Goal: Task Accomplishment & Management: Manage account settings

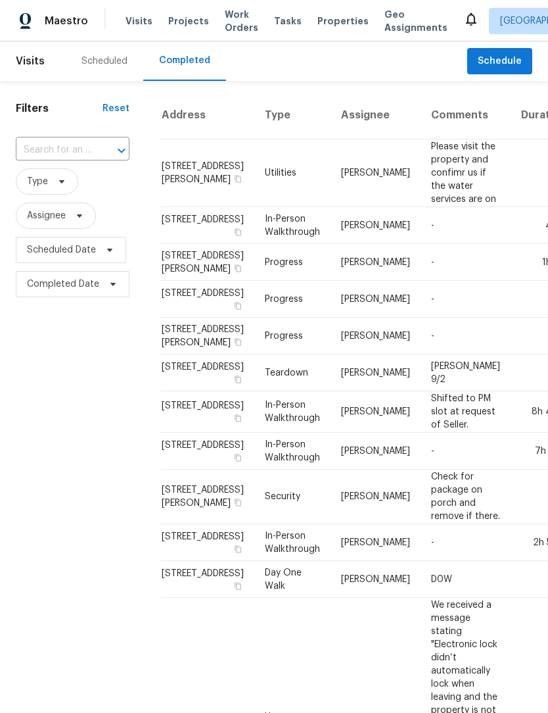
click at [103, 62] on div "Scheduled" at bounding box center [105, 61] width 46 height 13
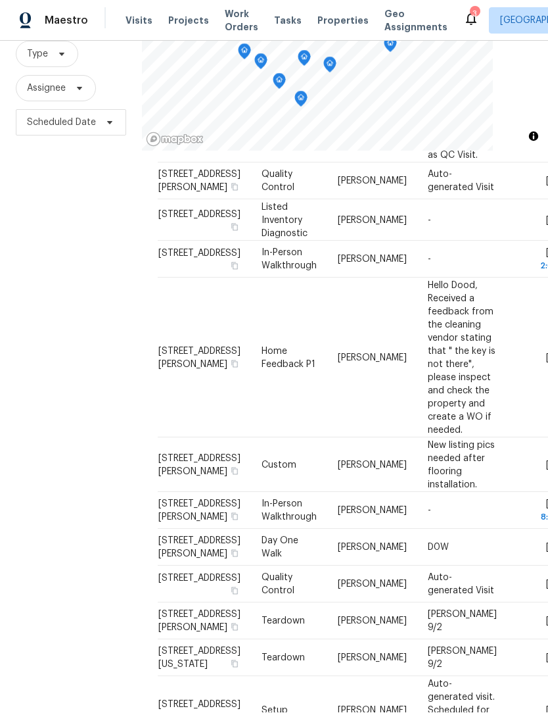
scroll to position [356, 0]
click at [0, 0] on icon at bounding box center [0, 0] width 0 height 0
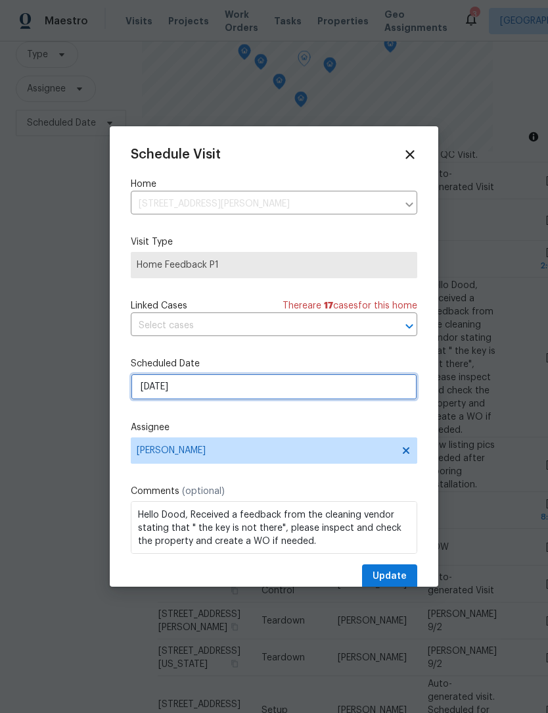
click at [147, 390] on input "8/27/2025" at bounding box center [274, 386] width 287 height 26
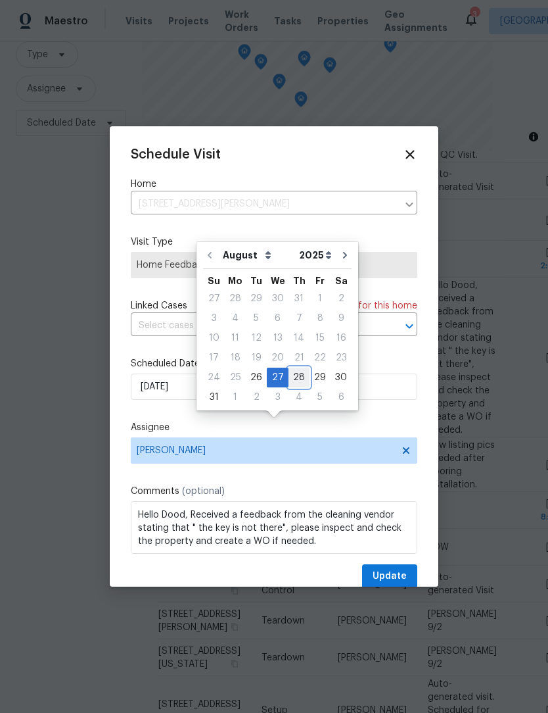
click at [294, 368] on div "28" at bounding box center [299, 377] width 21 height 18
type input "[DATE]"
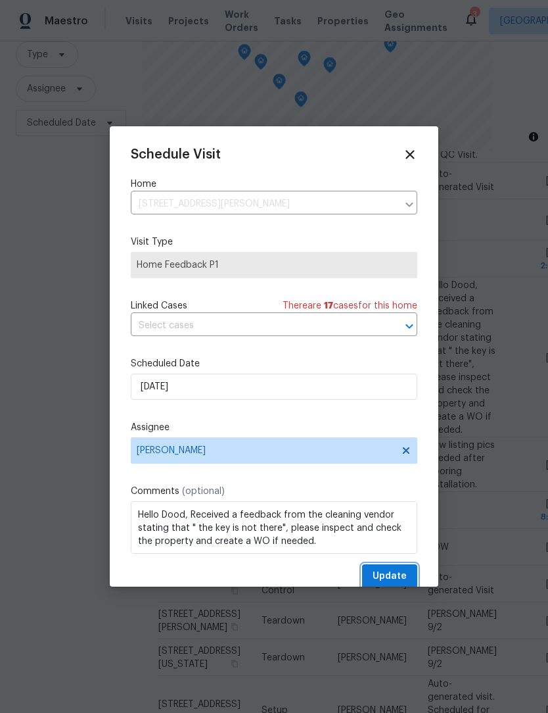
click at [404, 572] on span "Update" at bounding box center [390, 576] width 34 height 16
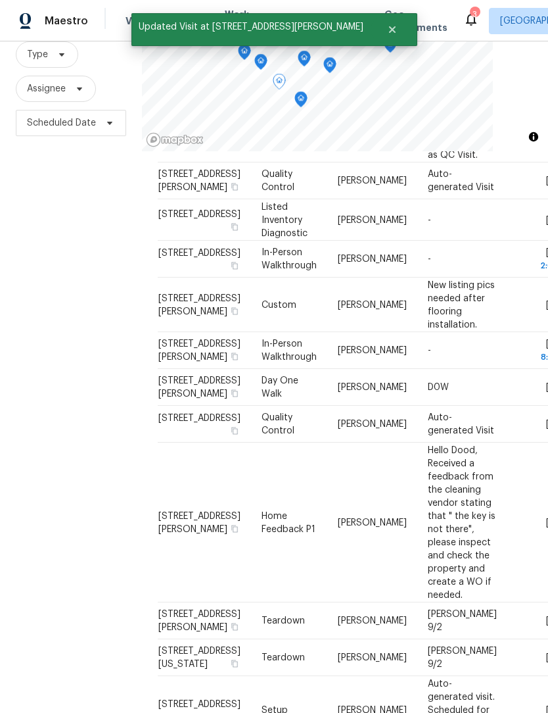
click at [0, 0] on icon at bounding box center [0, 0] width 0 height 0
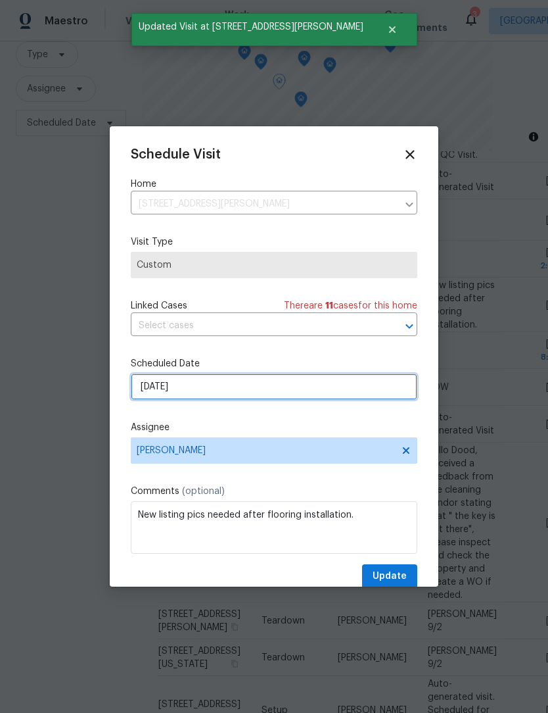
click at [153, 400] on input "[DATE]" at bounding box center [274, 386] width 287 height 26
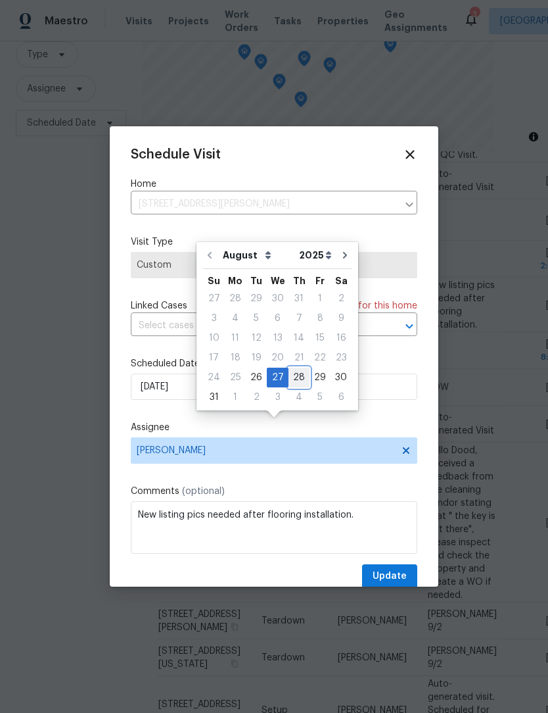
click at [293, 368] on div "28" at bounding box center [299, 377] width 21 height 18
type input "[DATE]"
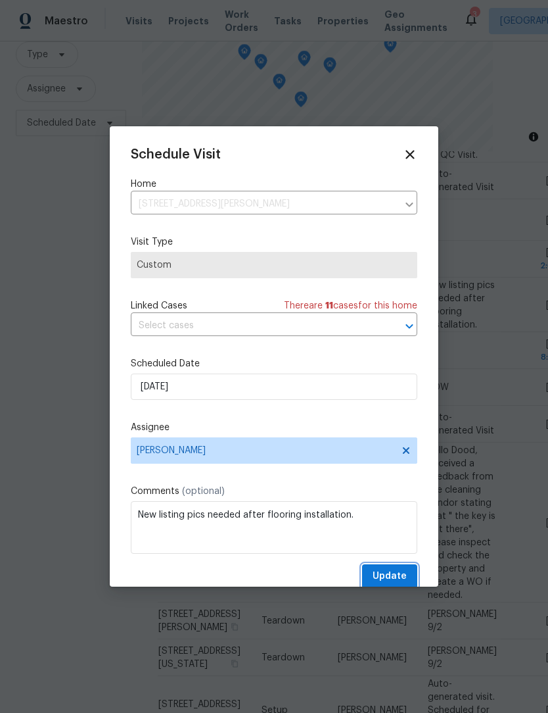
click at [410, 575] on button "Update" at bounding box center [389, 576] width 55 height 24
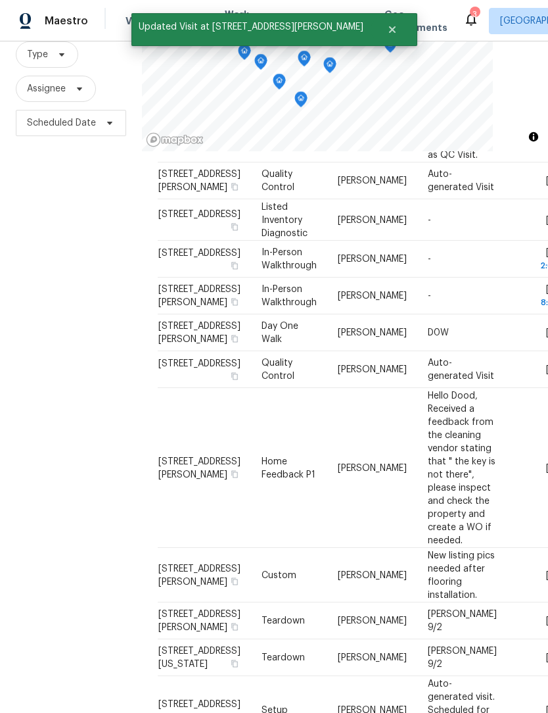
click at [99, 404] on div "Filters Reset ​ Type Assignee Scheduled Date" at bounding box center [71, 337] width 142 height 767
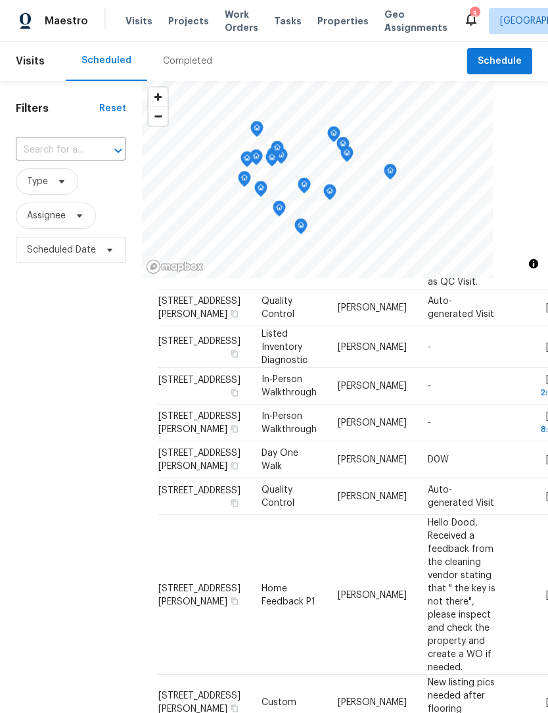
scroll to position [0, 0]
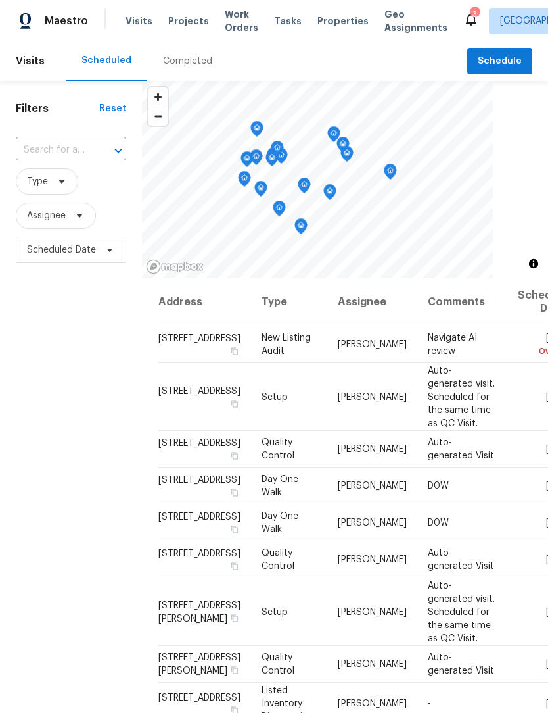
click at [225, 21] on span "Work Orders" at bounding box center [242, 21] width 34 height 26
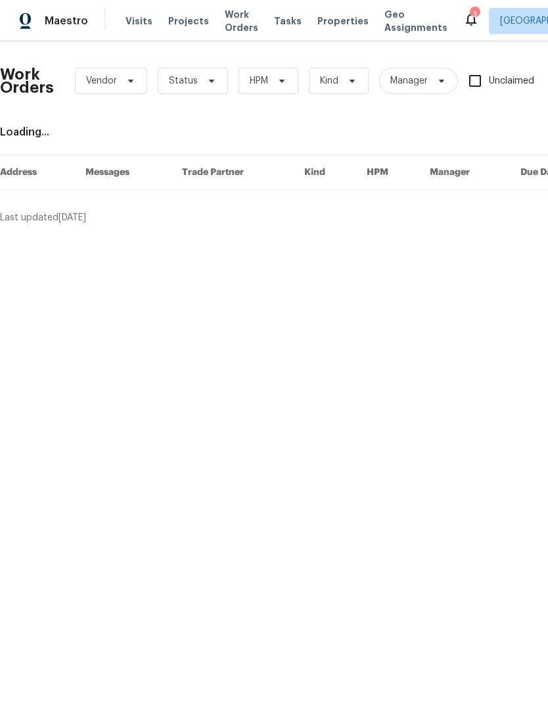
click at [128, 21] on span "Visits" at bounding box center [139, 20] width 27 height 13
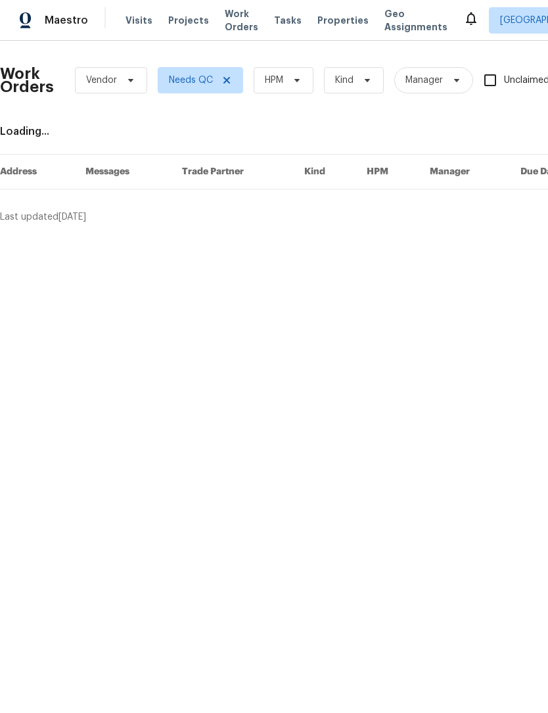
scroll to position [1, 0]
click at [220, 83] on span at bounding box center [225, 81] width 14 height 11
click at [224, 81] on span "Status" at bounding box center [193, 81] width 70 height 26
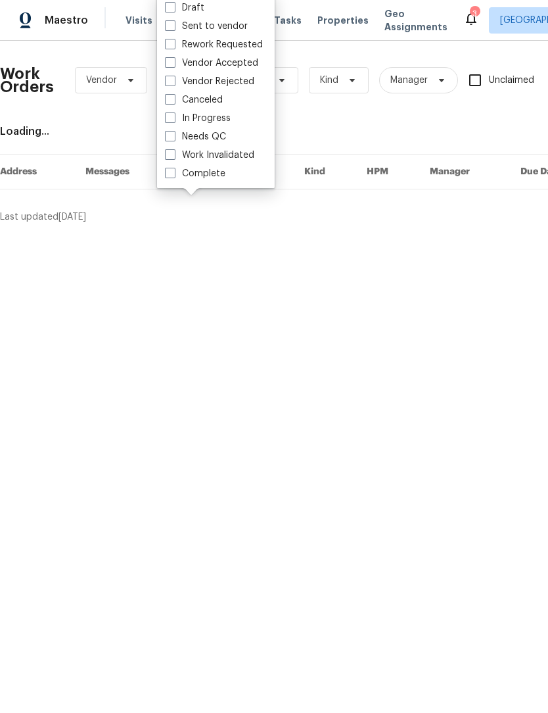
click at [381, 138] on div "Work Orders Vendor Status HPM Kind Manager Unclaimed ​ View Reno Index Loading.…" at bounding box center [371, 138] width 743 height 172
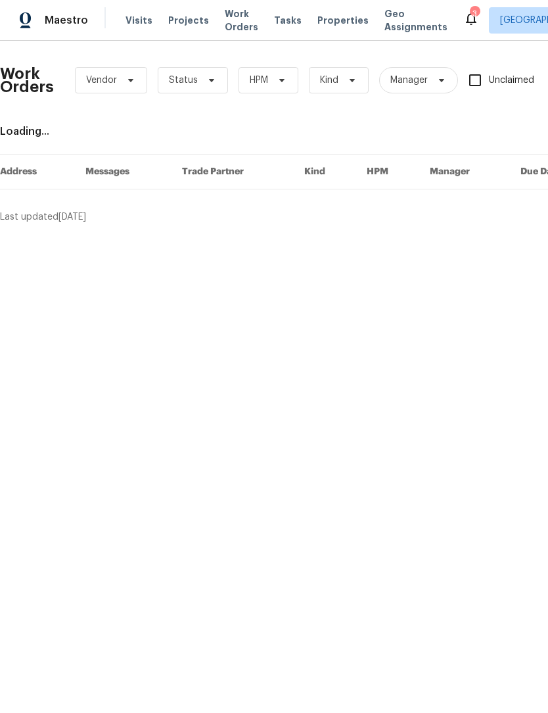
click at [398, 118] on div "Work Orders Vendor Status HPM Kind Manager Unclaimed ​ View Reno Index Loading.…" at bounding box center [371, 138] width 743 height 172
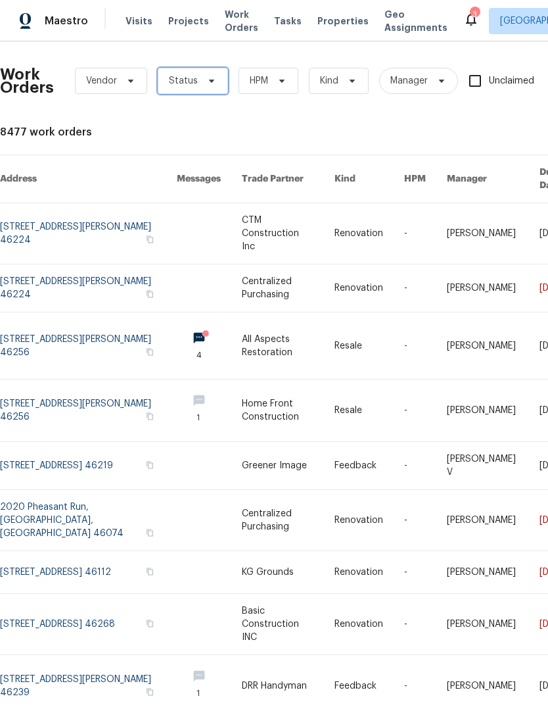
click at [183, 77] on span "Status" at bounding box center [183, 80] width 29 height 13
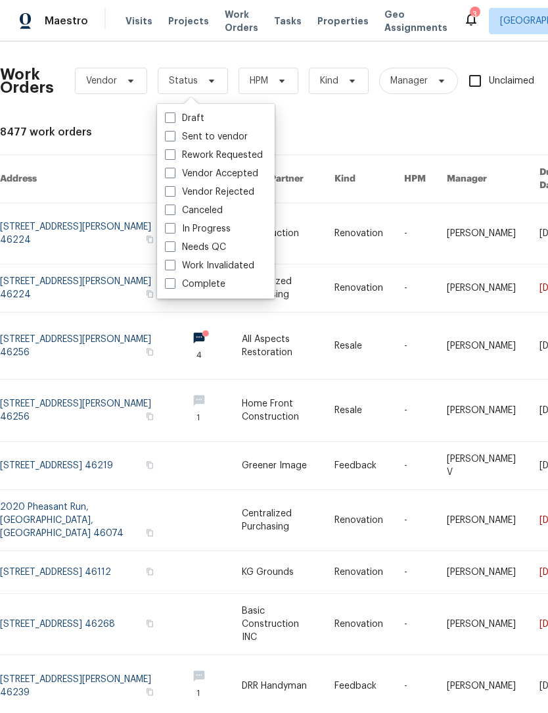
click at [168, 245] on span at bounding box center [170, 246] width 11 height 11
click at [168, 245] on input "Needs QC" at bounding box center [169, 245] width 9 height 9
checkbox input "true"
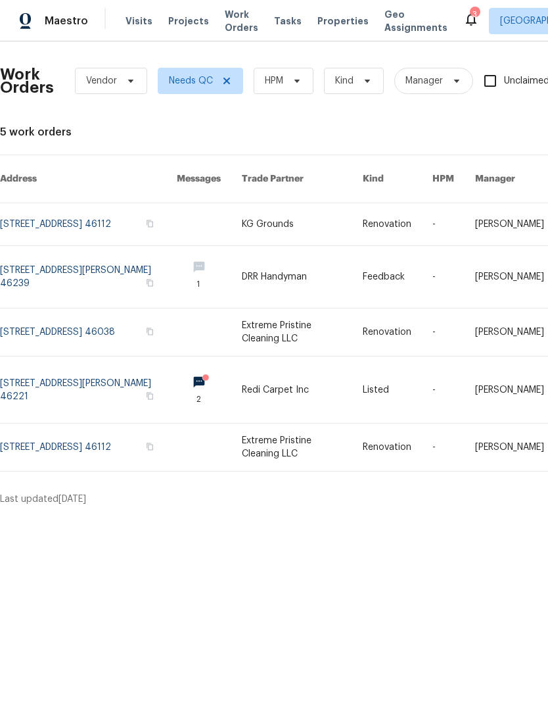
click at [38, 209] on link at bounding box center [88, 224] width 177 height 42
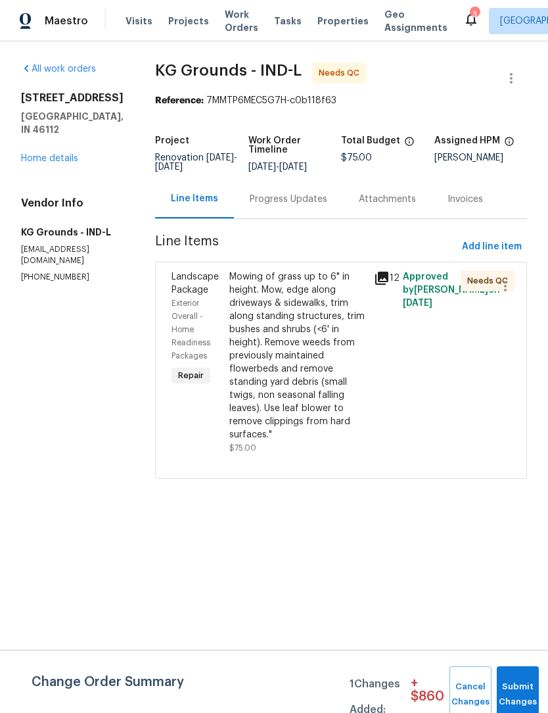
click at [268, 363] on div "Mowing of grass up to 6" in height. Mow, edge along driveways & sidewalks, trim…" at bounding box center [297, 355] width 137 height 171
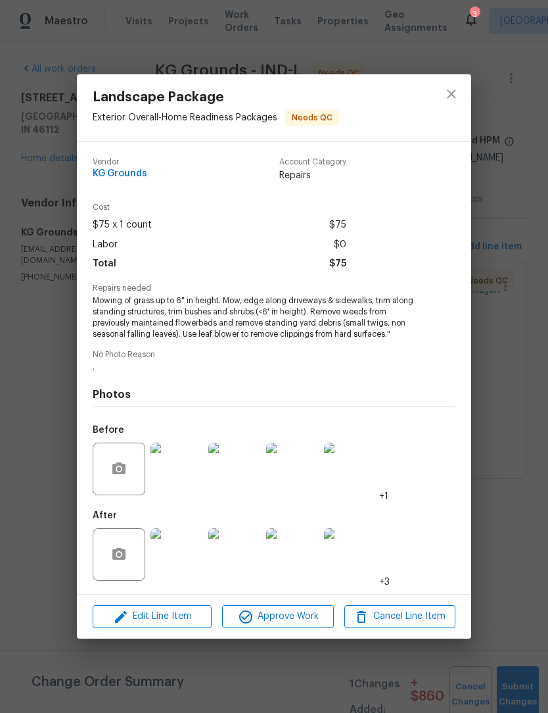
click at [174, 552] on img at bounding box center [177, 554] width 53 height 53
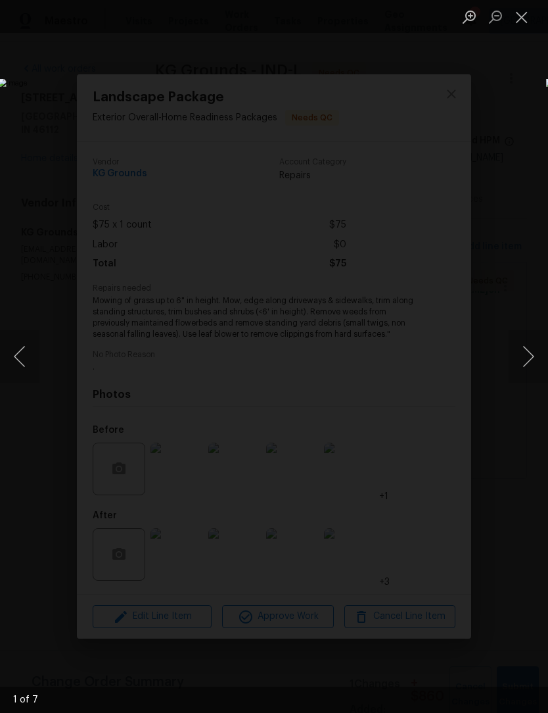
click at [527, 359] on button "Next image" at bounding box center [528, 356] width 39 height 53
click at [529, 362] on button "Next image" at bounding box center [528, 356] width 39 height 53
click at [529, 360] on button "Next image" at bounding box center [528, 356] width 39 height 53
click at [527, 361] on button "Next image" at bounding box center [528, 356] width 39 height 53
click at [528, 360] on button "Next image" at bounding box center [528, 356] width 39 height 53
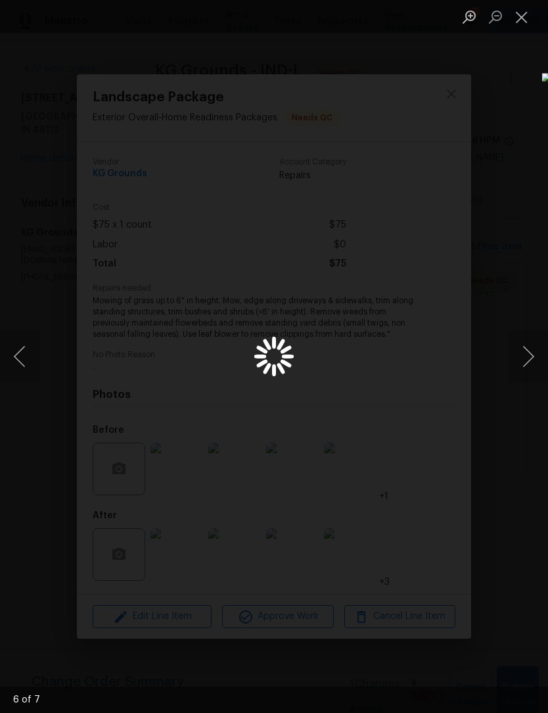
click at [529, 356] on button "Next image" at bounding box center [528, 356] width 39 height 53
click at [20, 370] on button "Previous image" at bounding box center [19, 356] width 39 height 53
click at [528, 18] on button "Close lightbox" at bounding box center [522, 16] width 26 height 23
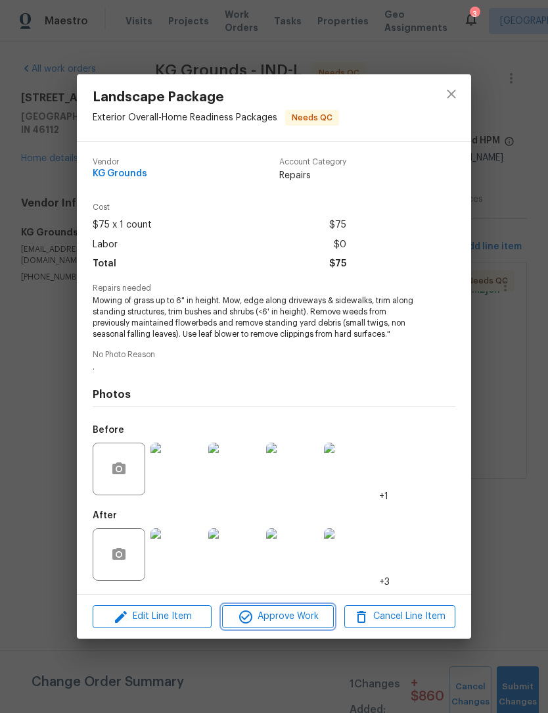
click at [296, 617] on span "Approve Work" at bounding box center [277, 616] width 103 height 16
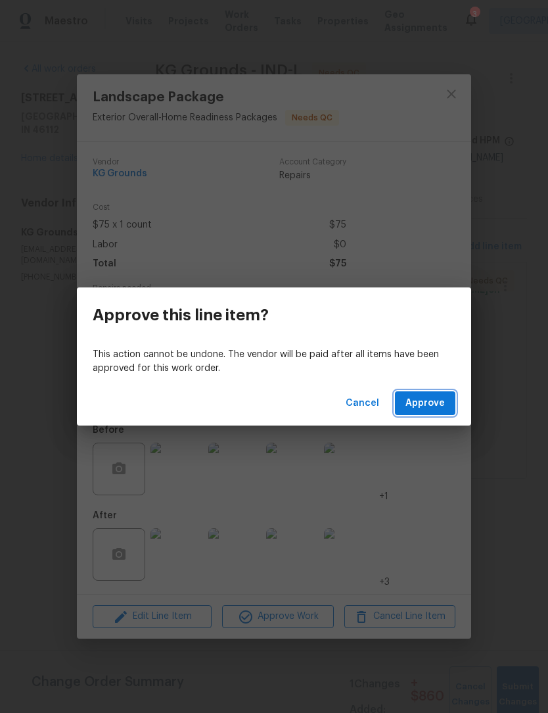
click at [432, 405] on span "Approve" at bounding box center [425, 403] width 39 height 16
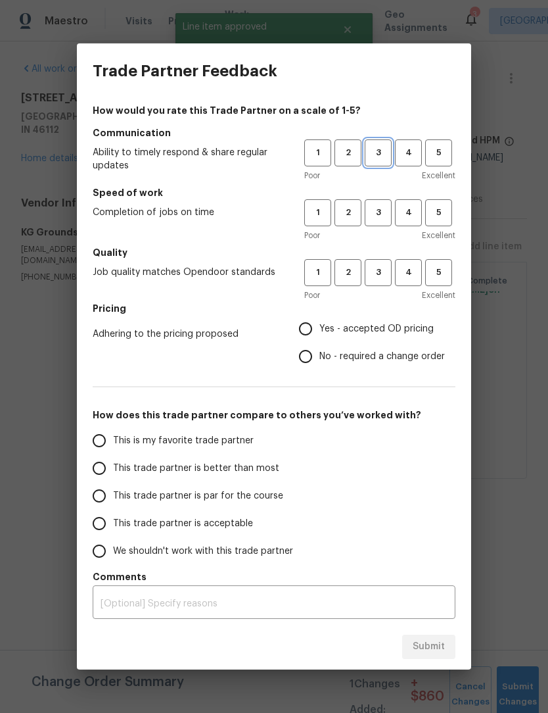
click at [381, 160] on span "3" at bounding box center [378, 152] width 24 height 15
click at [384, 203] on button "3" at bounding box center [378, 212] width 27 height 27
click at [379, 260] on button "3" at bounding box center [378, 272] width 27 height 27
click at [315, 330] on input "Yes - accepted OD pricing" at bounding box center [306, 329] width 28 height 28
radio input "true"
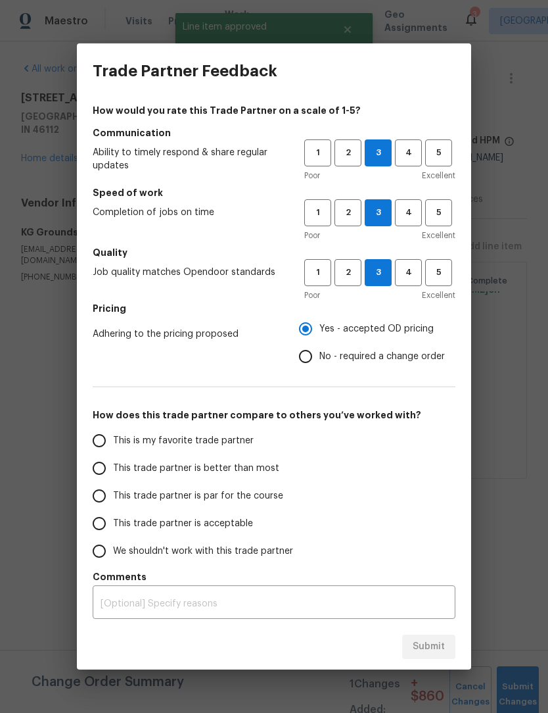
click at [97, 474] on input "This trade partner is better than most" at bounding box center [99, 468] width 28 height 28
click at [442, 630] on div "Submit" at bounding box center [274, 646] width 394 height 45
click at [442, 648] on span "Submit" at bounding box center [429, 646] width 32 height 16
radio input "true"
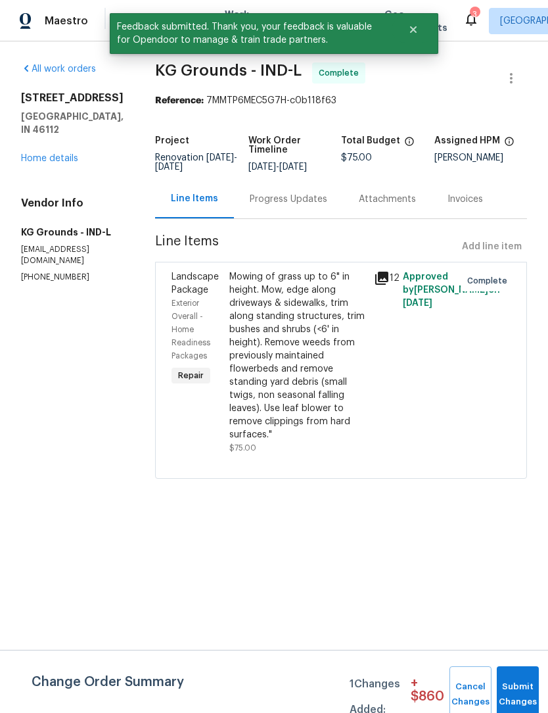
click at [39, 154] on link "Home details" at bounding box center [49, 158] width 57 height 9
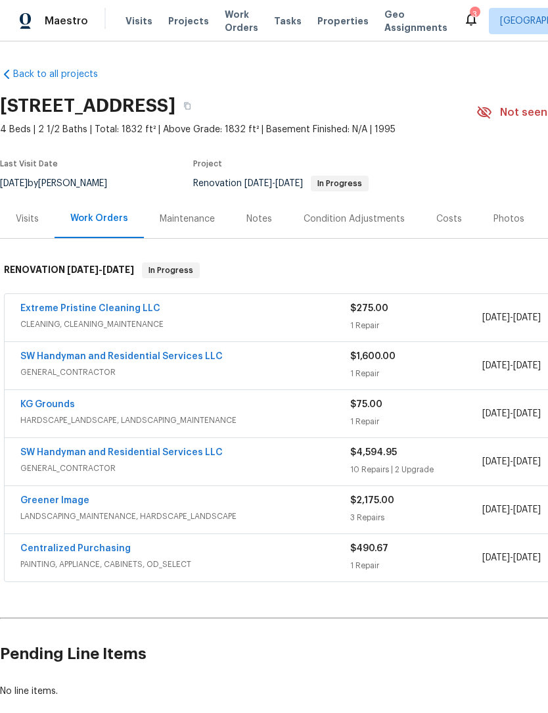
click at [76, 357] on link "SW Handyman and Residential Services LLC" at bounding box center [121, 356] width 202 height 9
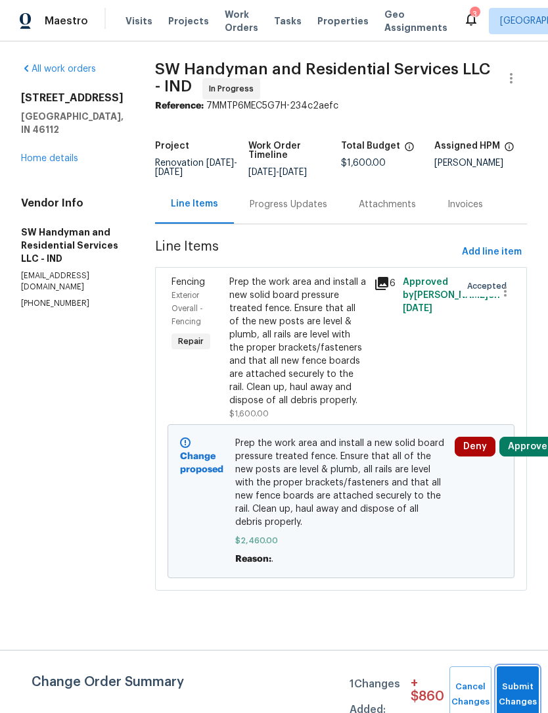
click at [525, 690] on button "Submit Changes" at bounding box center [518, 694] width 42 height 57
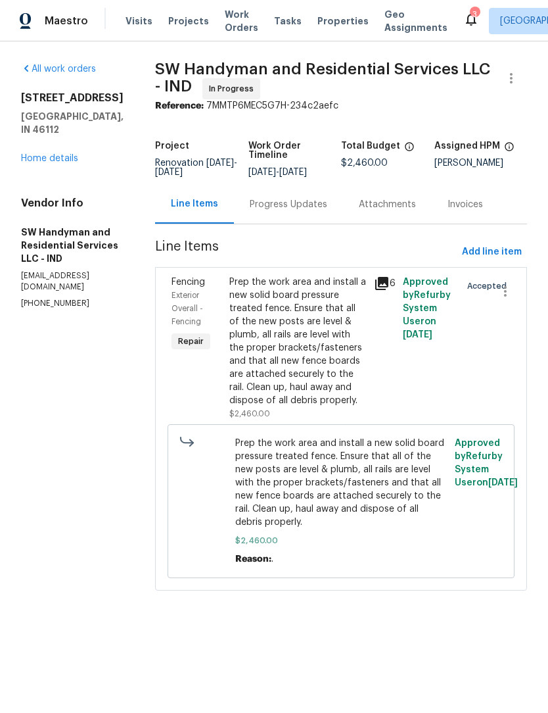
click at [273, 190] on div "Progress Updates" at bounding box center [288, 204] width 109 height 39
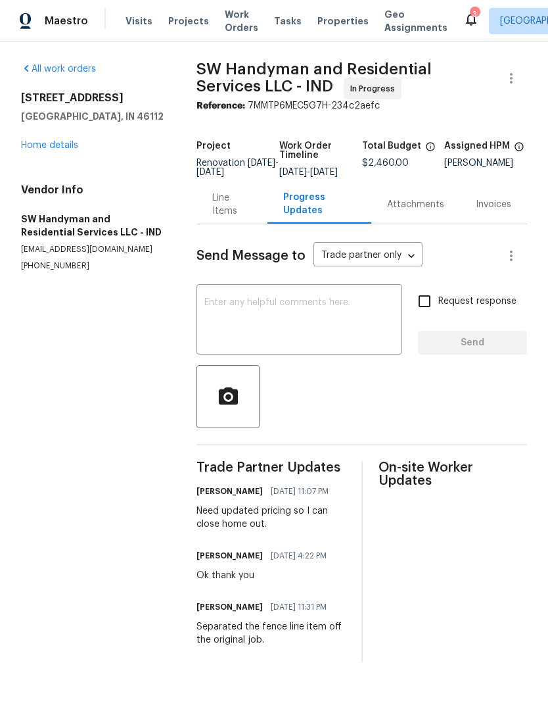
click at [220, 216] on div "Line Items" at bounding box center [231, 204] width 39 height 26
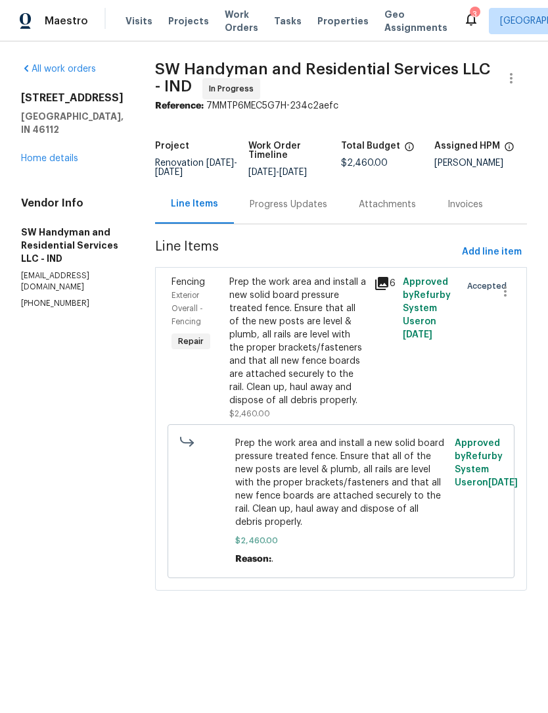
click at [245, 356] on div "Prep the work area and install a new solid board pressure treated fence. Ensure…" at bounding box center [297, 340] width 137 height 131
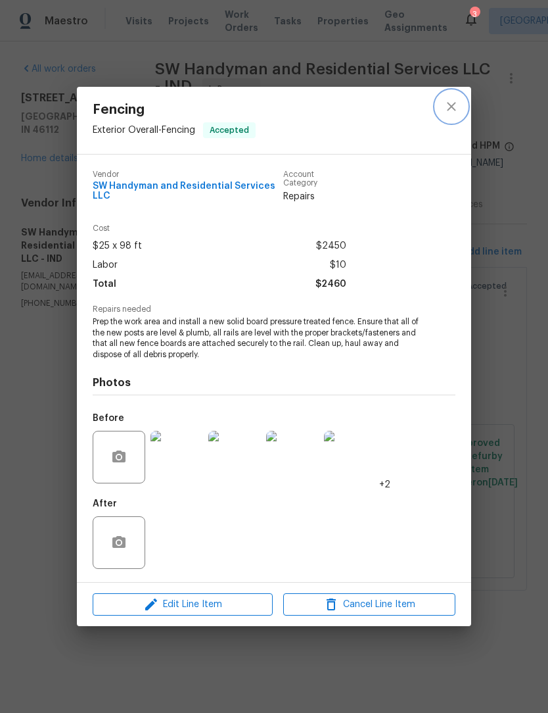
click at [450, 105] on icon "close" at bounding box center [452, 107] width 16 height 16
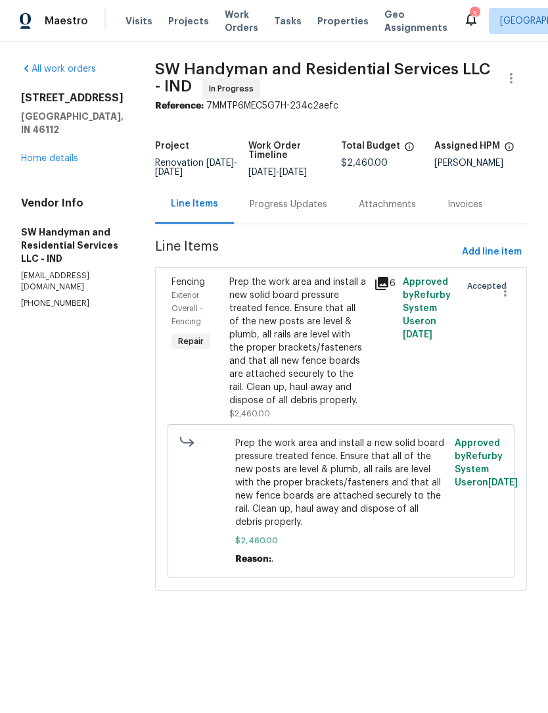
click at [42, 154] on link "Home details" at bounding box center [49, 158] width 57 height 9
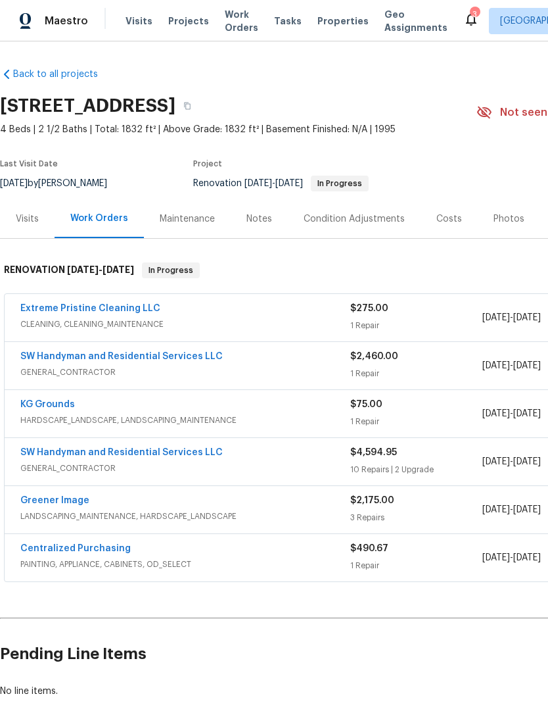
click at [62, 308] on link "Extreme Pristine Cleaning LLC" at bounding box center [90, 308] width 140 height 9
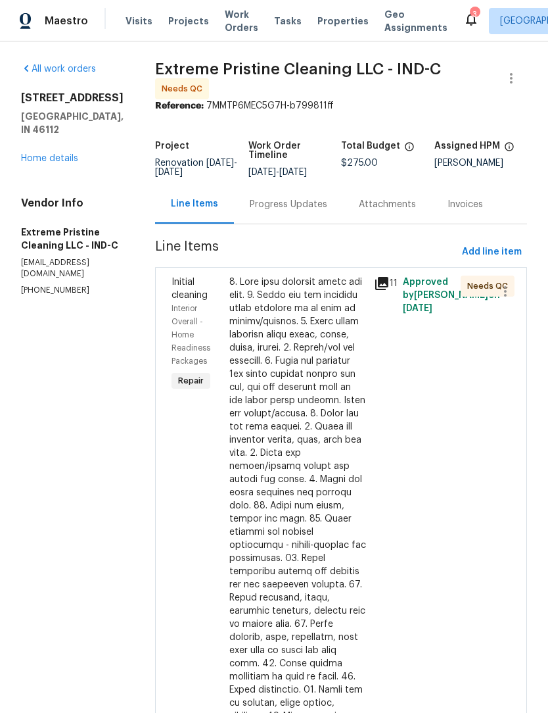
click at [263, 435] on div at bounding box center [297, 590] width 137 height 631
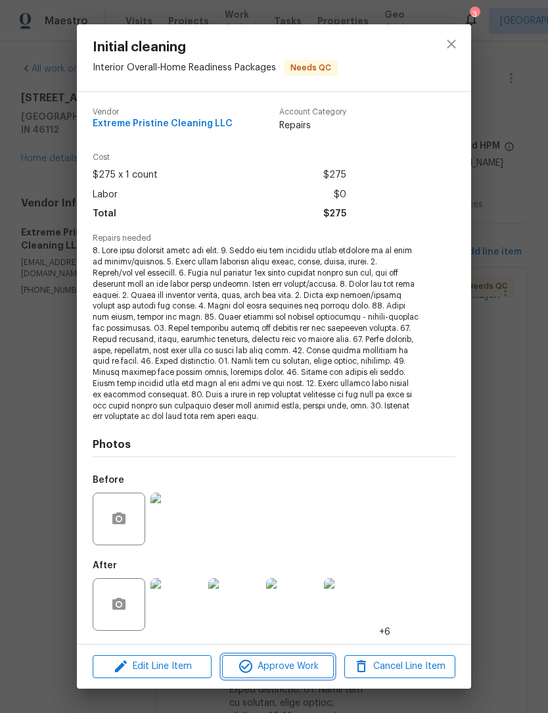
click at [291, 667] on span "Approve Work" at bounding box center [277, 666] width 103 height 16
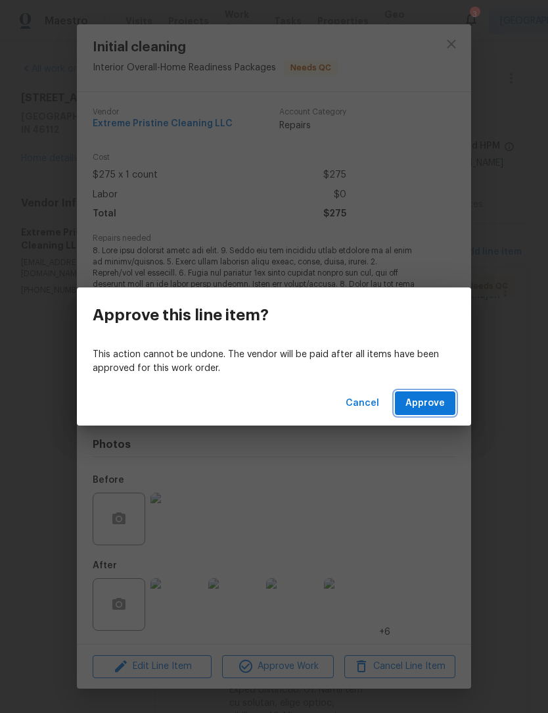
click at [432, 409] on span "Approve" at bounding box center [425, 403] width 39 height 16
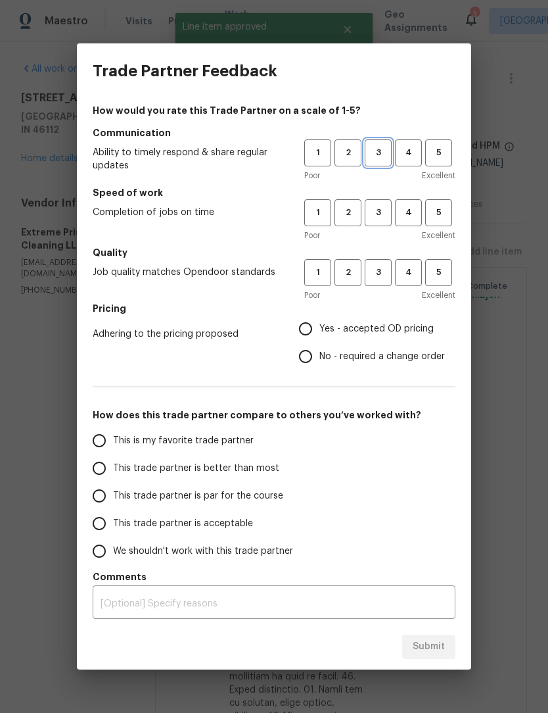
click at [380, 155] on span "3" at bounding box center [378, 152] width 24 height 15
click at [387, 202] on button "3" at bounding box center [378, 212] width 27 height 27
click at [372, 264] on button "3" at bounding box center [378, 272] width 27 height 27
click at [304, 325] on input "Yes - accepted OD pricing" at bounding box center [306, 329] width 28 height 28
radio input "true"
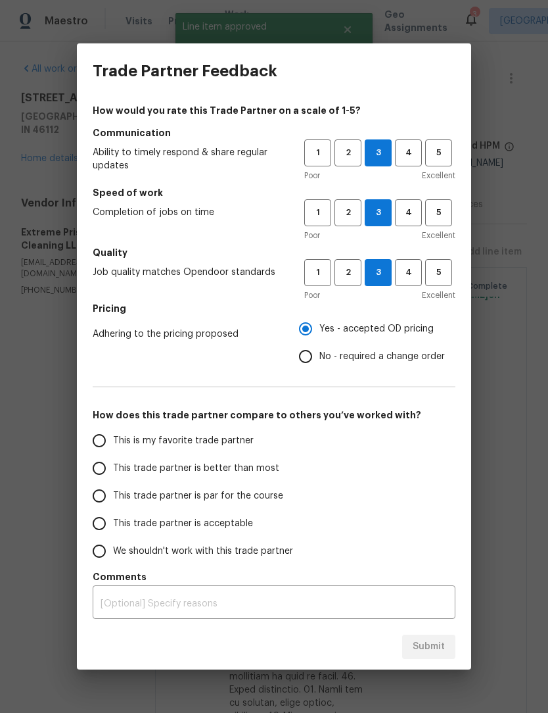
click at [99, 474] on input "This trade partner is better than most" at bounding box center [99, 468] width 28 height 28
click at [442, 647] on span "Submit" at bounding box center [429, 646] width 32 height 16
radio input "true"
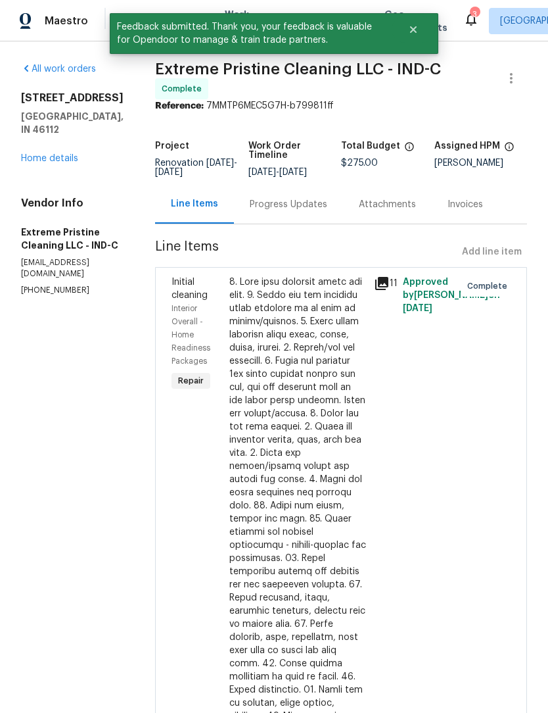
click at [42, 158] on link "Home details" at bounding box center [49, 158] width 57 height 9
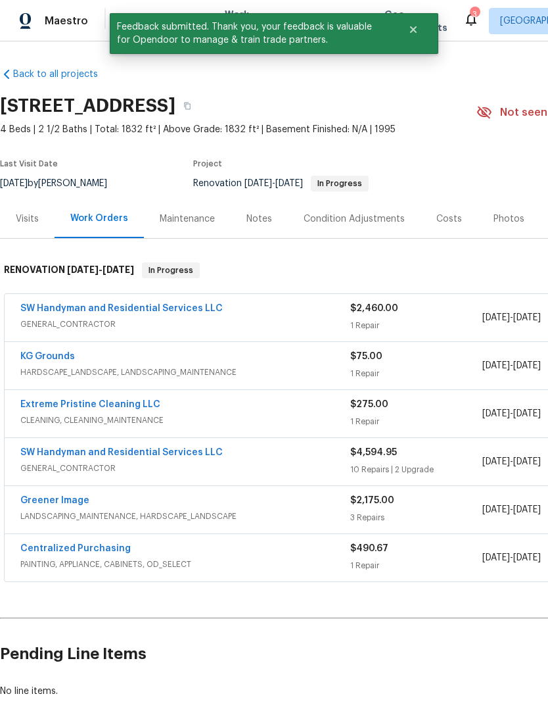
click at [80, 310] on link "SW Handyman and Residential Services LLC" at bounding box center [121, 308] width 202 height 9
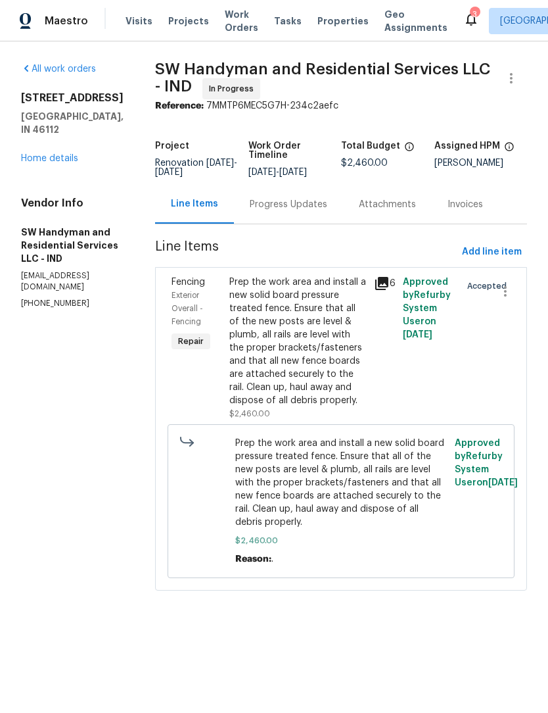
click at [285, 346] on div "Prep the work area and install a new solid board pressure treated fence. Ensure…" at bounding box center [297, 340] width 137 height 131
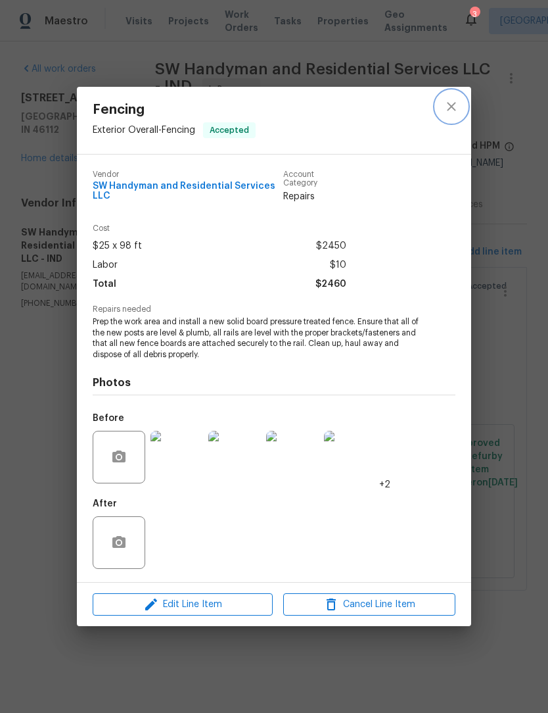
click at [452, 105] on icon "close" at bounding box center [451, 106] width 9 height 9
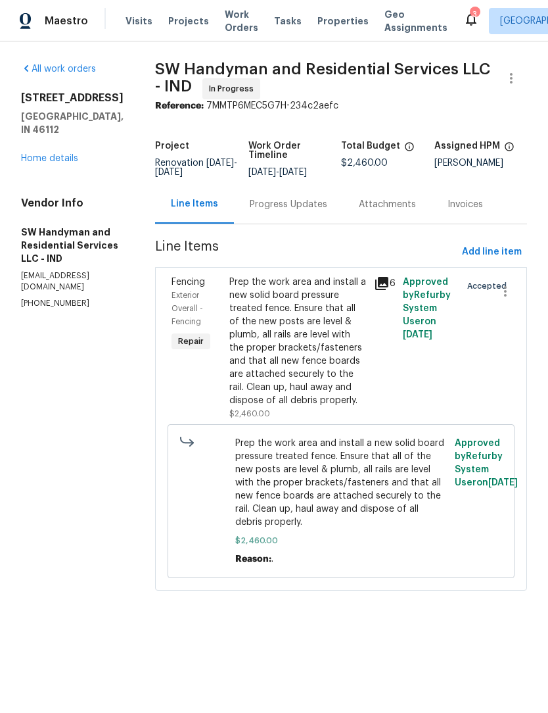
click at [41, 154] on link "Home details" at bounding box center [49, 158] width 57 height 9
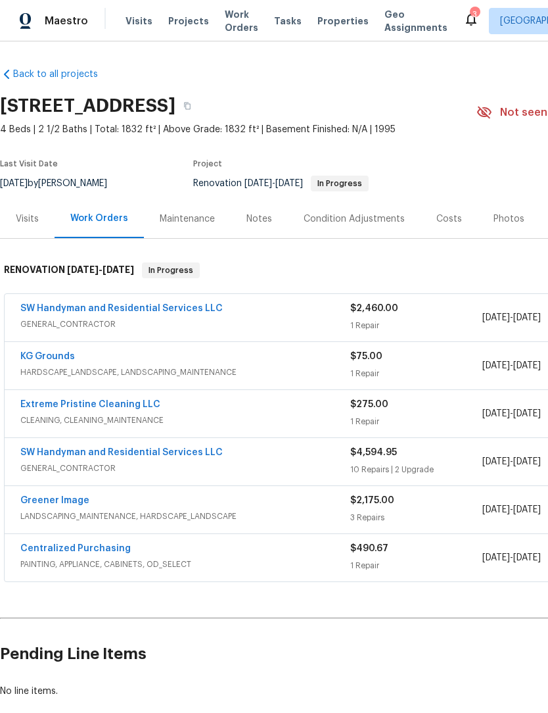
click at [32, 356] on link "KG Grounds" at bounding box center [47, 356] width 55 height 9
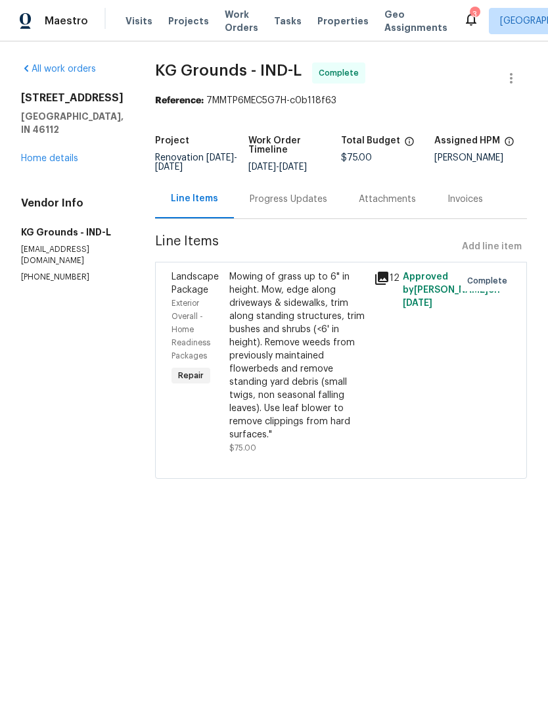
click at [384, 276] on icon at bounding box center [381, 278] width 13 height 13
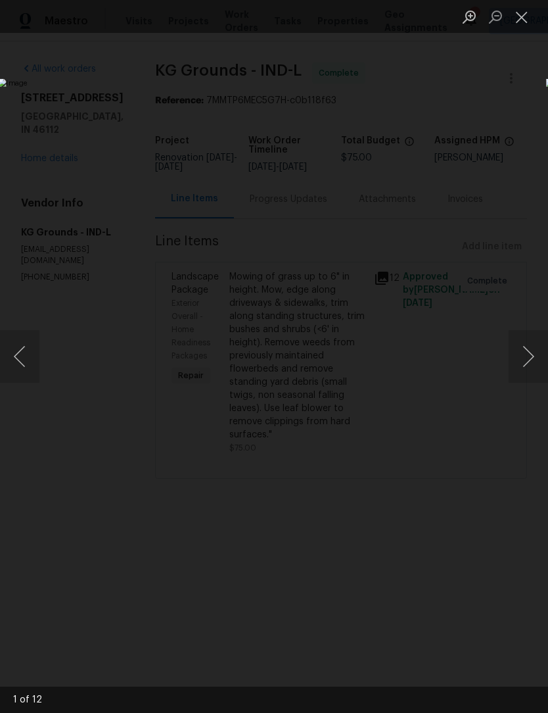
click at [521, 337] on button "Next image" at bounding box center [528, 356] width 39 height 53
click at [532, 342] on button "Next image" at bounding box center [528, 356] width 39 height 53
click at [533, 346] on button "Next image" at bounding box center [528, 356] width 39 height 53
click at [527, 349] on button "Next image" at bounding box center [528, 356] width 39 height 53
click at [533, 349] on button "Next image" at bounding box center [528, 356] width 39 height 53
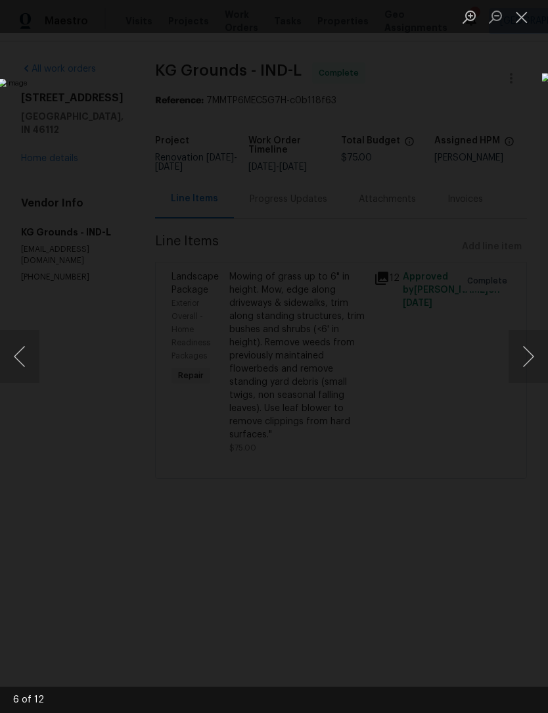
click at [529, 350] on button "Next image" at bounding box center [528, 356] width 39 height 53
click at [528, 350] on button "Next image" at bounding box center [528, 356] width 39 height 53
click at [526, 351] on button "Next image" at bounding box center [528, 356] width 39 height 53
click at [526, 349] on button "Next image" at bounding box center [528, 356] width 39 height 53
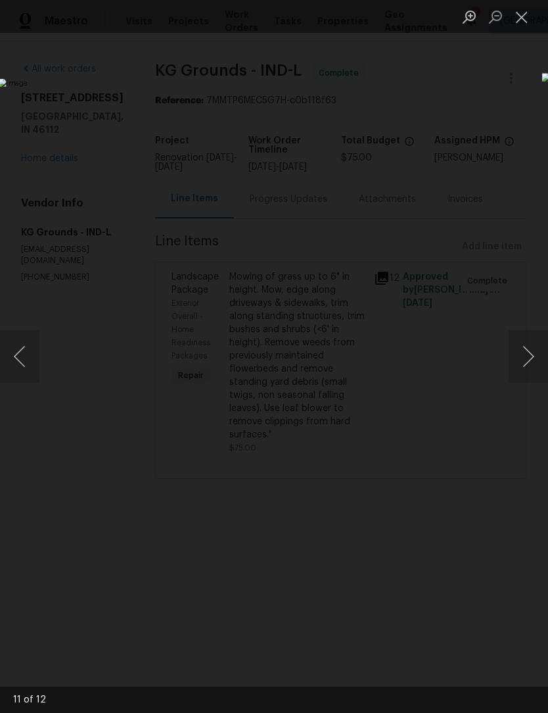
click at [526, 349] on button "Next image" at bounding box center [528, 356] width 39 height 53
click at [512, 22] on button "Close lightbox" at bounding box center [522, 16] width 26 height 23
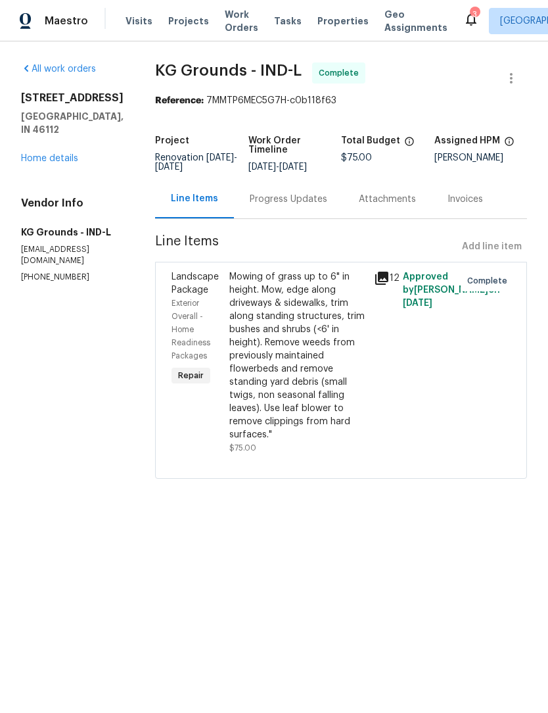
click at [35, 154] on link "Home details" at bounding box center [49, 158] width 57 height 9
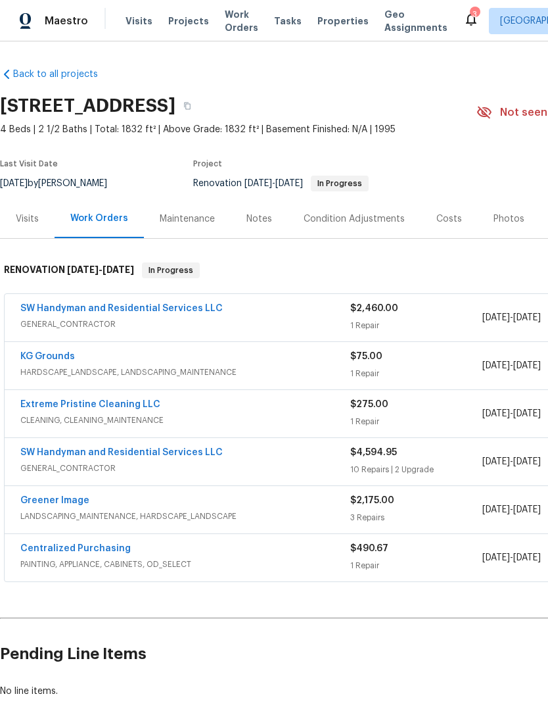
click at [36, 503] on link "Greener Image" at bounding box center [54, 500] width 69 height 9
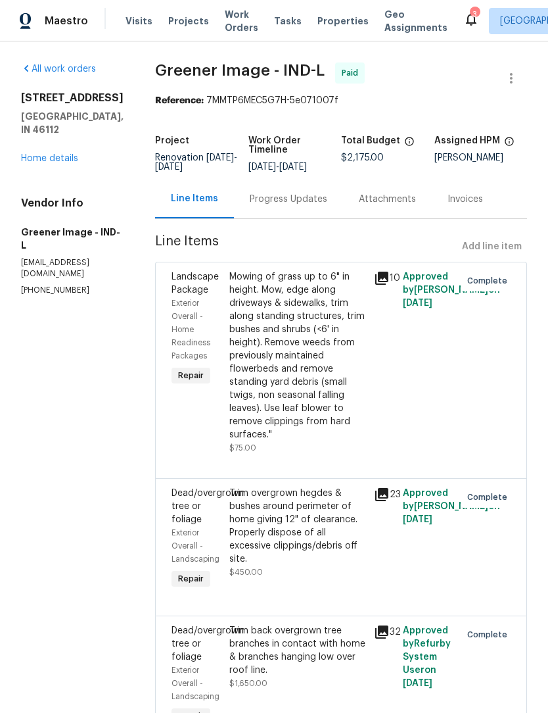
click at [258, 340] on div "Mowing of grass up to 6" in height. Mow, edge along driveways & sidewalks, trim…" at bounding box center [297, 355] width 137 height 171
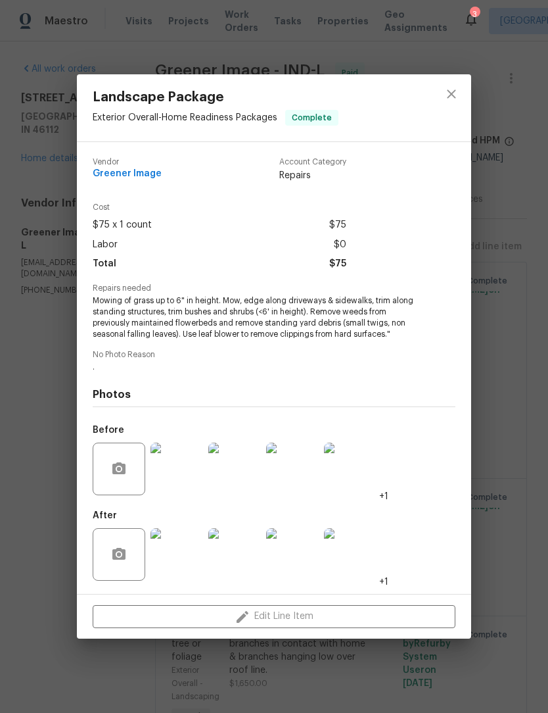
click at [166, 547] on img at bounding box center [177, 554] width 53 height 53
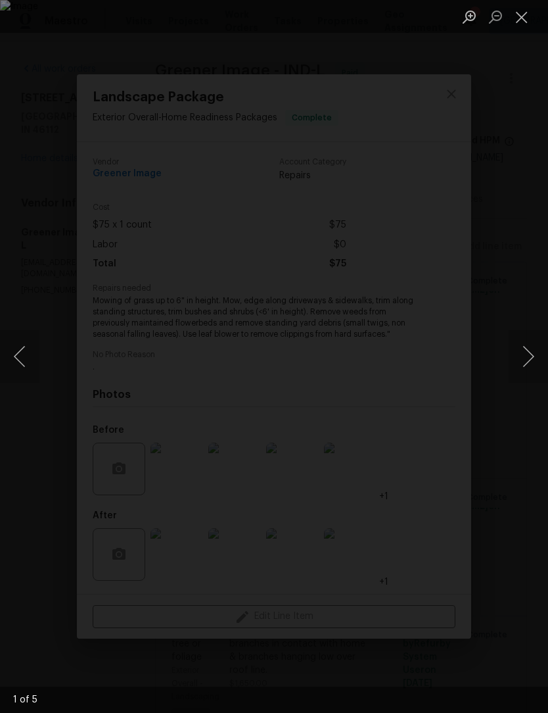
click at [532, 354] on button "Next image" at bounding box center [528, 356] width 39 height 53
click at [528, 359] on button "Next image" at bounding box center [528, 356] width 39 height 53
click at [531, 356] on button "Next image" at bounding box center [528, 356] width 39 height 53
click at [529, 356] on button "Next image" at bounding box center [528, 356] width 39 height 53
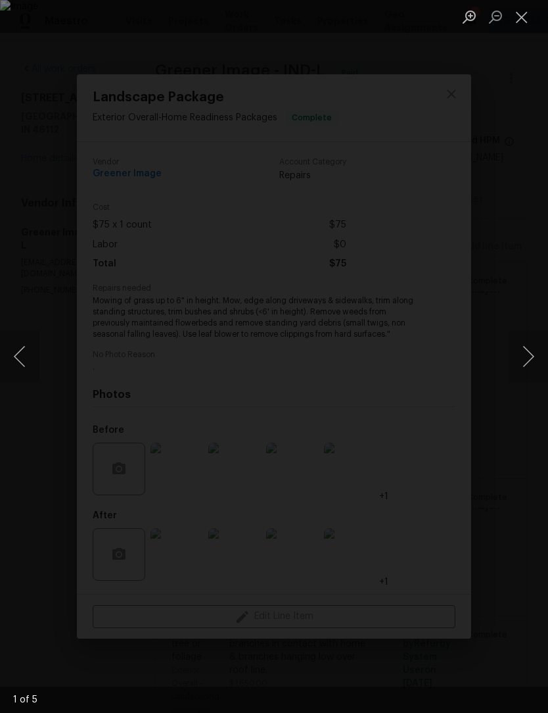
click at [516, 23] on button "Close lightbox" at bounding box center [522, 16] width 26 height 23
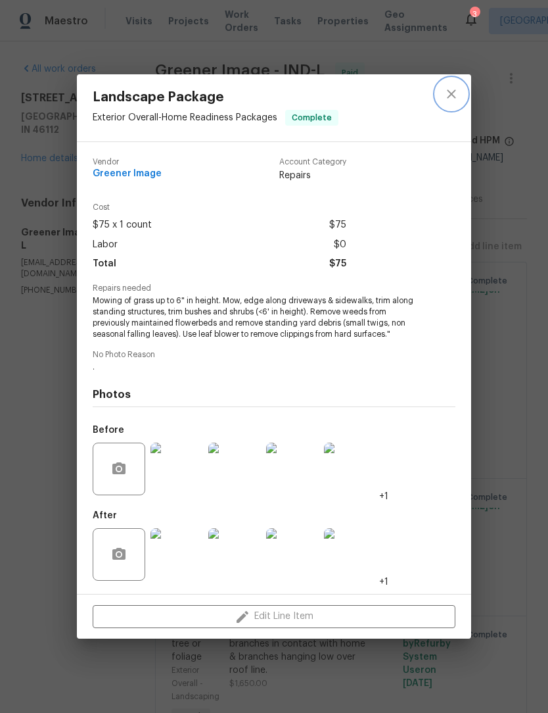
click at [452, 99] on icon "close" at bounding box center [452, 94] width 16 height 16
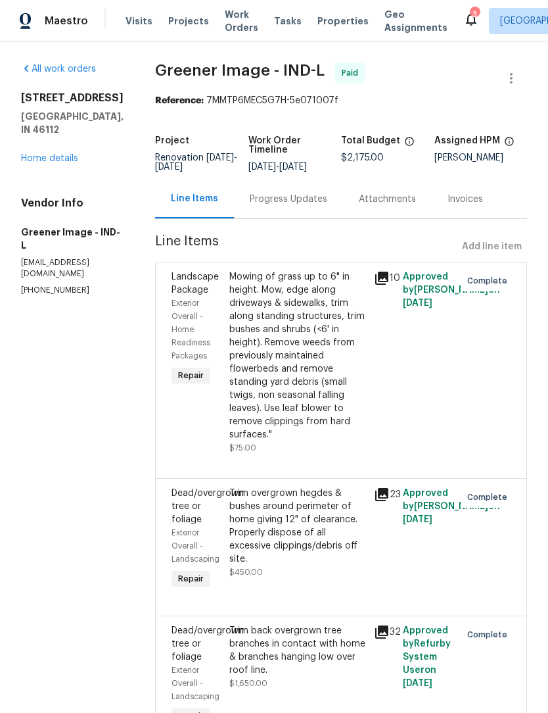
click at [257, 523] on div "Trim overgrown hegdes & bushes around perimeter of home giving 12" of clearance…" at bounding box center [297, 525] width 137 height 79
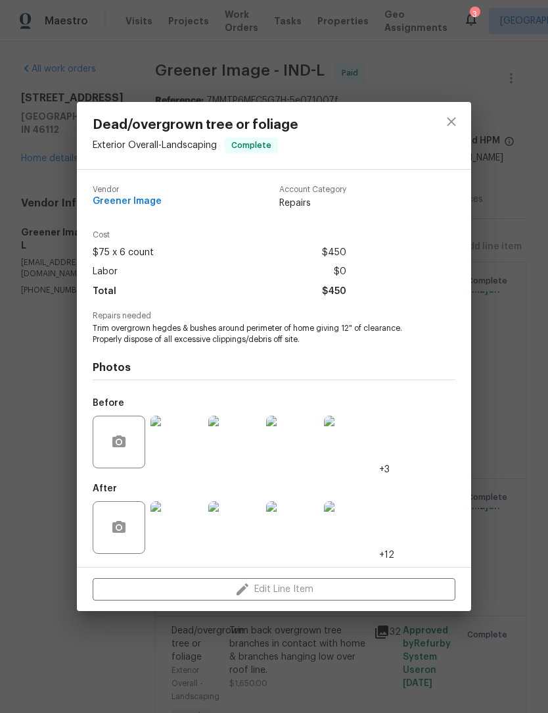
click at [175, 527] on img at bounding box center [177, 527] width 53 height 53
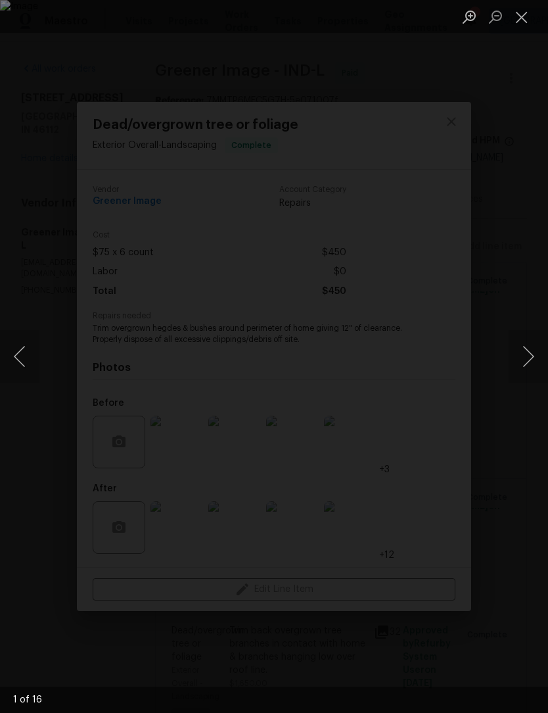
click at [529, 345] on button "Next image" at bounding box center [528, 356] width 39 height 53
click at [530, 350] on button "Next image" at bounding box center [528, 356] width 39 height 53
click at [529, 350] on button "Next image" at bounding box center [528, 356] width 39 height 53
click at [529, 352] on button "Next image" at bounding box center [528, 356] width 39 height 53
click at [529, 353] on button "Next image" at bounding box center [528, 356] width 39 height 53
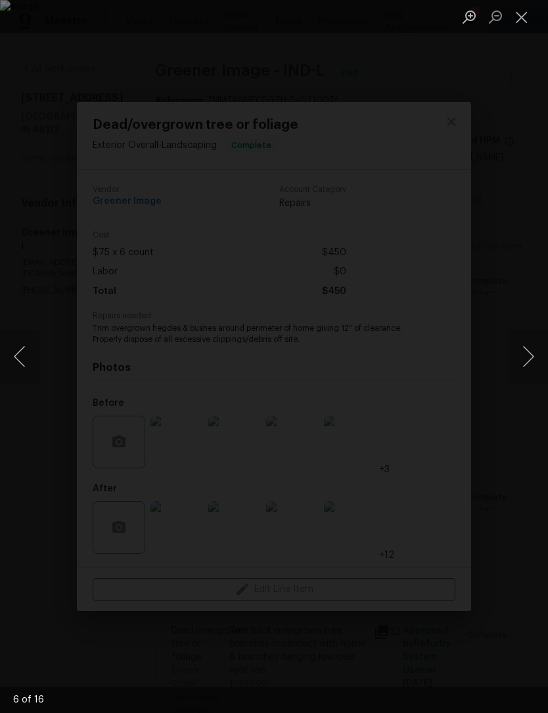
click at [529, 356] on button "Next image" at bounding box center [528, 356] width 39 height 53
click at [528, 358] on button "Next image" at bounding box center [528, 356] width 39 height 53
click at [527, 357] on button "Next image" at bounding box center [528, 356] width 39 height 53
click at [528, 355] on button "Next image" at bounding box center [528, 356] width 39 height 53
click at [528, 358] on button "Next image" at bounding box center [528, 356] width 39 height 53
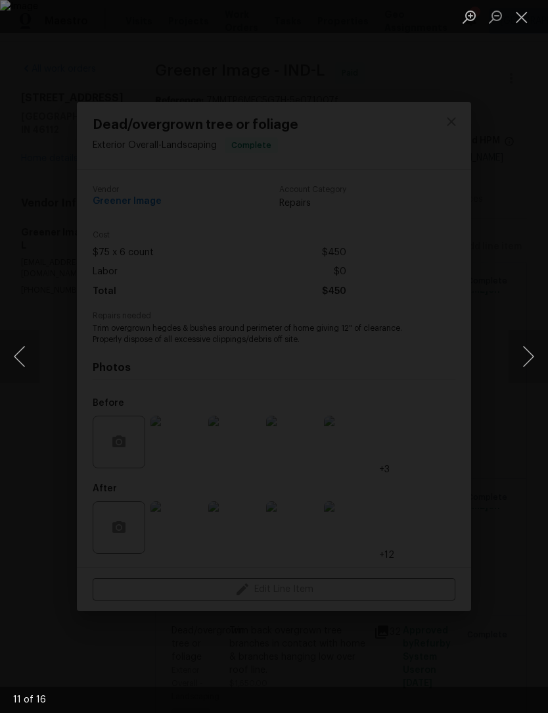
click at [528, 358] on button "Next image" at bounding box center [528, 356] width 39 height 53
click at [527, 357] on button "Next image" at bounding box center [528, 356] width 39 height 53
click at [526, 358] on button "Next image" at bounding box center [528, 356] width 39 height 53
click at [528, 358] on button "Next image" at bounding box center [528, 356] width 39 height 53
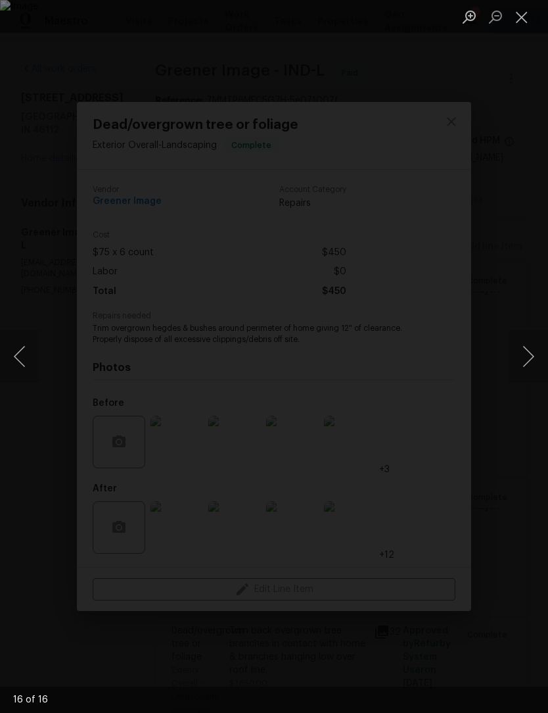
click at [524, 20] on button "Close lightbox" at bounding box center [522, 16] width 26 height 23
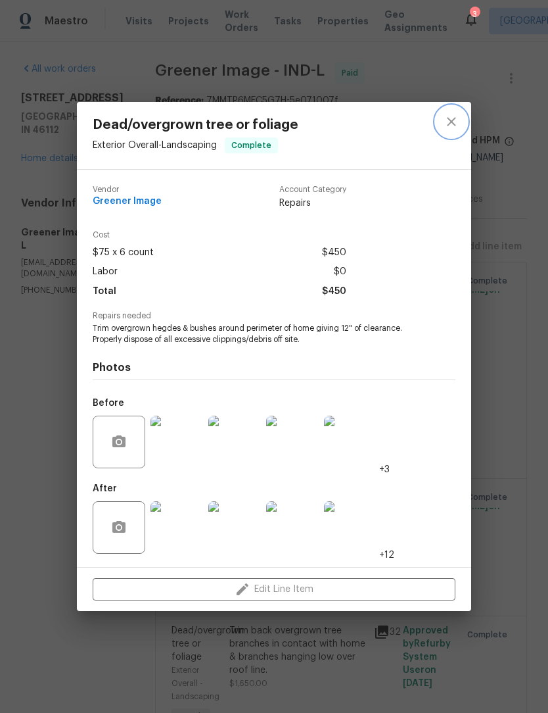
click at [445, 127] on icon "close" at bounding box center [452, 122] width 16 height 16
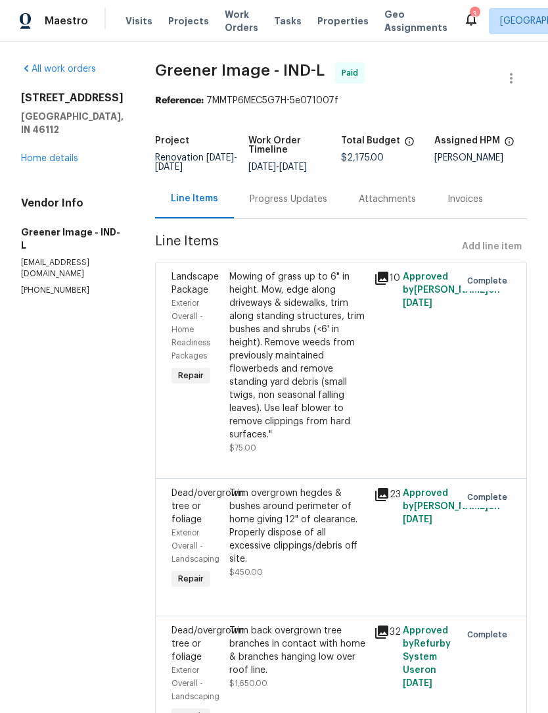
click at [50, 161] on link "Home details" at bounding box center [49, 158] width 57 height 9
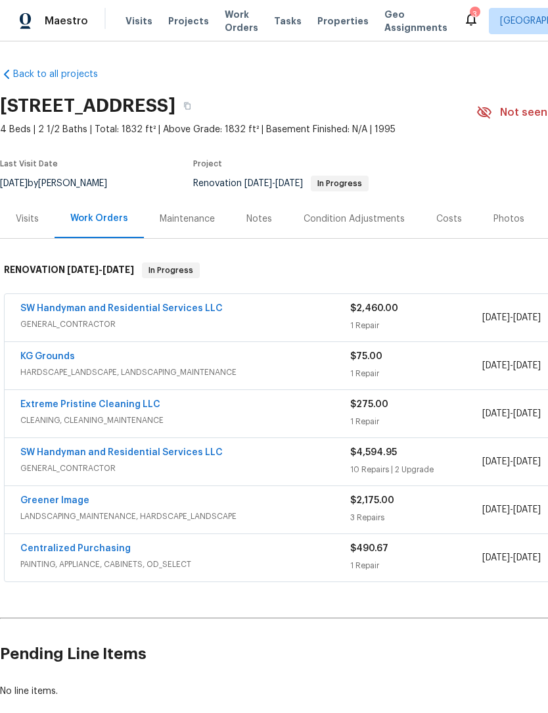
click at [49, 308] on link "SW Handyman and Residential Services LLC" at bounding box center [121, 308] width 202 height 9
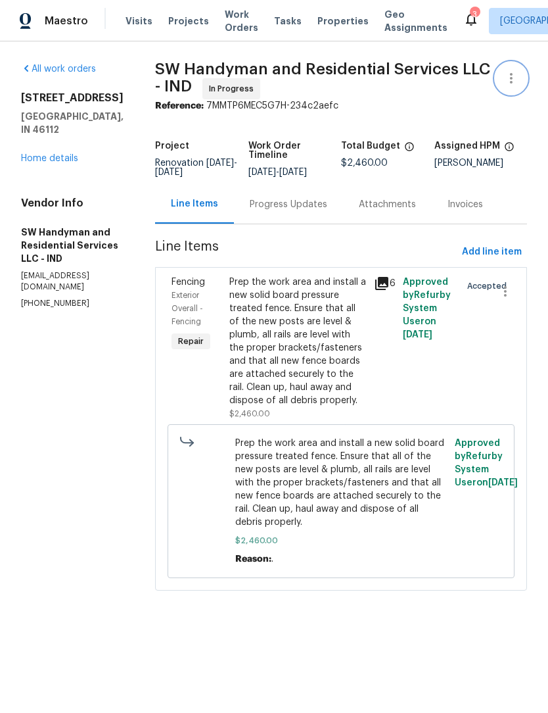
click at [510, 68] on button "button" at bounding box center [512, 78] width 32 height 32
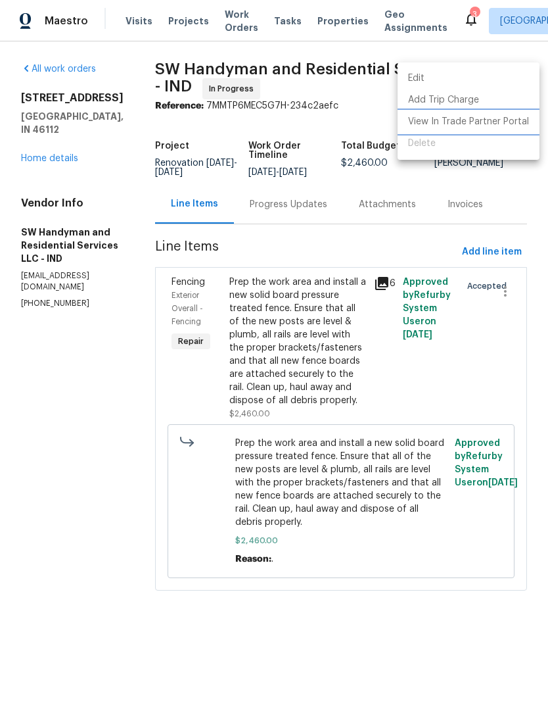
click at [438, 123] on li "View In Trade Partner Portal" at bounding box center [469, 122] width 142 height 22
click at [66, 335] on div at bounding box center [274, 356] width 548 height 713
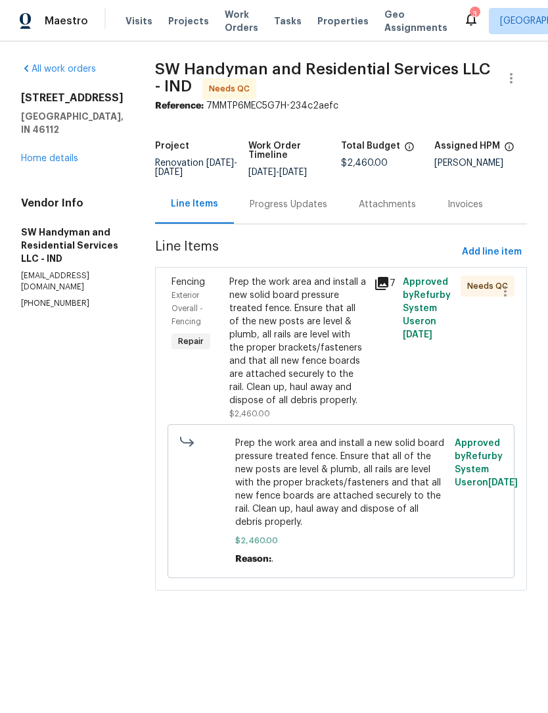
click at [313, 364] on div "Prep the work area and install a new solid board pressure treated fence. Ensure…" at bounding box center [297, 340] width 137 height 131
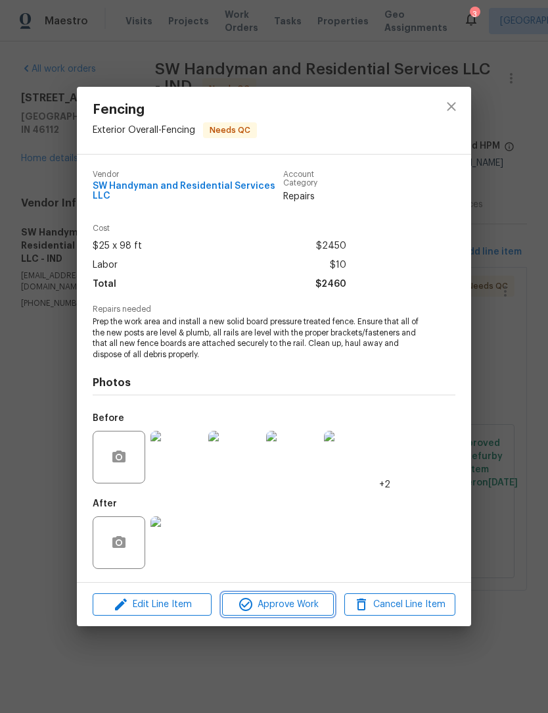
click at [299, 614] on button "Approve Work" at bounding box center [277, 604] width 111 height 23
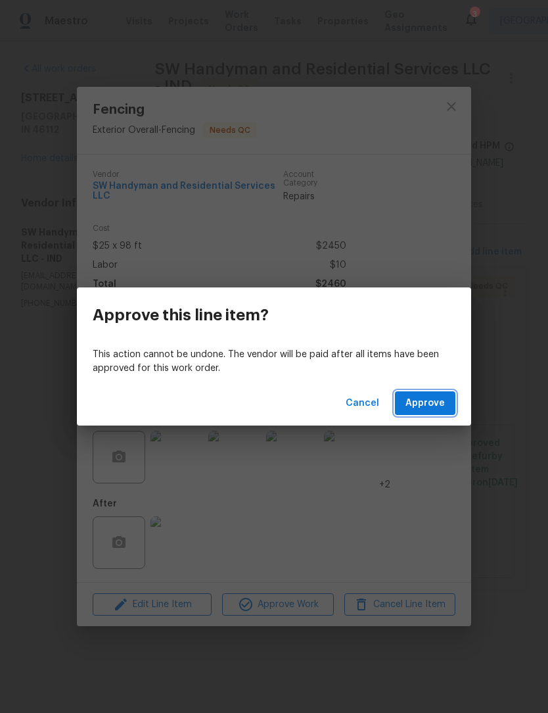
click at [448, 401] on button "Approve" at bounding box center [425, 403] width 60 height 24
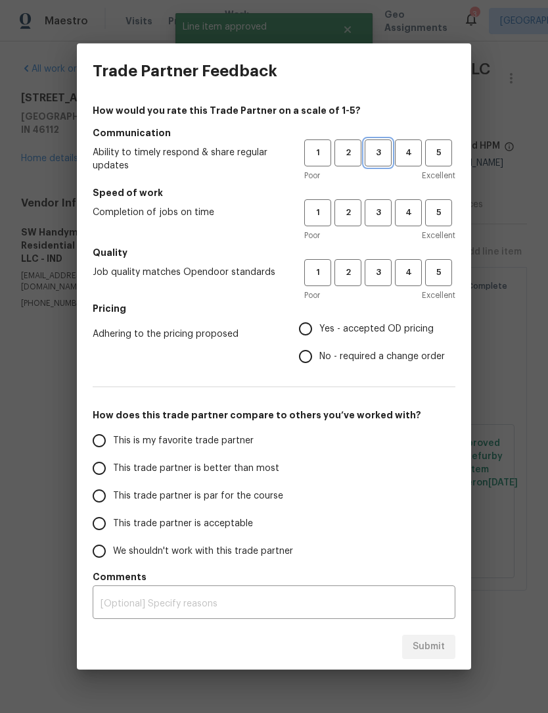
click at [382, 153] on span "3" at bounding box center [378, 152] width 24 height 15
click at [379, 212] on span "3" at bounding box center [378, 212] width 24 height 15
click at [382, 268] on span "3" at bounding box center [378, 272] width 24 height 15
click at [311, 330] on input "Yes - accepted OD pricing" at bounding box center [306, 329] width 28 height 28
radio input "true"
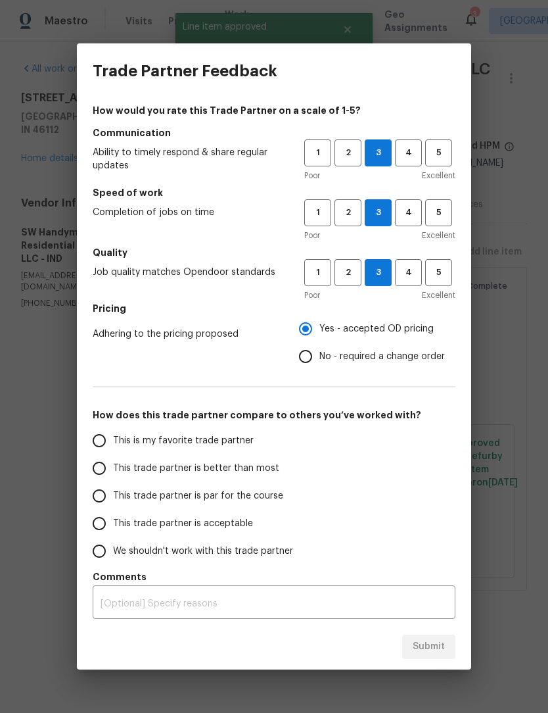
click at [97, 467] on input "This trade partner is better than most" at bounding box center [99, 468] width 28 height 28
click at [440, 640] on span "Submit" at bounding box center [429, 646] width 32 height 16
radio input "true"
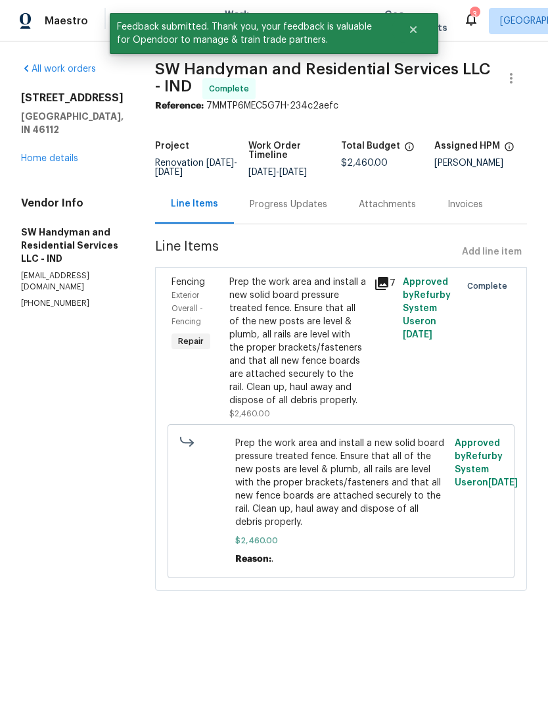
click at [36, 154] on link "Home details" at bounding box center [49, 158] width 57 height 9
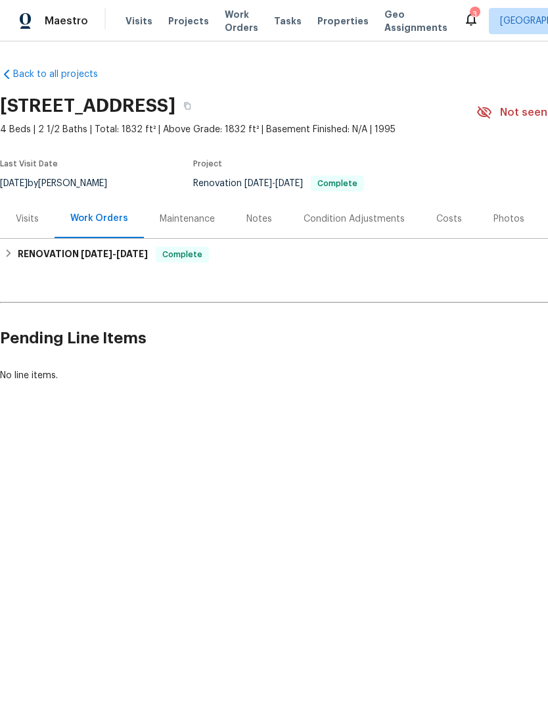
click at [229, 28] on span "Work Orders" at bounding box center [242, 21] width 34 height 26
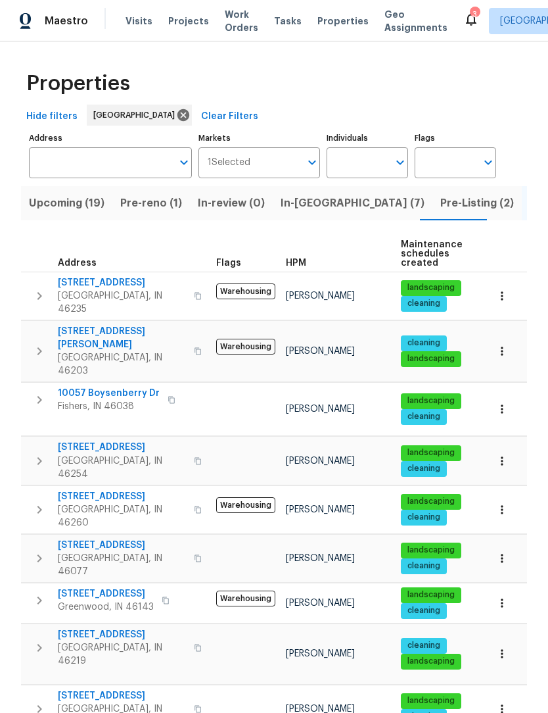
click at [293, 196] on span "In-[GEOGRAPHIC_DATA] (7)" at bounding box center [353, 203] width 144 height 18
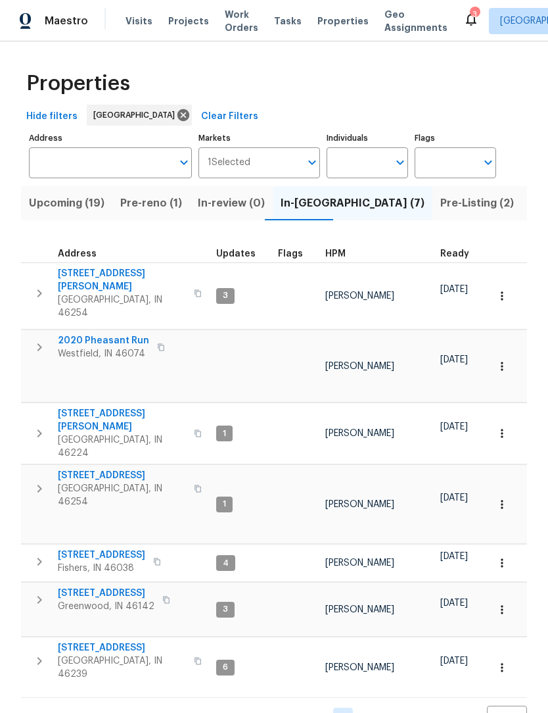
click at [440, 204] on span "Pre-Listing (2)" at bounding box center [477, 203] width 74 height 18
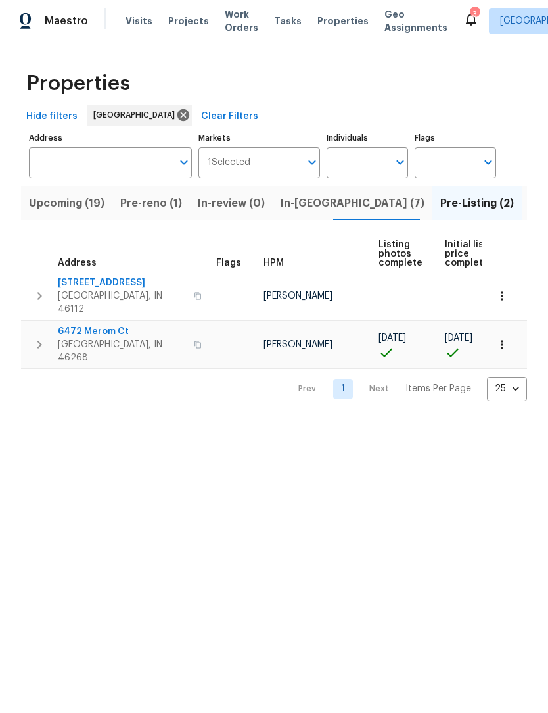
click at [72, 325] on span "6472 Merom Ct" at bounding box center [122, 331] width 128 height 13
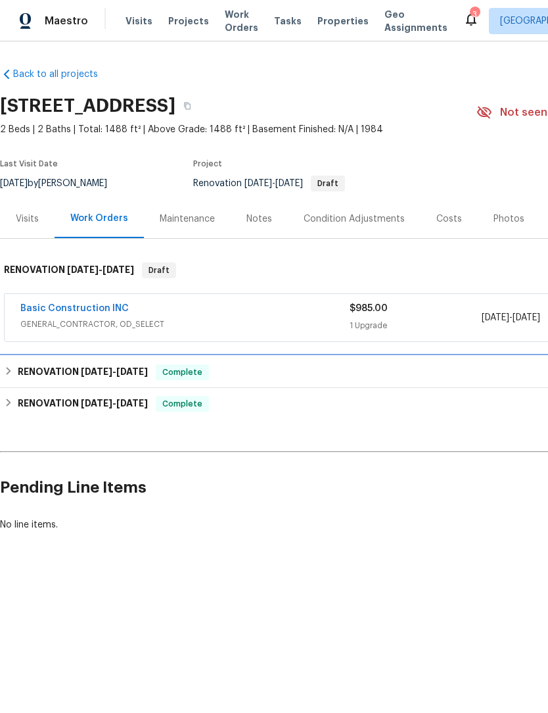
click at [14, 375] on div "RENOVATION 8/19/25 - 8/21/25 Complete" at bounding box center [371, 372] width 735 height 16
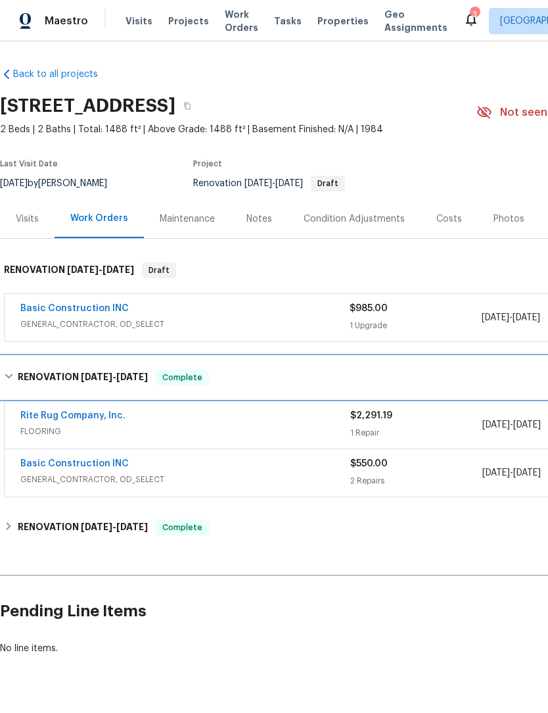
click at [14, 377] on div "RENOVATION 8/19/25 - 8/21/25 Complete" at bounding box center [371, 377] width 735 height 16
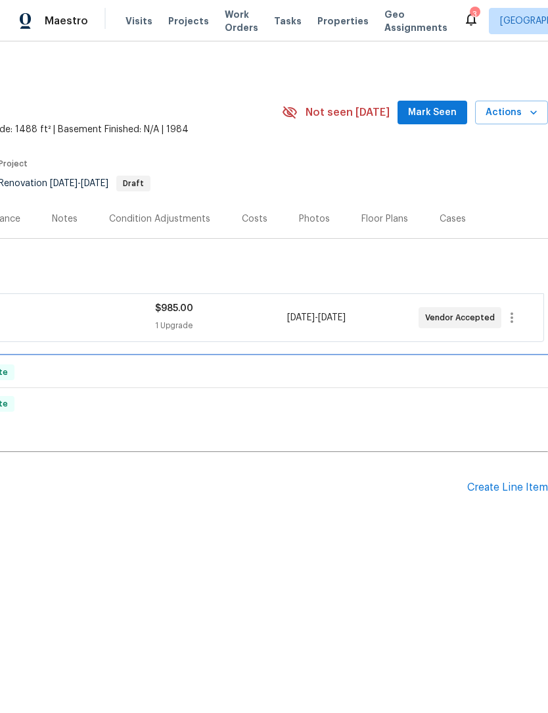
scroll to position [0, 195]
click at [515, 483] on div "Create Line Item" at bounding box center [507, 487] width 81 height 12
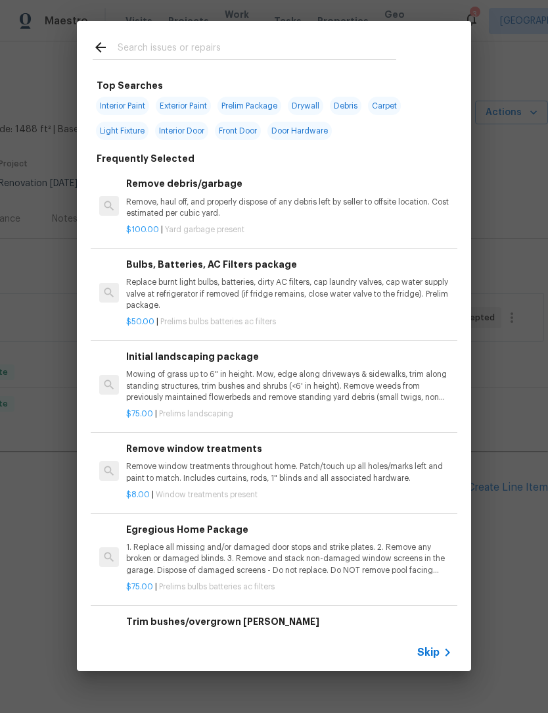
click at [229, 36] on div at bounding box center [244, 47] width 335 height 52
click at [179, 51] on input "text" at bounding box center [257, 49] width 279 height 20
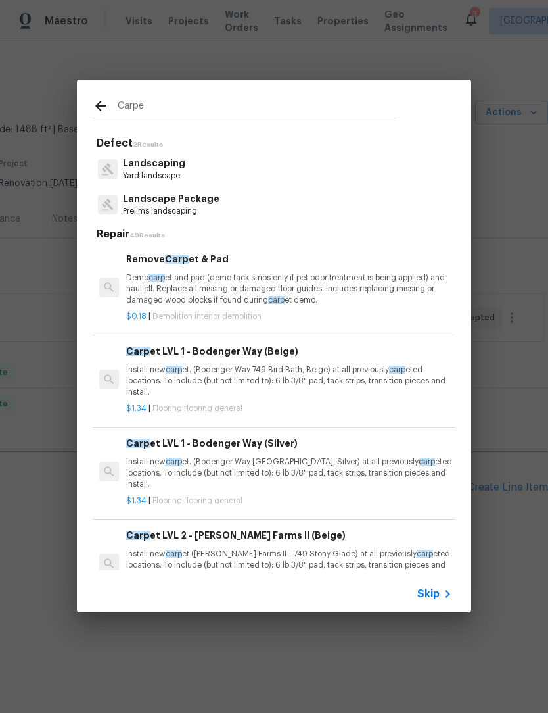
type input "Carpet"
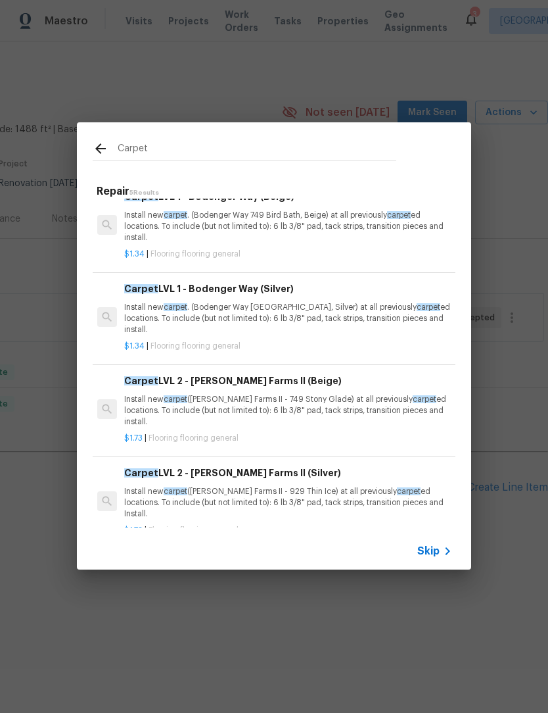
scroll to position [112, 2]
click at [142, 313] on p "Install new carpet . (Bodenger Way 945 Winter Ash, Silver) at all previously ca…" at bounding box center [287, 319] width 326 height 34
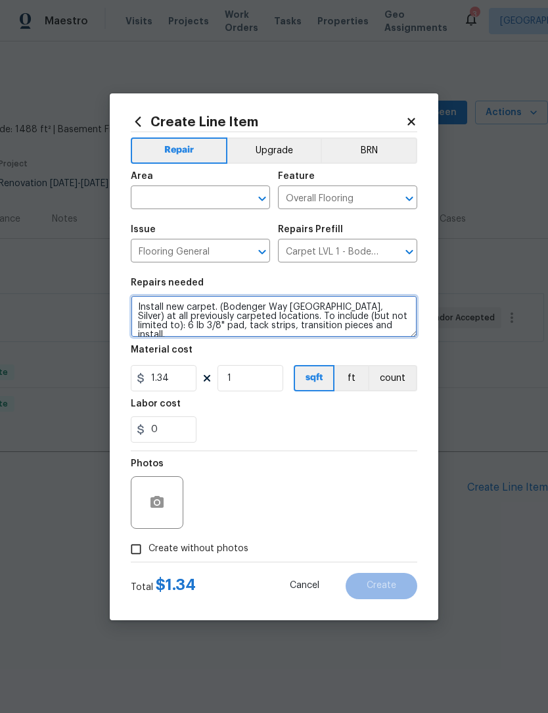
click at [144, 310] on textarea "Install new carpet. (Bodenger Way 945 Winter Ash, Silver) at all previously car…" at bounding box center [274, 316] width 287 height 42
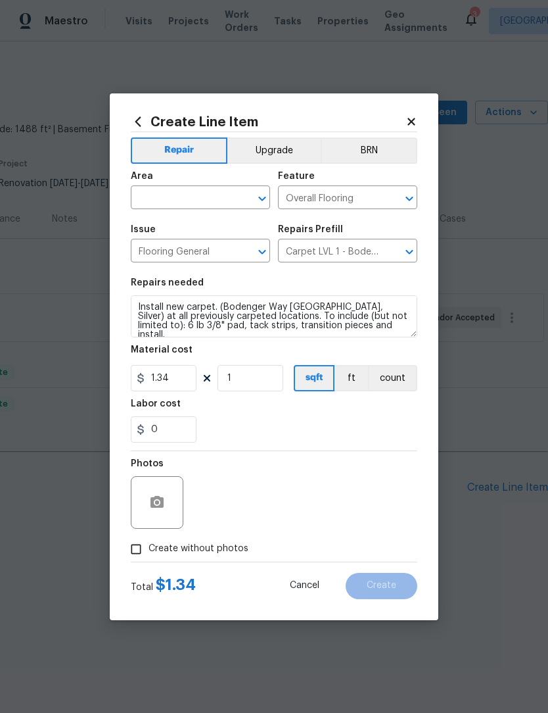
click at [151, 202] on input "text" at bounding box center [182, 199] width 103 height 20
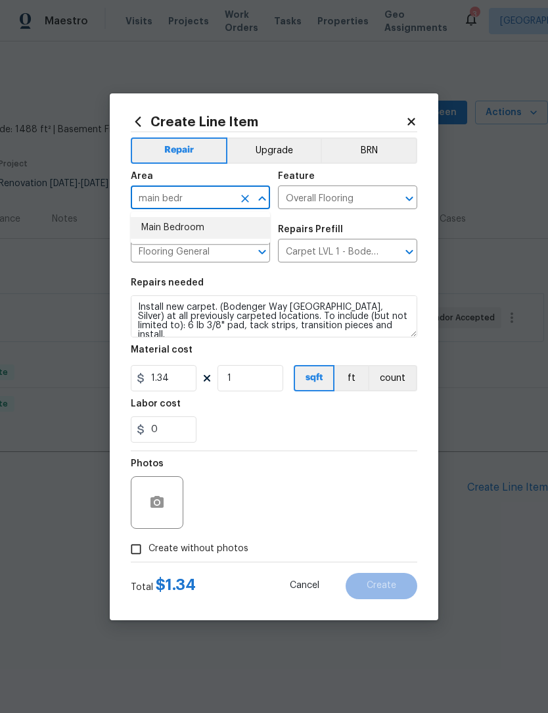
click at [197, 229] on li "Main Bedroom" at bounding box center [200, 228] width 139 height 22
type input "Main Bedroom"
click at [287, 422] on div "0" at bounding box center [274, 429] width 287 height 26
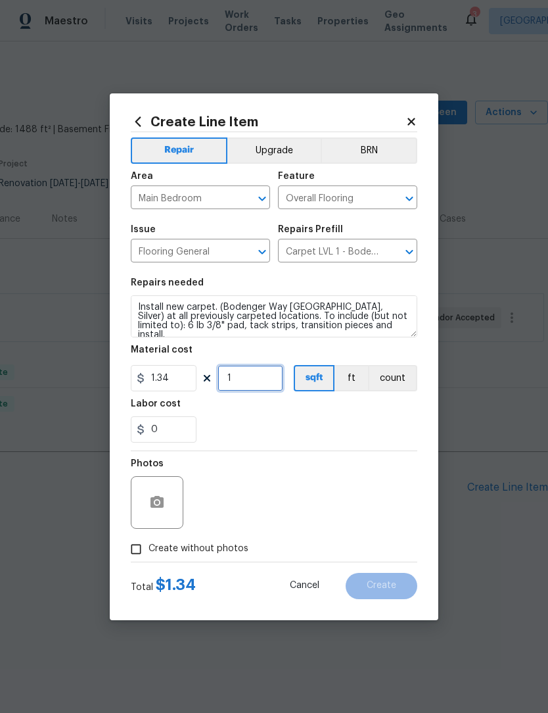
click at [273, 376] on input "1" at bounding box center [251, 378] width 66 height 26
click at [386, 426] on div "0" at bounding box center [274, 429] width 287 height 26
click at [254, 391] on input "300" at bounding box center [251, 378] width 66 height 26
click at [323, 446] on section "Repairs needed Install new carpet. (Bodenger Way 945 Winter Ash, Silver) at all…" at bounding box center [274, 360] width 287 height 180
click at [264, 371] on input "275" at bounding box center [251, 378] width 66 height 26
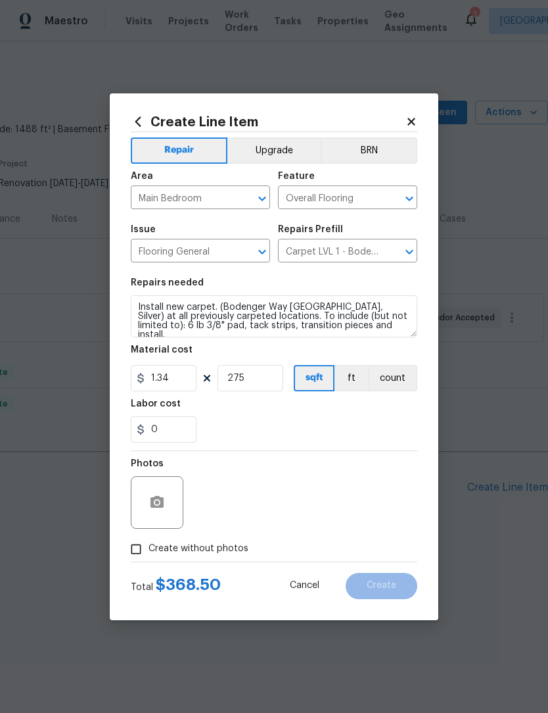
click at [328, 444] on section "Repairs needed Install new carpet. (Bodenger Way 945 Winter Ash, Silver) at all…" at bounding box center [274, 360] width 287 height 180
click at [269, 377] on input "275" at bounding box center [251, 378] width 66 height 26
type input "250"
click at [365, 428] on div "0" at bounding box center [274, 429] width 287 height 26
click at [160, 508] on icon "button" at bounding box center [157, 502] width 13 height 12
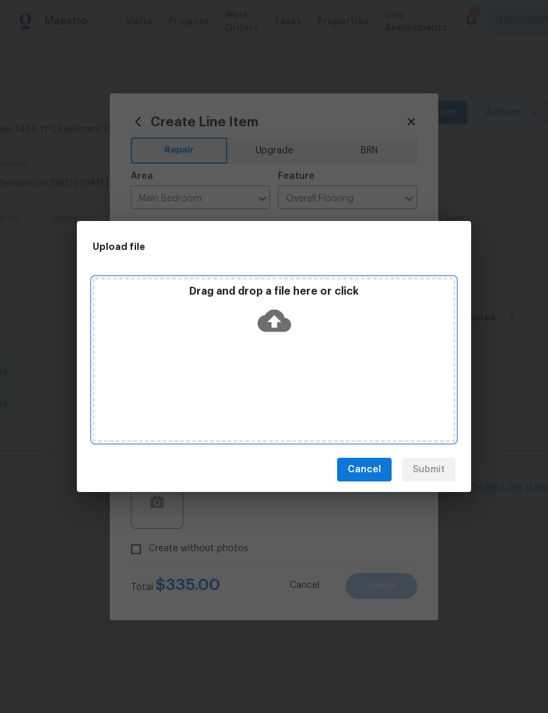
click at [286, 314] on icon at bounding box center [275, 321] width 34 height 34
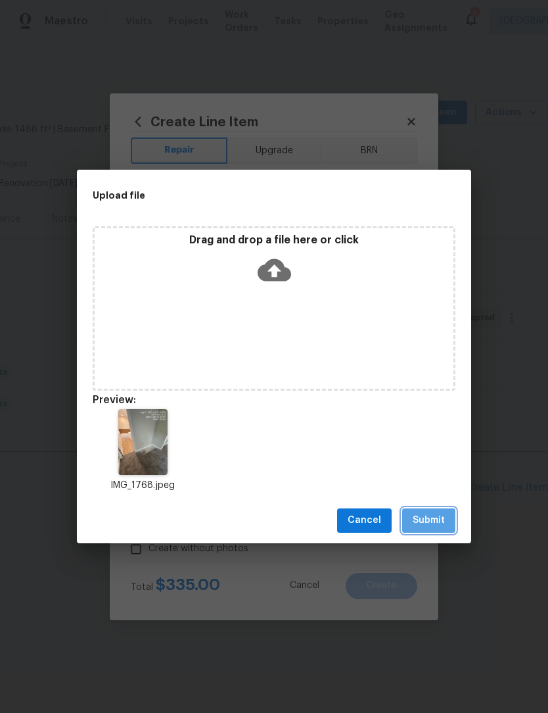
click at [444, 519] on span "Submit" at bounding box center [429, 520] width 32 height 16
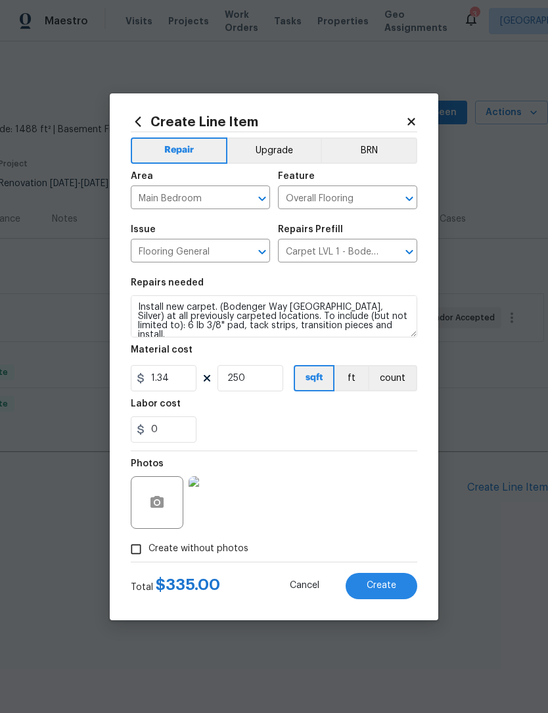
click at [396, 582] on button "Create" at bounding box center [382, 586] width 72 height 26
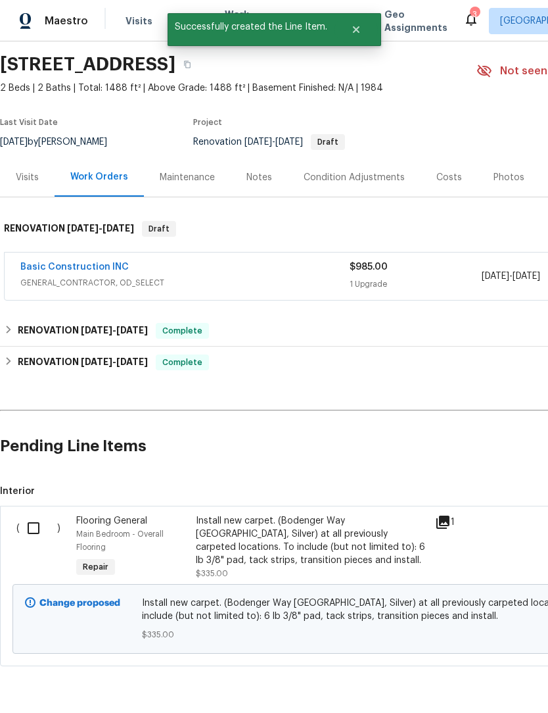
scroll to position [41, 0]
click at [32, 529] on input "checkbox" at bounding box center [38, 528] width 37 height 28
checkbox input "true"
click at [477, 675] on span "Create Work Order" at bounding box center [472, 680] width 87 height 16
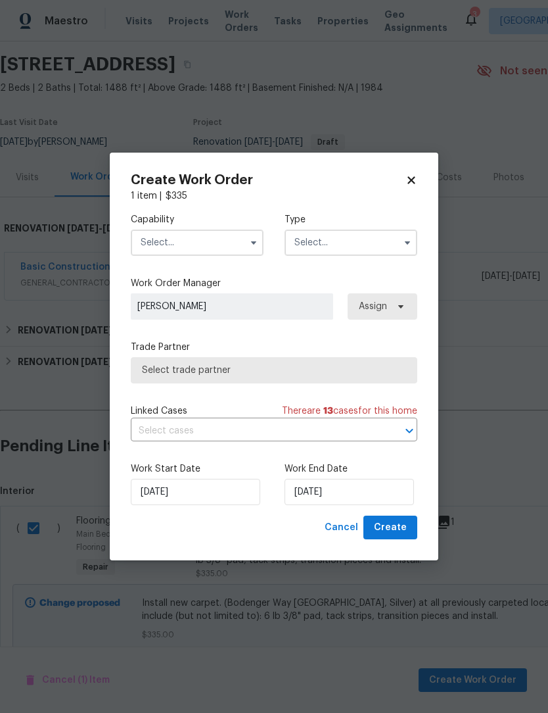
click at [213, 245] on input "text" at bounding box center [197, 242] width 133 height 26
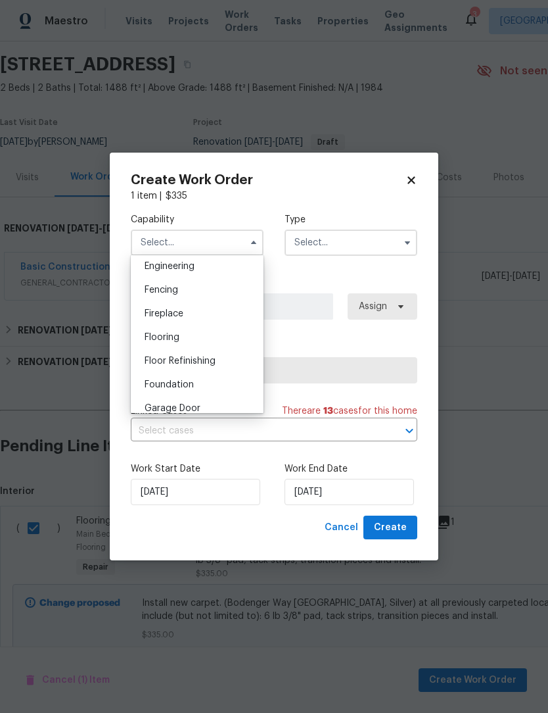
scroll to position [446, 0]
click at [224, 336] on div "Flooring" at bounding box center [197, 334] width 126 height 24
type input "Flooring"
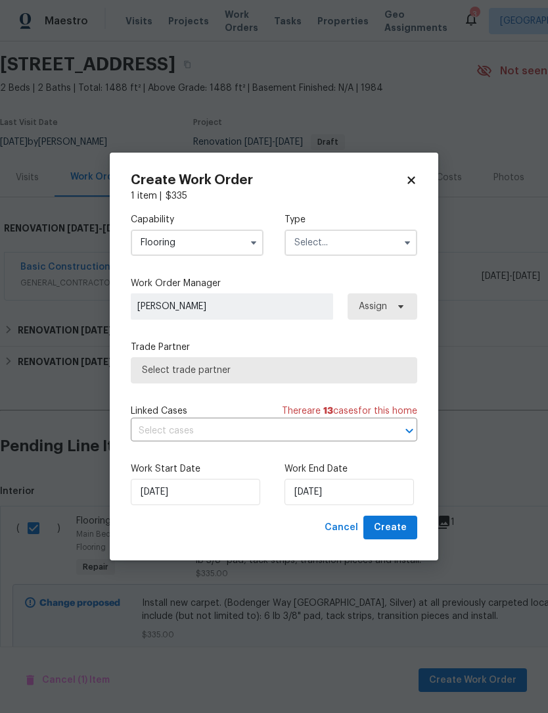
click at [348, 240] on input "text" at bounding box center [351, 242] width 133 height 26
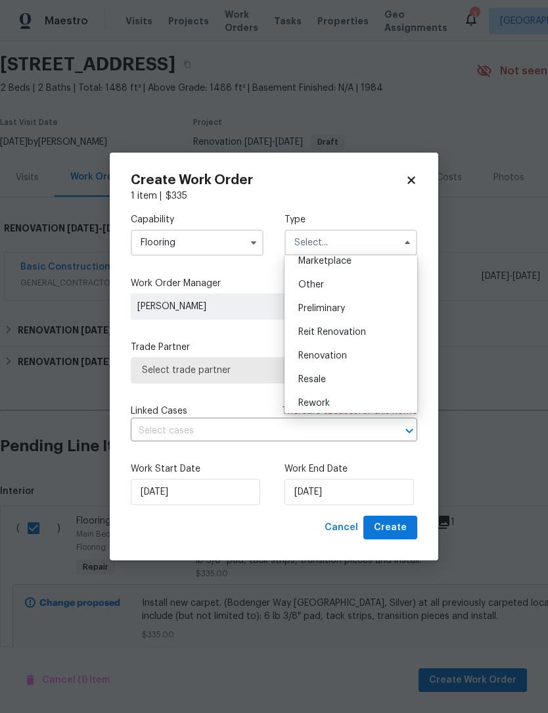
scroll to position [247, 0]
click at [358, 355] on div "Renovation" at bounding box center [351, 355] width 126 height 24
type input "Renovation"
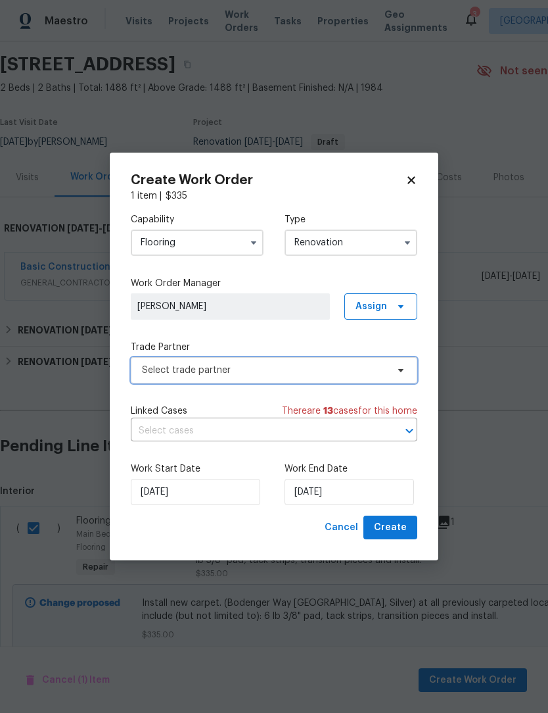
click at [353, 370] on span "Select trade partner" at bounding box center [264, 370] width 245 height 13
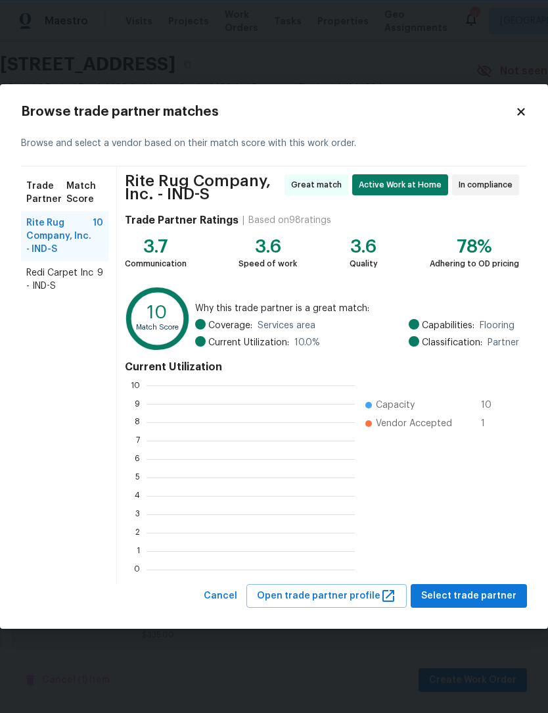
scroll to position [1, 1]
click at [506, 602] on span "Select trade partner" at bounding box center [468, 596] width 95 height 16
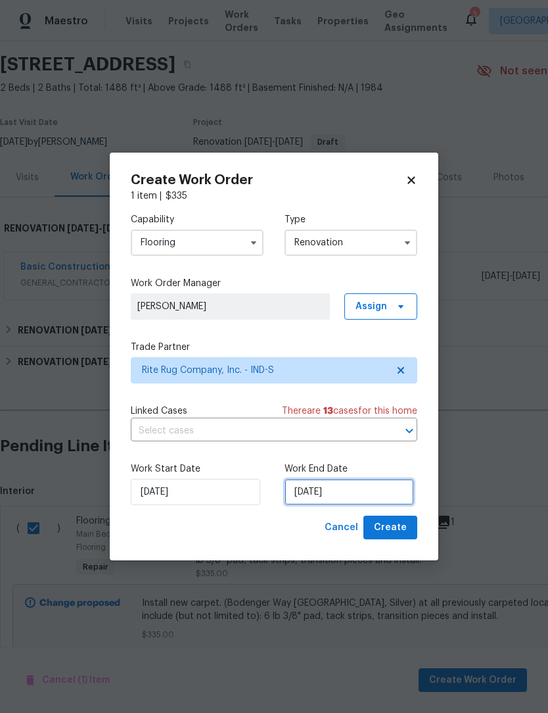
click at [375, 491] on input "8/26/2025" at bounding box center [350, 492] width 130 height 26
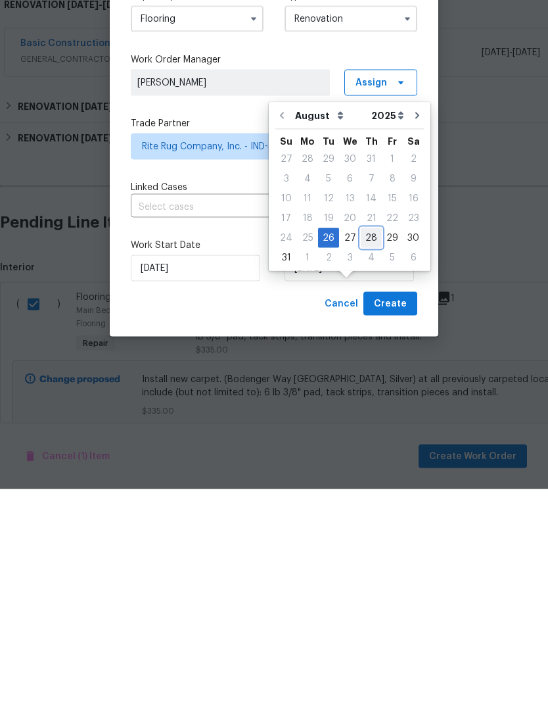
click at [362, 452] on div "28" at bounding box center [371, 461] width 21 height 18
type input "[DATE]"
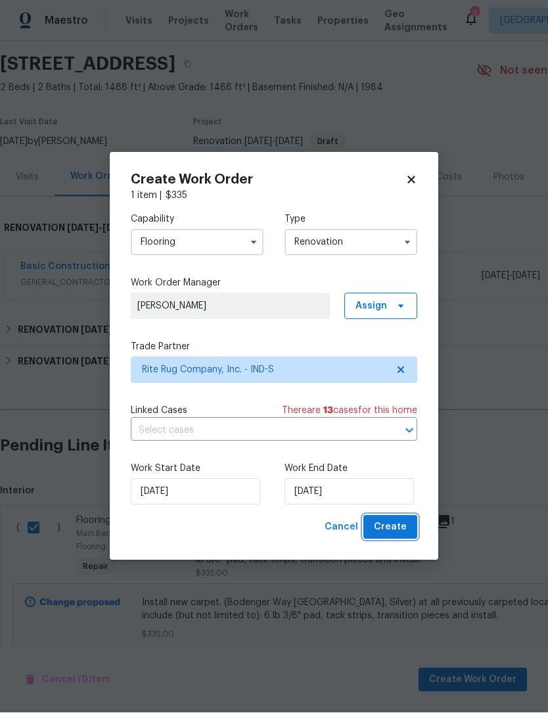
click at [391, 529] on span "Create" at bounding box center [390, 527] width 33 height 16
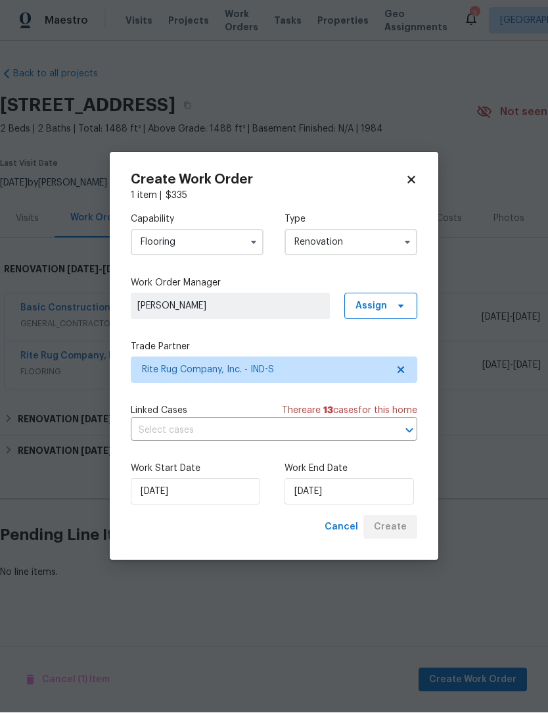
scroll to position [0, 0]
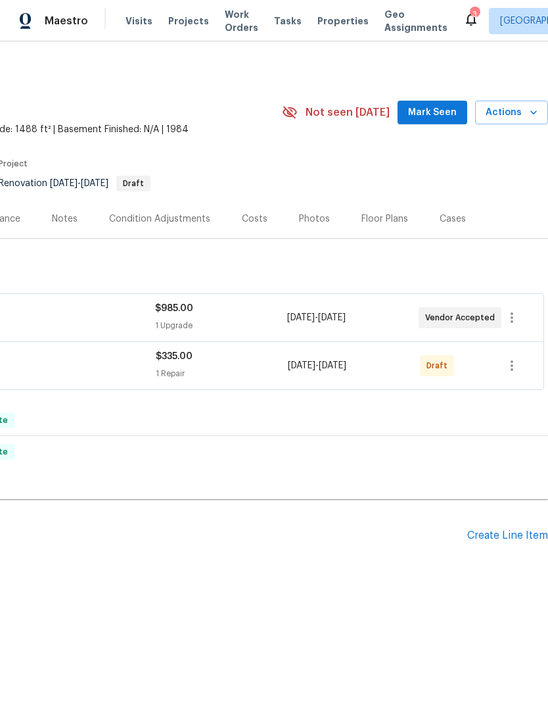
scroll to position [0, 195]
click at [511, 364] on icon "button" at bounding box center [512, 366] width 16 height 16
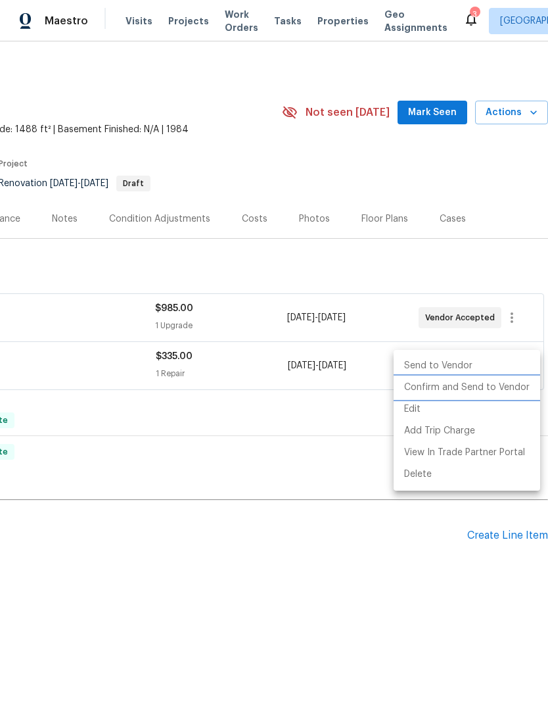
click at [490, 391] on li "Confirm and Send to Vendor" at bounding box center [467, 388] width 147 height 22
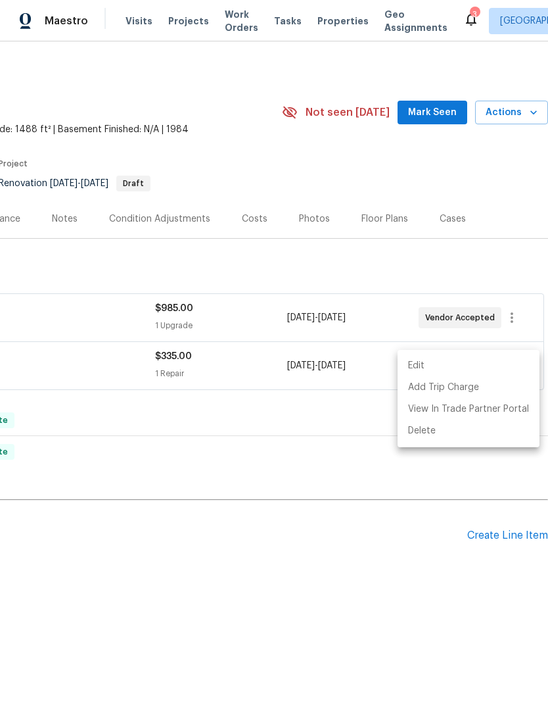
click at [83, 565] on div at bounding box center [274, 356] width 548 height 713
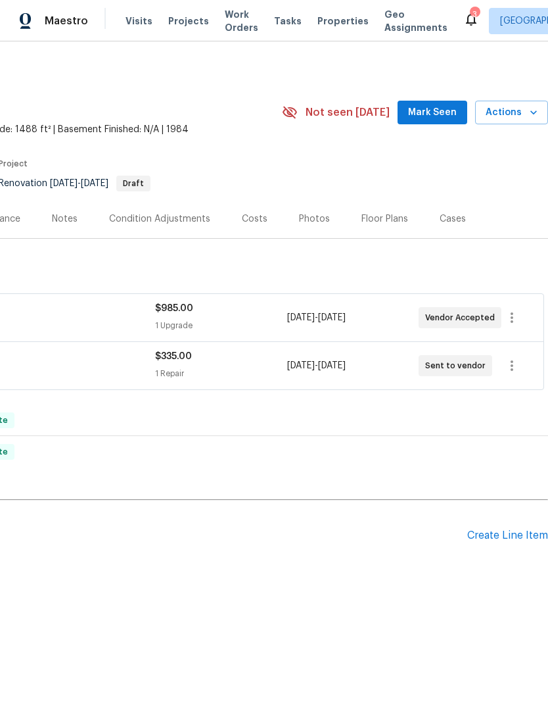
click at [525, 533] on div "Create Line Item" at bounding box center [507, 535] width 81 height 12
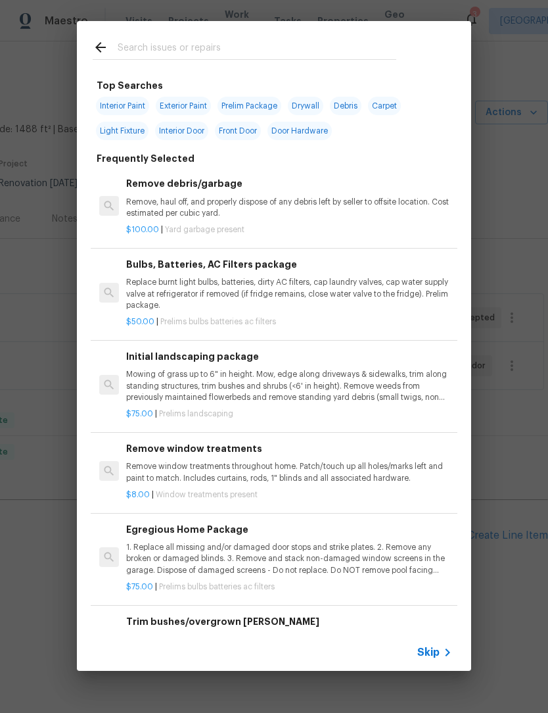
click at [133, 43] on input "text" at bounding box center [257, 49] width 279 height 20
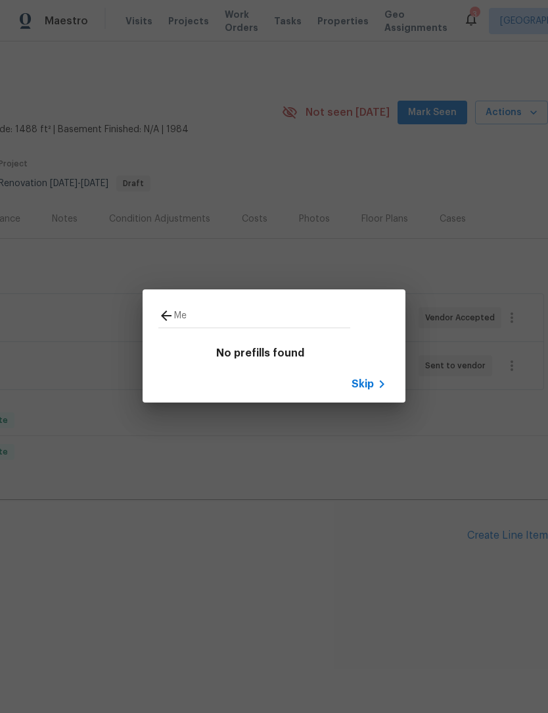
type input "M"
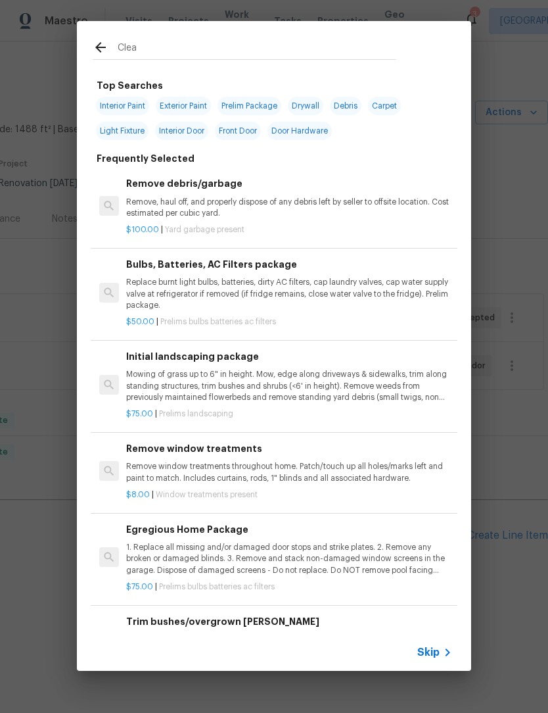
type input "Clean"
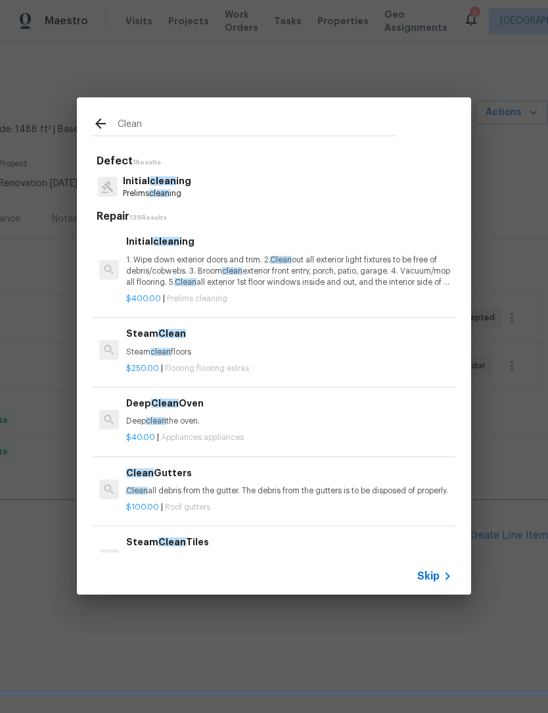
click at [126, 248] on h6 "Initial clean ing" at bounding box center [289, 241] width 326 height 14
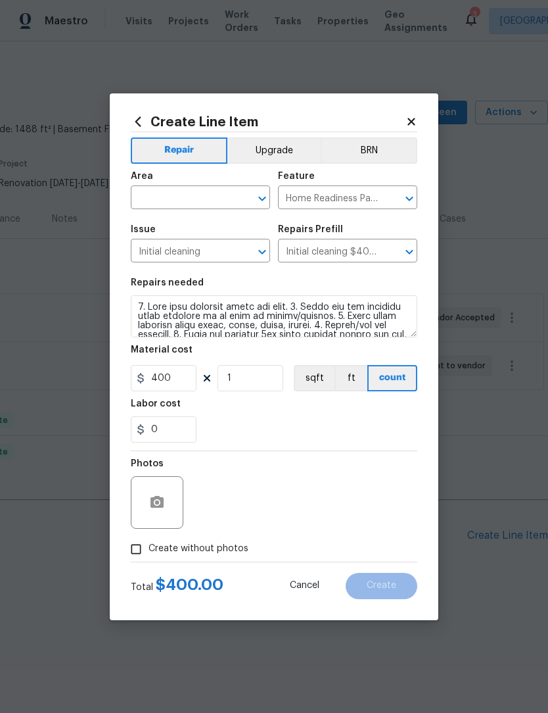
click at [143, 199] on input "text" at bounding box center [182, 199] width 103 height 20
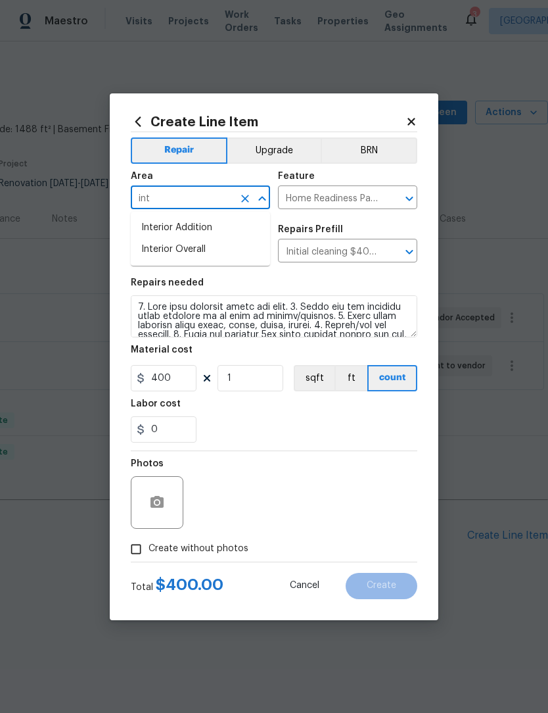
click at [151, 254] on li "Interior Overall" at bounding box center [200, 250] width 139 height 22
type input "Interior Overall"
click at [177, 378] on input "400" at bounding box center [164, 378] width 66 height 26
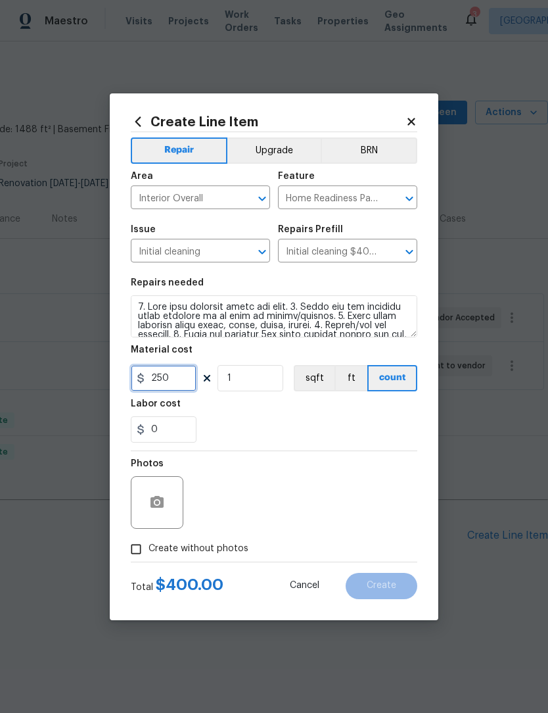
type input "250"
click at [373, 444] on section "Repairs needed Material cost 250 1 sqft ft count Labor cost 0" at bounding box center [274, 360] width 287 height 180
click at [131, 550] on input "Create without photos" at bounding box center [136, 548] width 25 height 25
checkbox input "true"
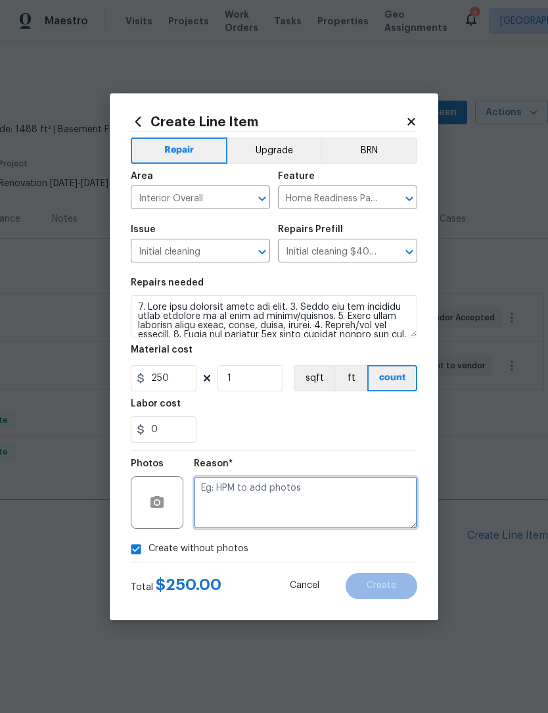
click at [224, 498] on textarea at bounding box center [306, 502] width 224 height 53
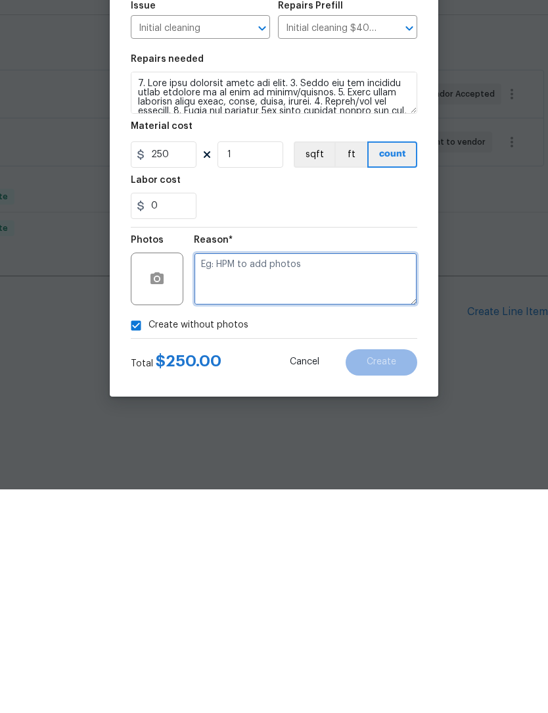
type textarea "."
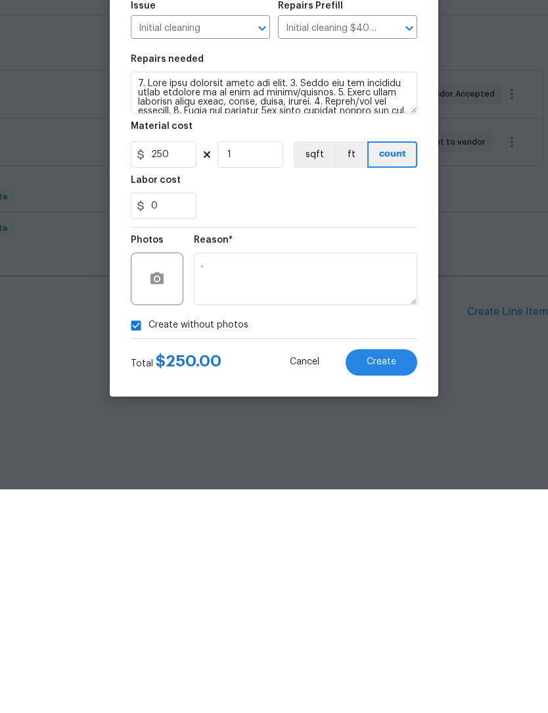
click at [137, 536] on input "Create without photos" at bounding box center [136, 548] width 25 height 25
checkbox input "false"
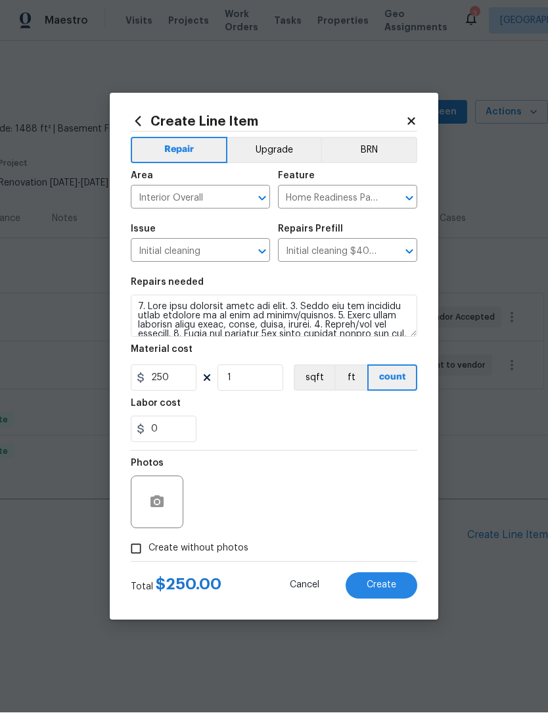
click at [390, 573] on button "Create" at bounding box center [382, 586] width 72 height 26
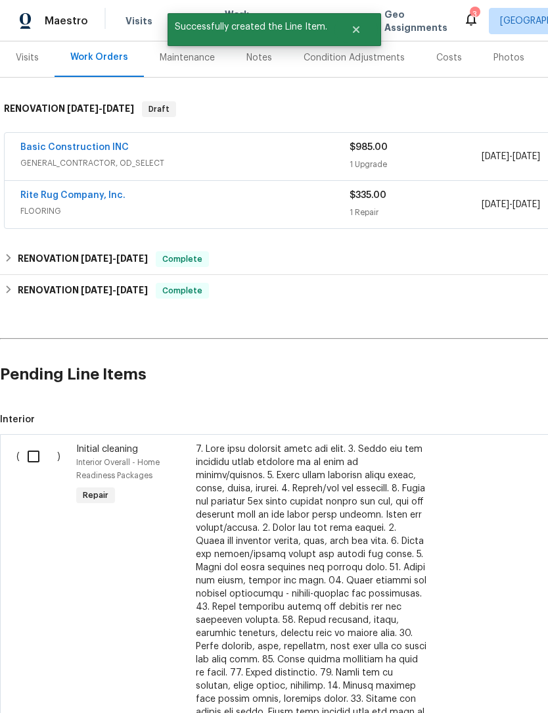
scroll to position [161, 0]
click at [30, 452] on input "checkbox" at bounding box center [38, 456] width 37 height 28
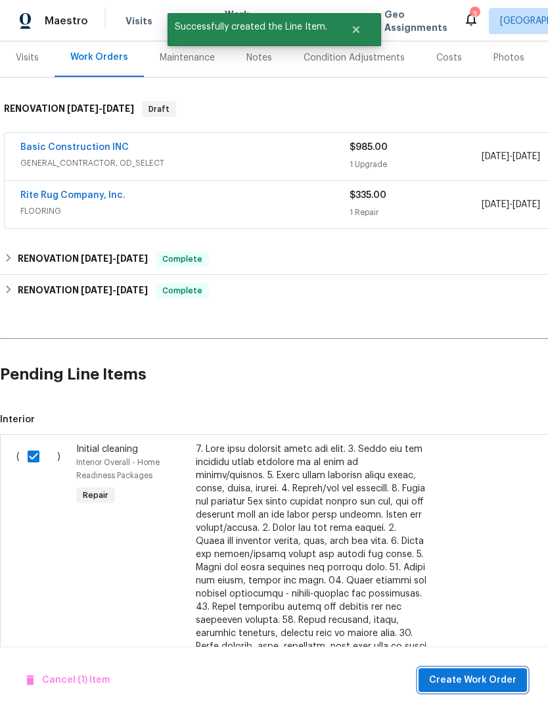
click at [484, 684] on span "Create Work Order" at bounding box center [472, 680] width 87 height 16
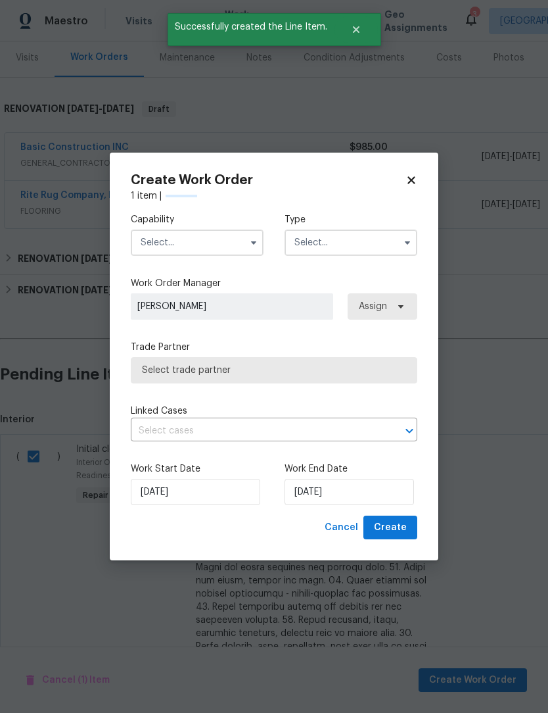
checkbox input "false"
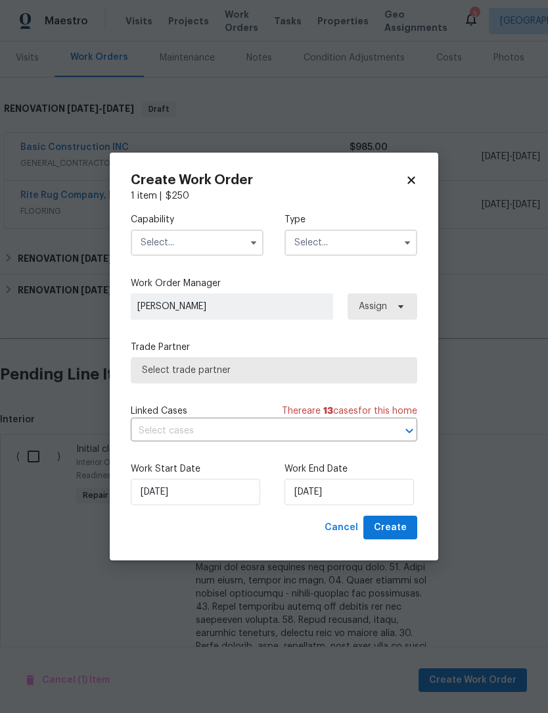
click at [156, 239] on input "text" at bounding box center [197, 242] width 133 height 26
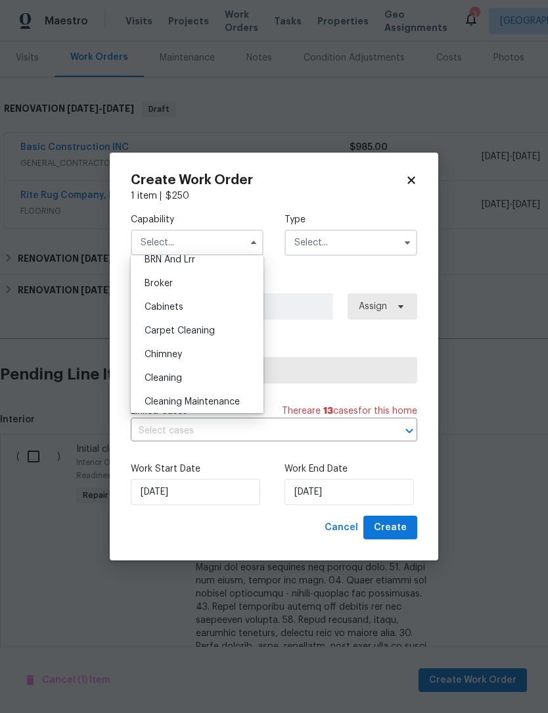
scroll to position [83, 0]
click at [151, 373] on span "Cleaning" at bounding box center [163, 375] width 37 height 9
type input "Cleaning"
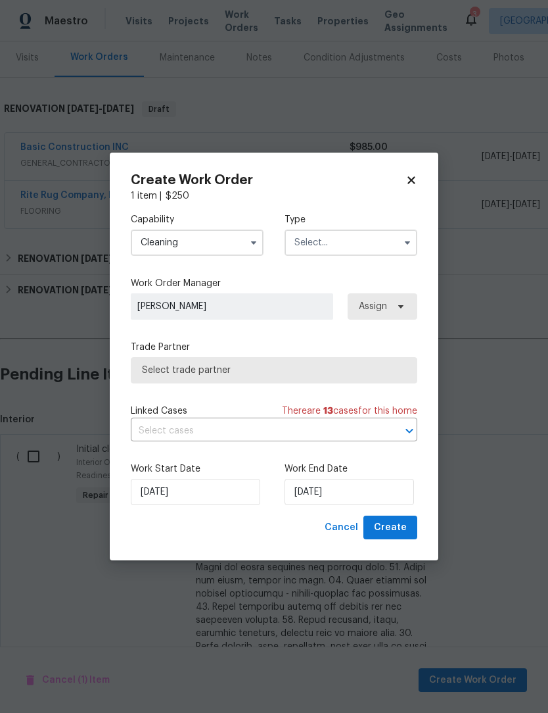
click at [377, 249] on input "text" at bounding box center [351, 242] width 133 height 26
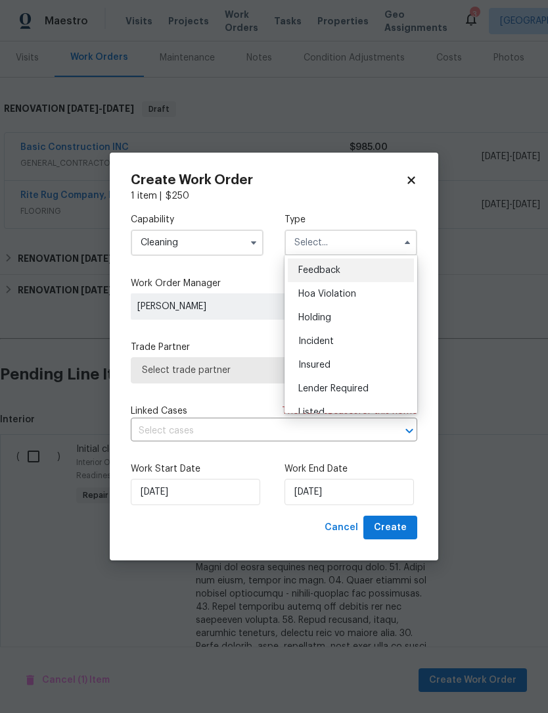
click at [387, 318] on div "Holding" at bounding box center [351, 318] width 126 height 24
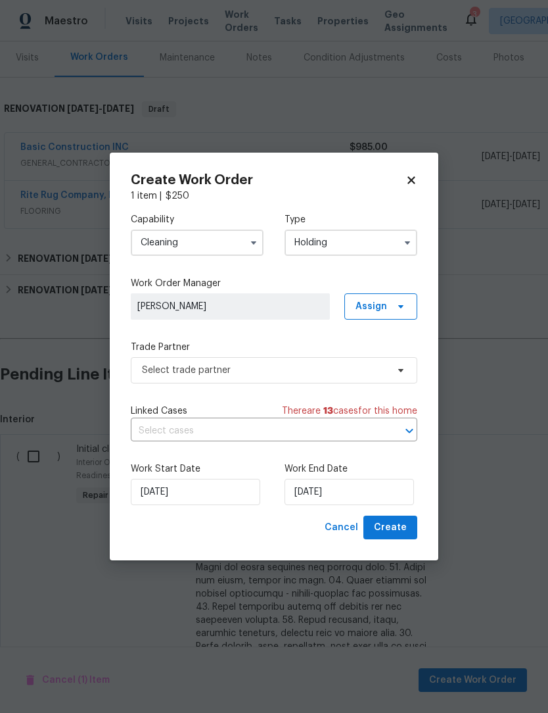
click at [381, 230] on input "Holding" at bounding box center [351, 242] width 133 height 26
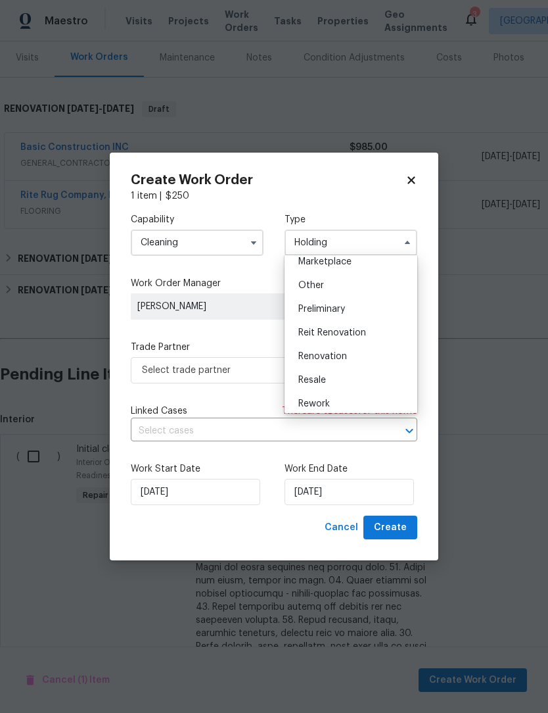
scroll to position [245, 0]
click at [374, 359] on div "Renovation" at bounding box center [351, 357] width 126 height 24
type input "Renovation"
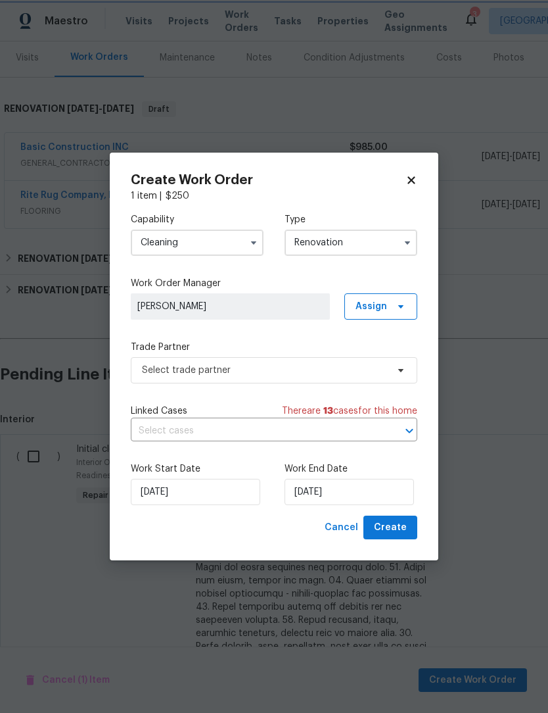
scroll to position [0, 0]
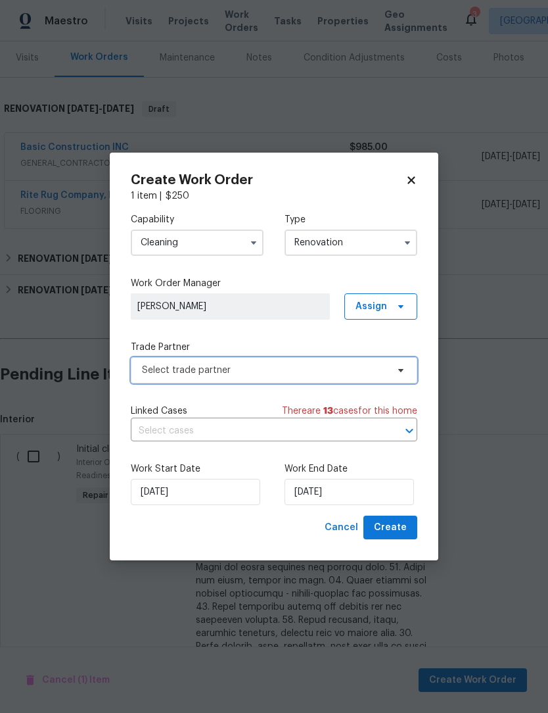
click at [391, 367] on span "Select trade partner" at bounding box center [274, 370] width 287 height 26
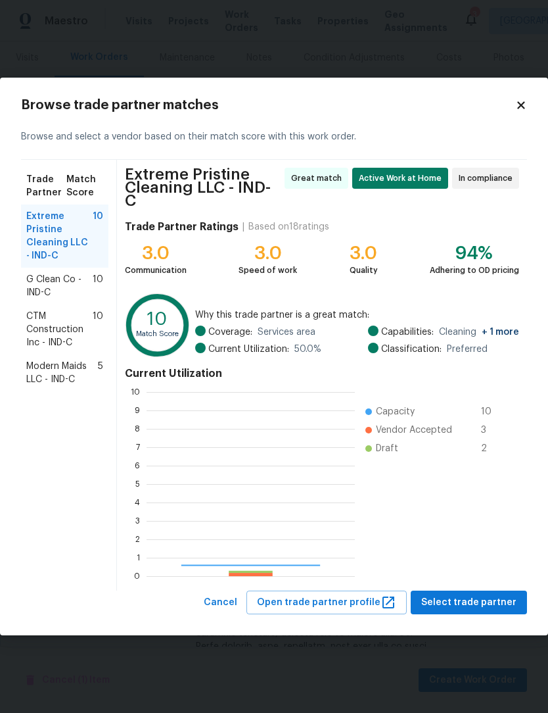
scroll to position [184, 208]
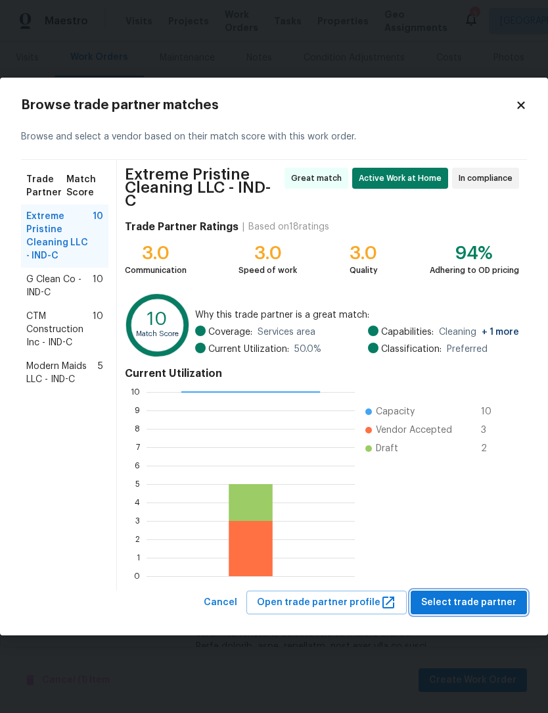
click at [485, 594] on span "Select trade partner" at bounding box center [468, 602] width 95 height 16
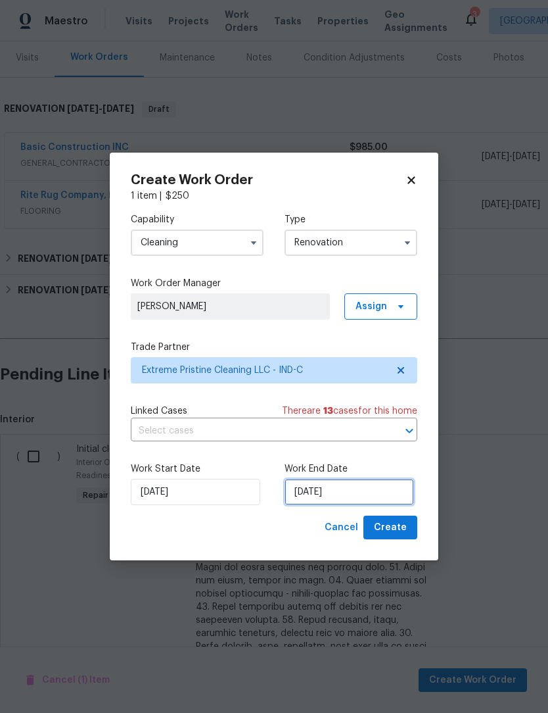
click at [373, 495] on input "[DATE]" at bounding box center [350, 492] width 130 height 26
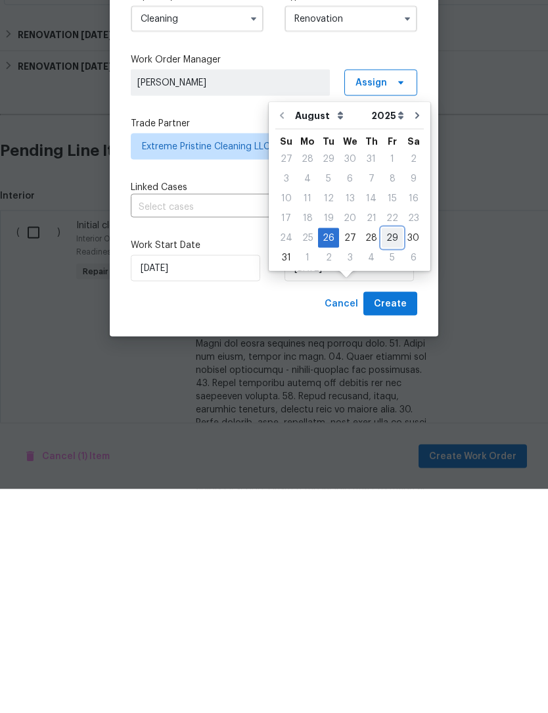
click at [391, 452] on div "29" at bounding box center [392, 461] width 21 height 18
type input "[DATE]"
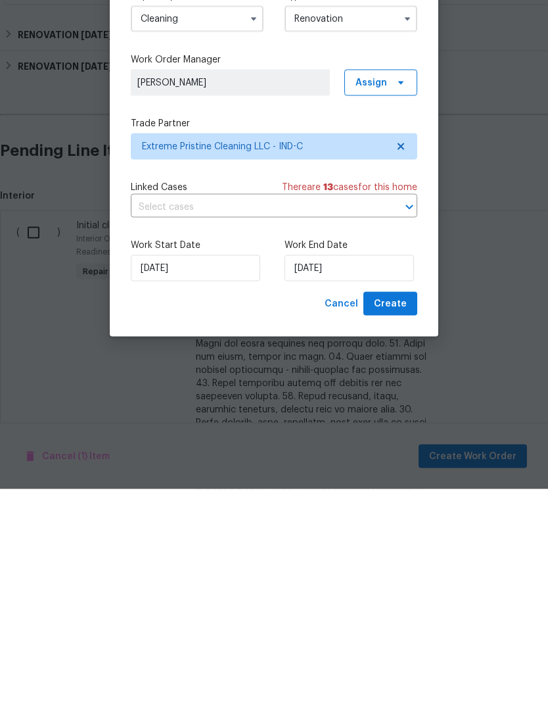
scroll to position [43, 0]
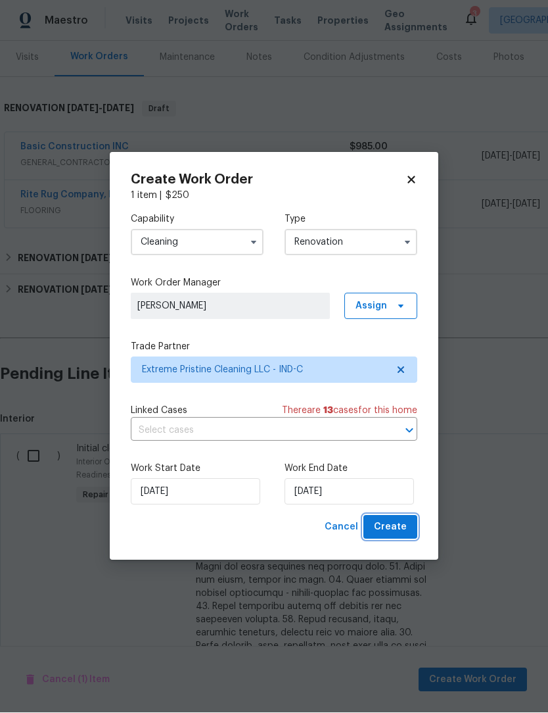
click at [403, 529] on span "Create" at bounding box center [390, 527] width 33 height 16
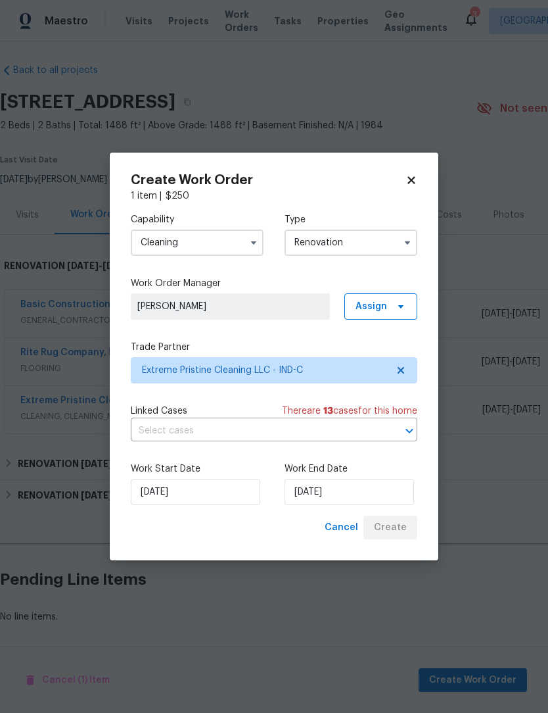
scroll to position [0, 0]
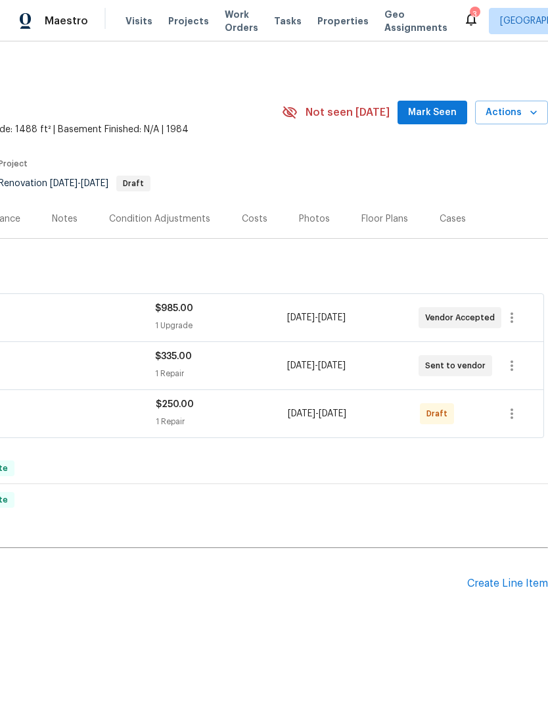
scroll to position [0, 195]
click at [510, 413] on icon "button" at bounding box center [512, 414] width 16 height 16
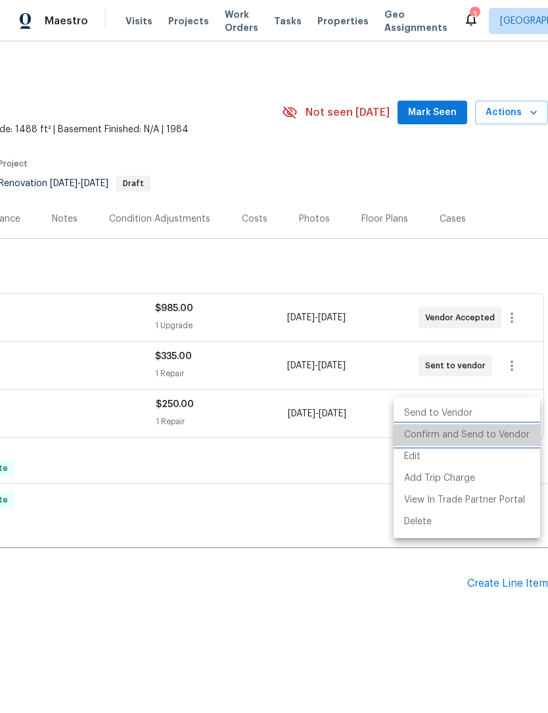
click at [493, 438] on li "Confirm and Send to Vendor" at bounding box center [467, 435] width 147 height 22
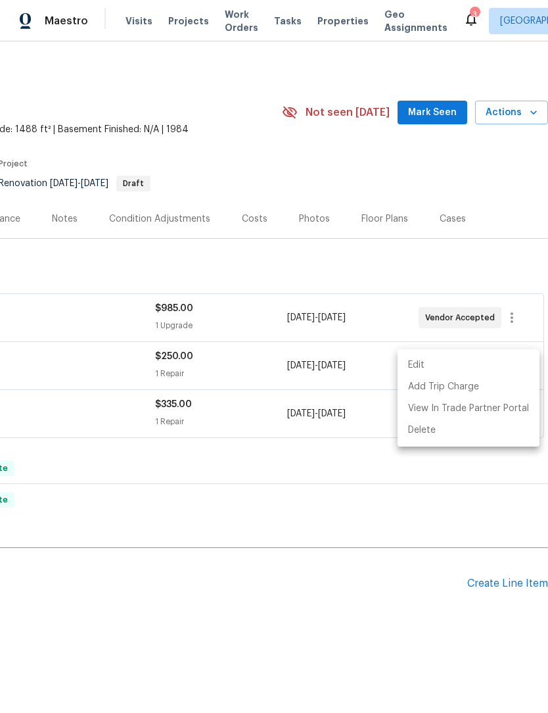
click at [381, 609] on div at bounding box center [274, 356] width 548 height 713
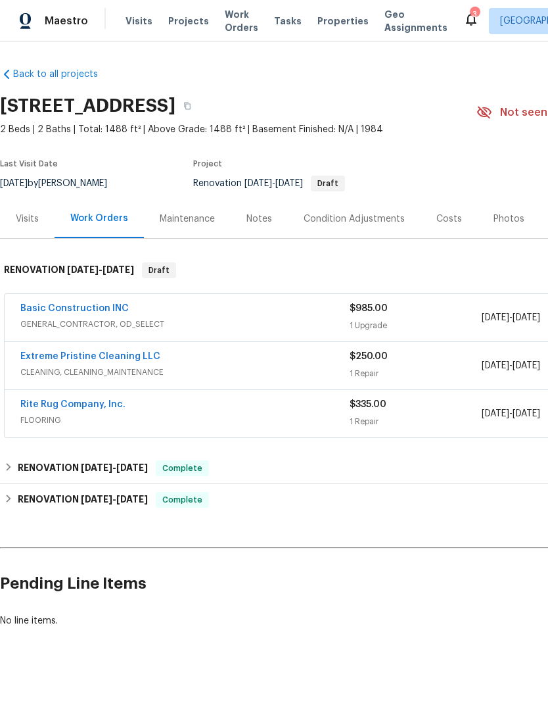
scroll to position [0, 0]
click at [50, 405] on link "Rite Rug Company, Inc." at bounding box center [72, 404] width 105 height 9
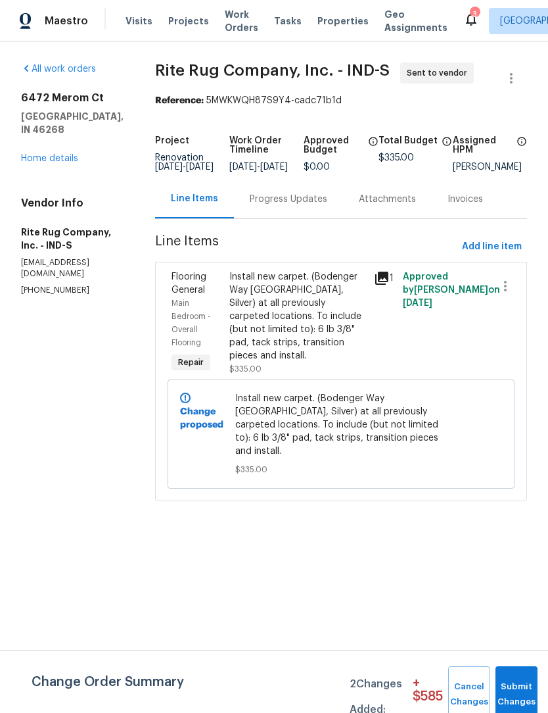
click at [320, 206] on div "Progress Updates" at bounding box center [289, 199] width 78 height 13
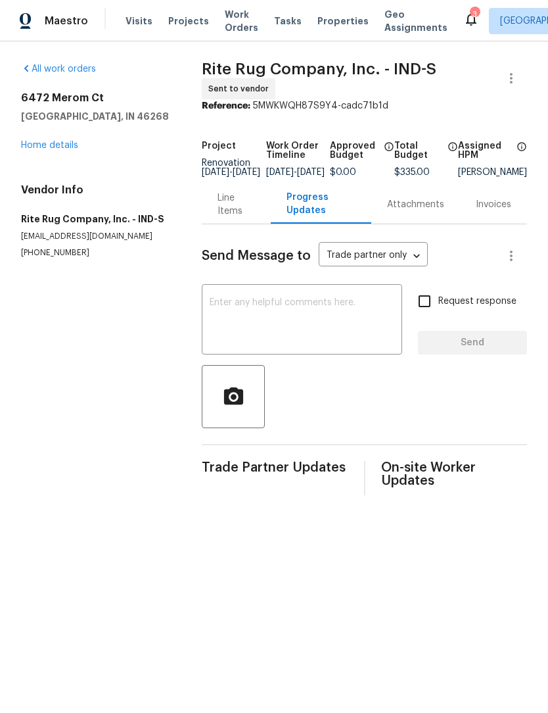
click at [297, 325] on textarea at bounding box center [302, 321] width 185 height 46
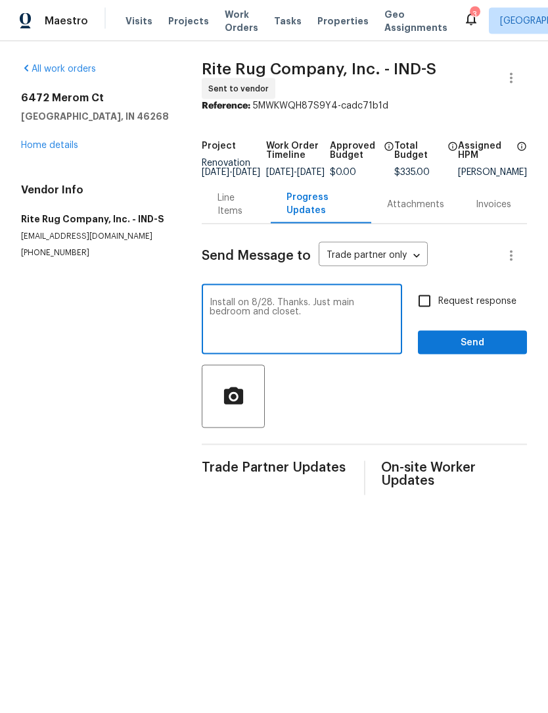
click at [347, 301] on div "Install on 8/28. Thanks. Just main bedroom and closet. x ​" at bounding box center [302, 320] width 201 height 67
click at [340, 310] on textarea "Install on 8/28. Thanks. Just main bedroom and closet." at bounding box center [302, 321] width 185 height 46
type textarea "Install on 8/28. Thanks. Just master bedroom and closet."
click at [423, 410] on div at bounding box center [364, 396] width 325 height 63
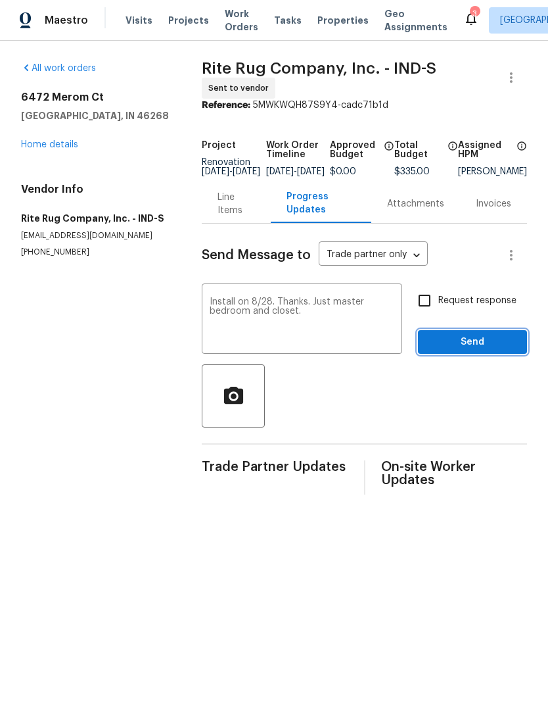
click at [498, 347] on span "Send" at bounding box center [473, 343] width 88 height 16
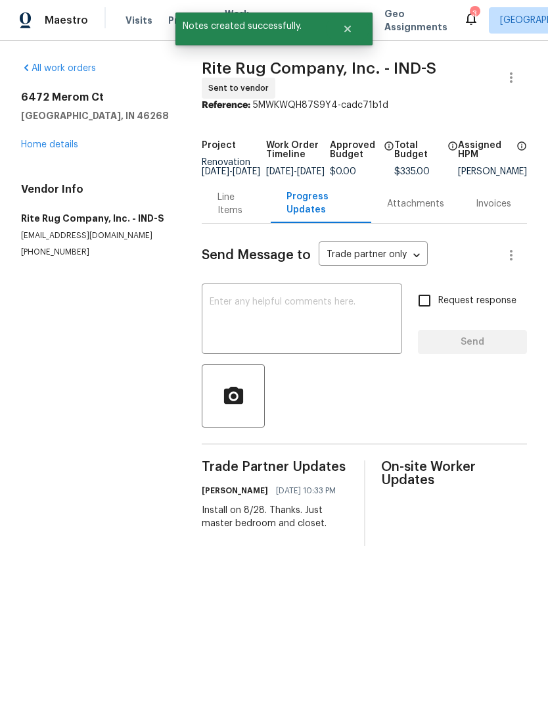
click at [30, 149] on link "Home details" at bounding box center [49, 145] width 57 height 9
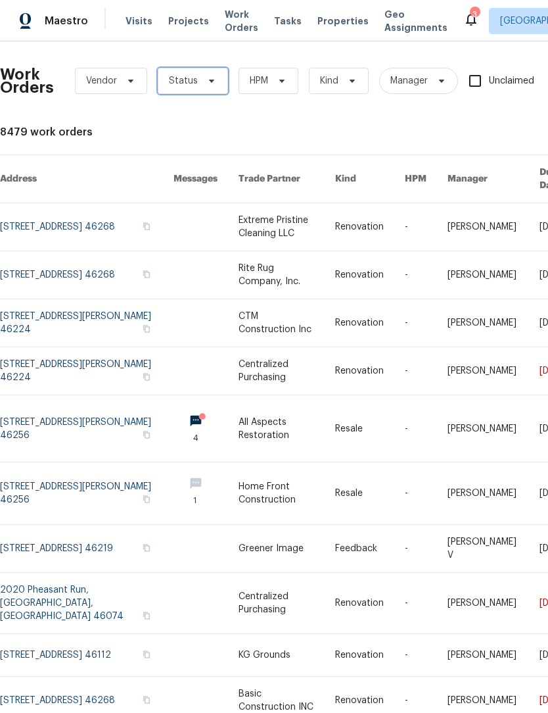
click at [198, 80] on span "Status" at bounding box center [193, 81] width 70 height 26
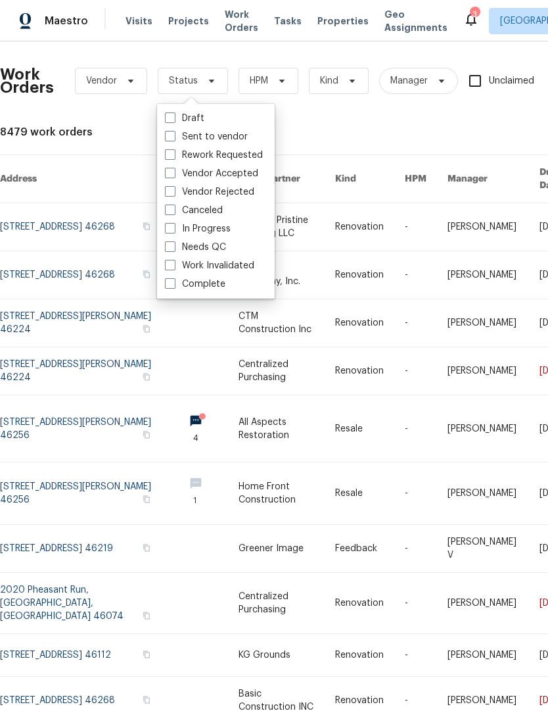
click at [212, 241] on label "Needs QC" at bounding box center [195, 247] width 61 height 13
click at [174, 241] on input "Needs QC" at bounding box center [169, 245] width 9 height 9
checkbox input "true"
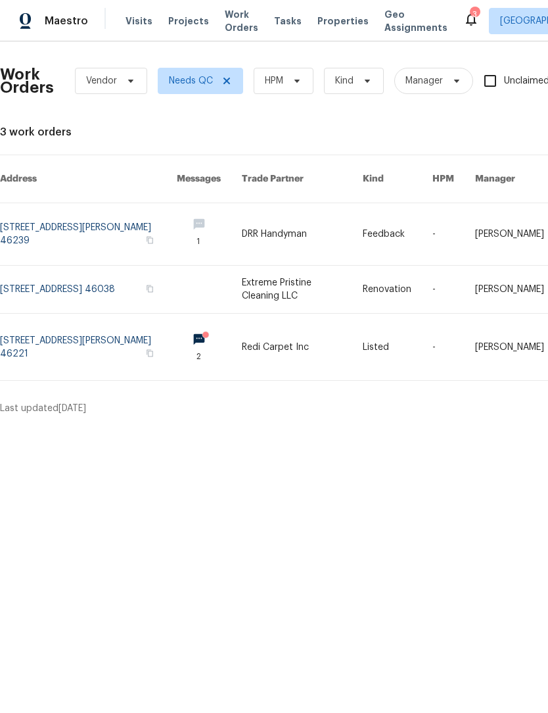
click at [15, 280] on link at bounding box center [88, 289] width 177 height 47
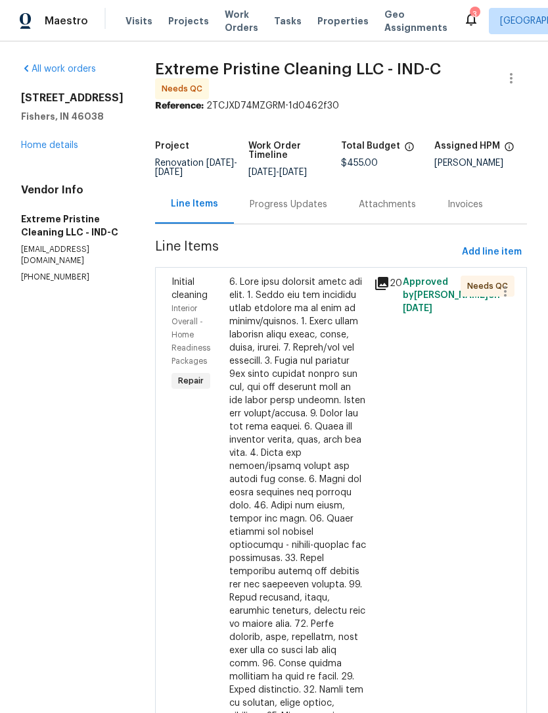
click at [298, 383] on div at bounding box center [297, 590] width 137 height 631
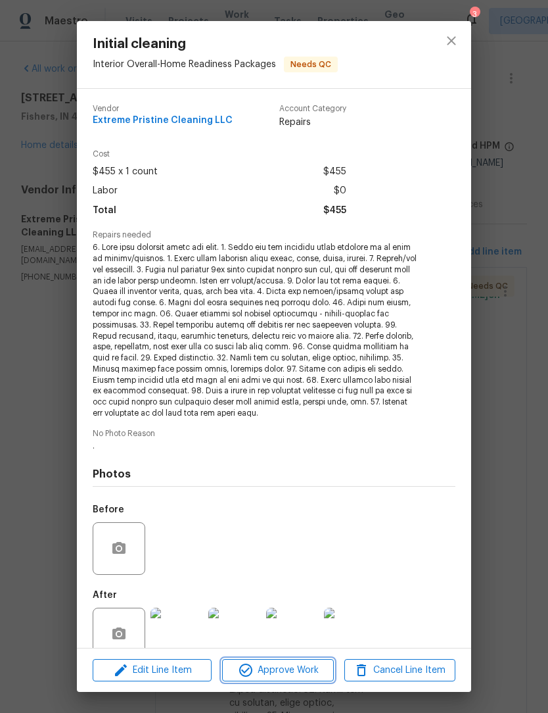
click at [293, 670] on span "Approve Work" at bounding box center [277, 670] width 103 height 16
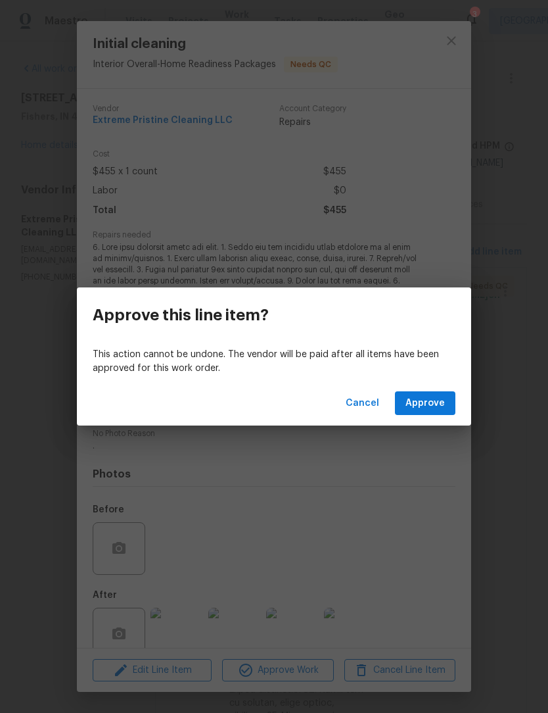
click at [447, 400] on button "Approve" at bounding box center [425, 403] width 60 height 24
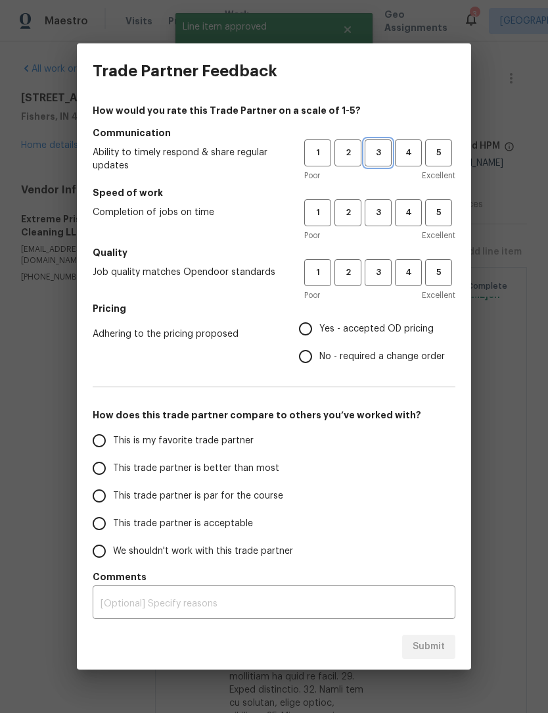
click at [384, 160] on span "3" at bounding box center [378, 152] width 24 height 15
click at [388, 206] on span "3" at bounding box center [378, 212] width 24 height 15
click at [380, 270] on span "3" at bounding box center [378, 272] width 24 height 15
click at [312, 333] on input "Yes - accepted OD pricing" at bounding box center [306, 329] width 28 height 28
radio input "true"
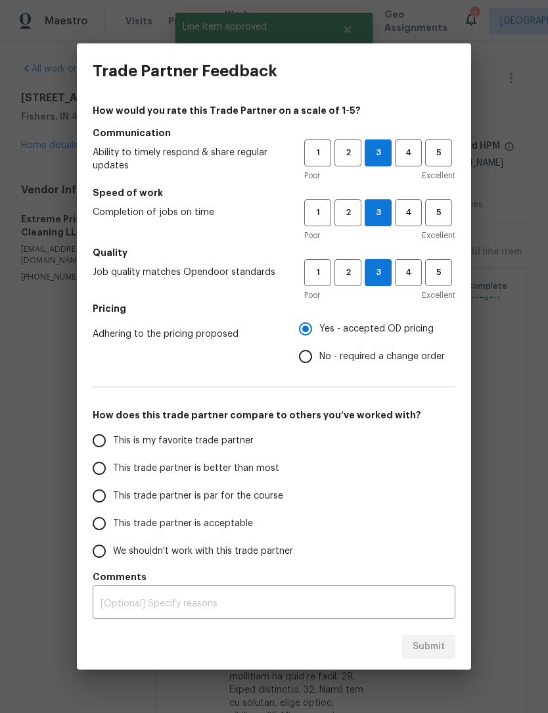
click at [104, 469] on input "This trade partner is better than most" at bounding box center [99, 468] width 28 height 28
click at [436, 644] on span "Submit" at bounding box center [429, 646] width 32 height 16
radio input "true"
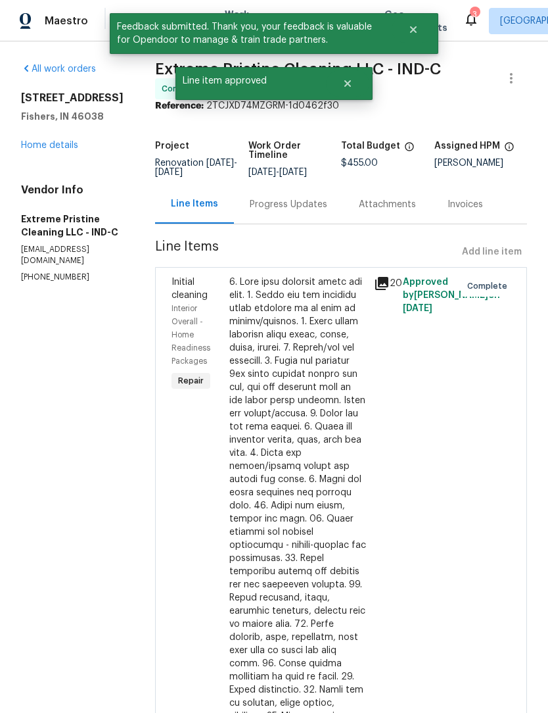
click at [36, 150] on link "Home details" at bounding box center [49, 145] width 57 height 9
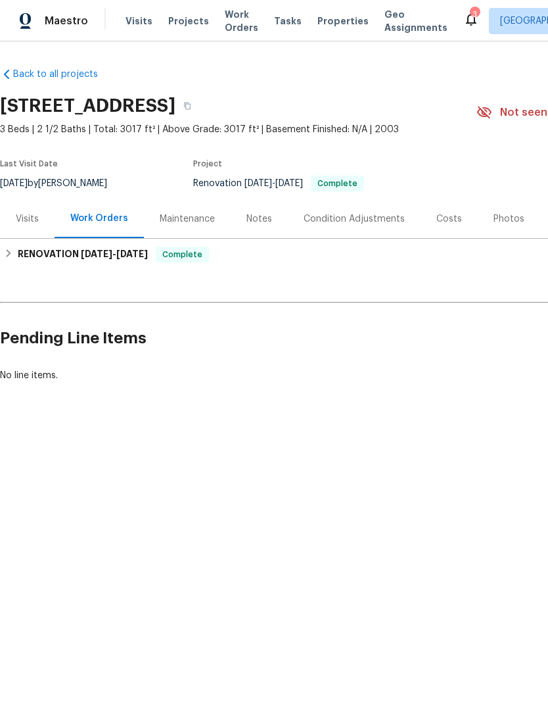
click at [237, 29] on span "Work Orders" at bounding box center [242, 21] width 34 height 26
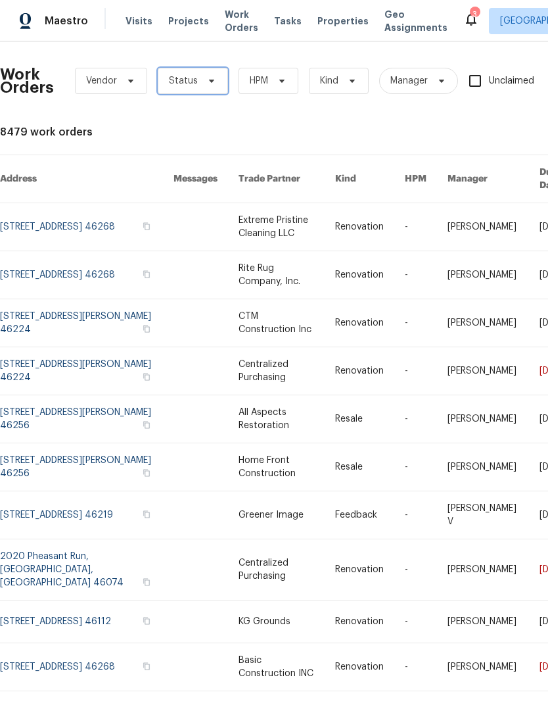
click at [198, 83] on span "Status" at bounding box center [193, 81] width 70 height 26
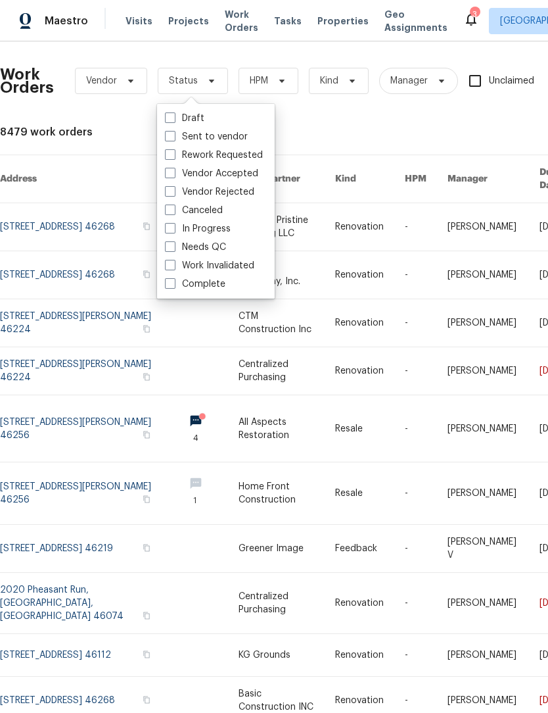
click at [206, 247] on label "Needs QC" at bounding box center [195, 247] width 61 height 13
click at [174, 247] on input "Needs QC" at bounding box center [169, 245] width 9 height 9
checkbox input "true"
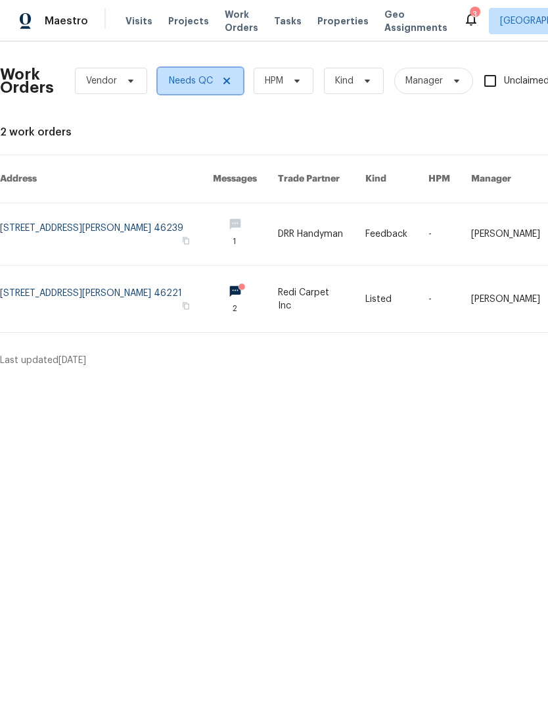
click at [225, 83] on icon at bounding box center [227, 81] width 11 height 11
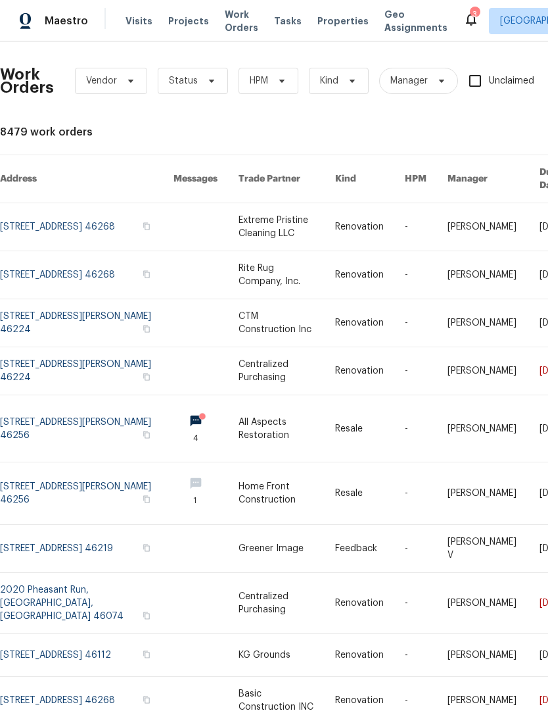
click at [39, 414] on link at bounding box center [87, 428] width 174 height 66
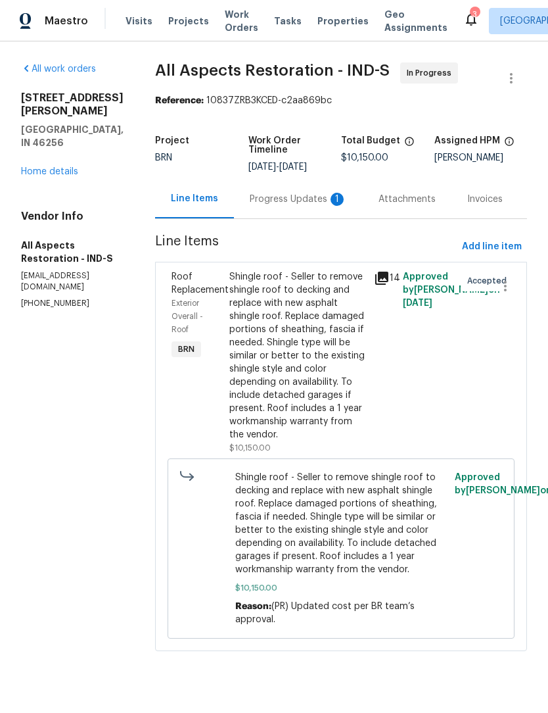
click at [280, 196] on div "Progress Updates 1" at bounding box center [298, 199] width 97 height 13
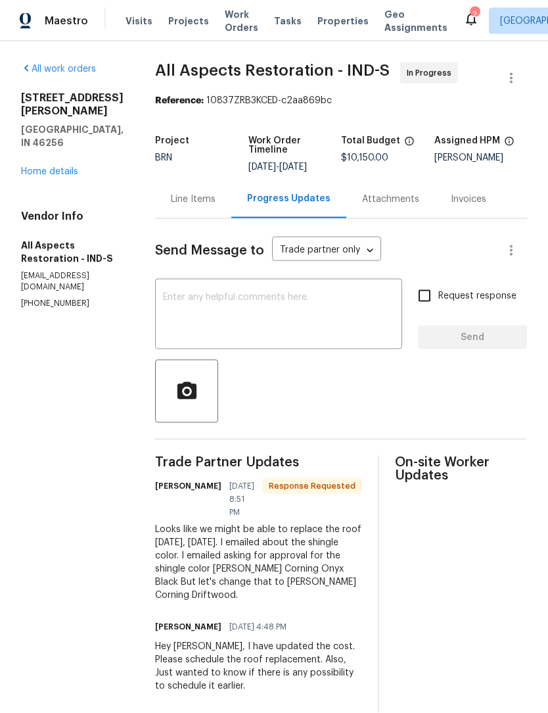
click at [45, 167] on link "Home details" at bounding box center [49, 171] width 57 height 9
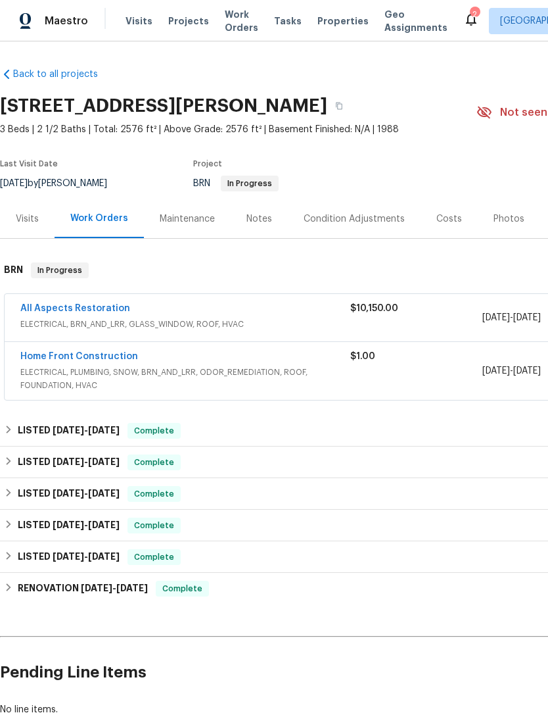
click at [235, 16] on span "Work Orders" at bounding box center [242, 21] width 34 height 26
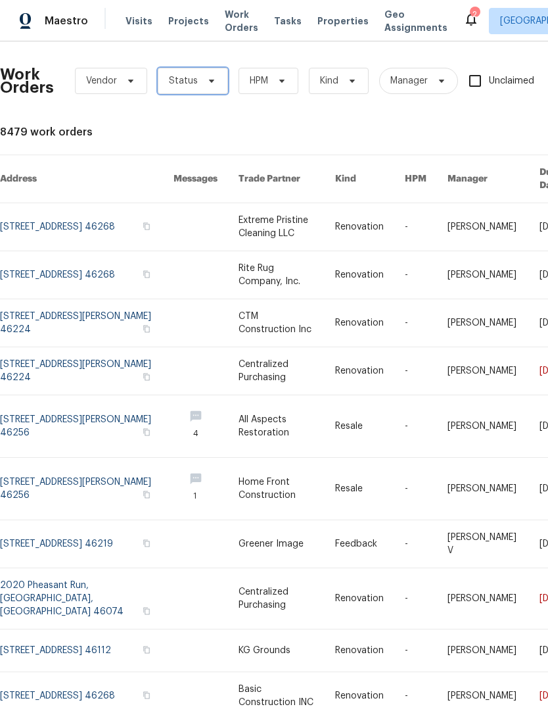
click at [198, 83] on span "Status" at bounding box center [193, 81] width 70 height 26
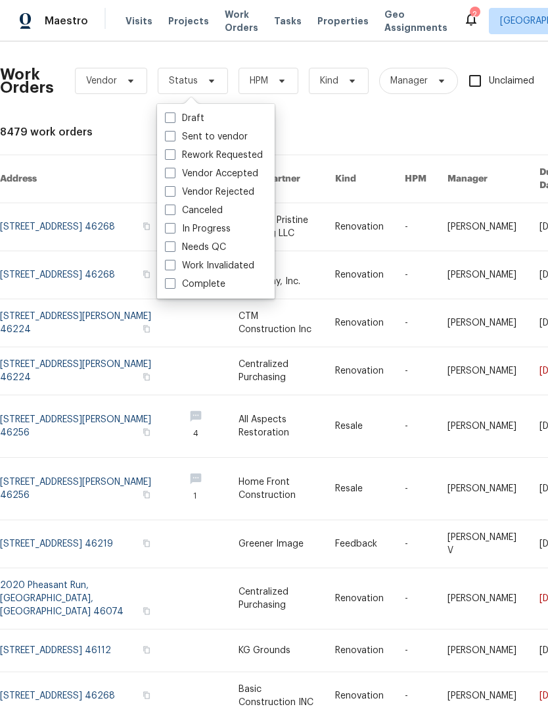
click at [323, 117] on div "Work Orders Vendor Status HPM Kind Manager Unclaimed ​ View Reno Index 8479 wor…" at bounding box center [371, 403] width 743 height 702
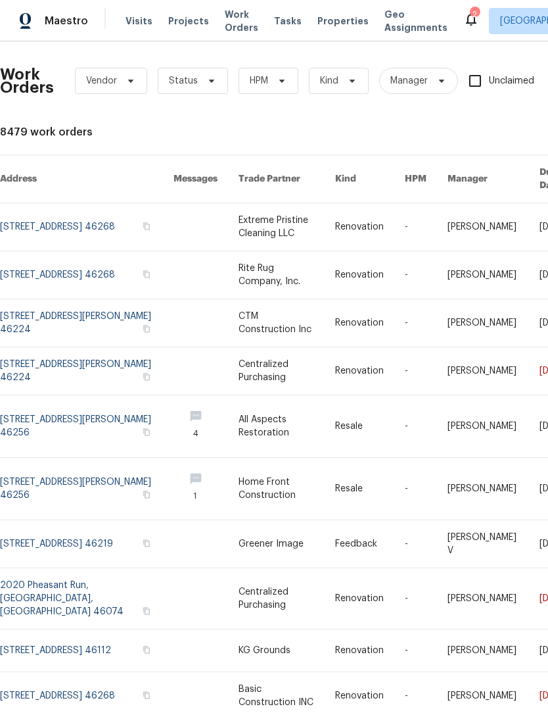
click at [466, 23] on icon at bounding box center [471, 19] width 11 height 13
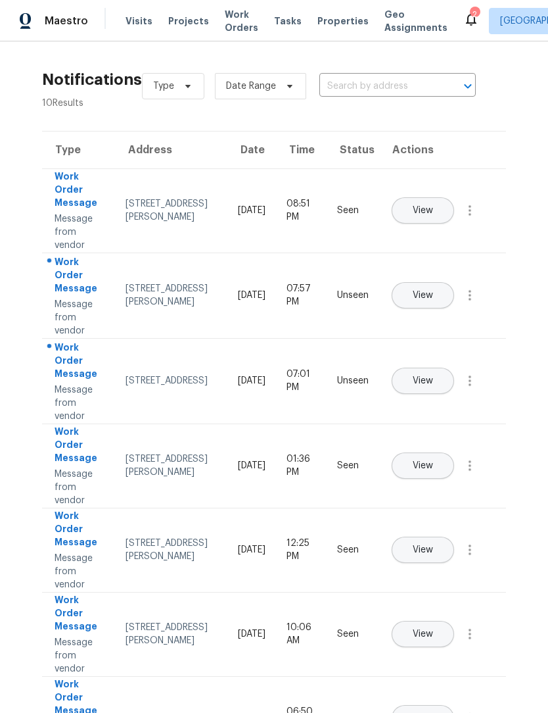
click at [433, 291] on span "View" at bounding box center [423, 296] width 20 height 10
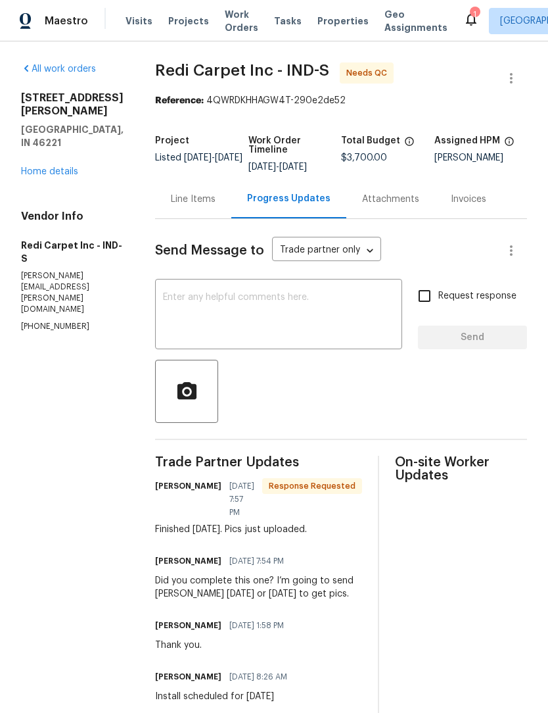
click at [103, 485] on section "All work orders [STREET_ADDRESS][PERSON_NAME][PERSON_NAME] Home details Vendor …" at bounding box center [72, 435] width 103 height 747
click at [191, 204] on div "Line Items" at bounding box center [193, 199] width 45 height 13
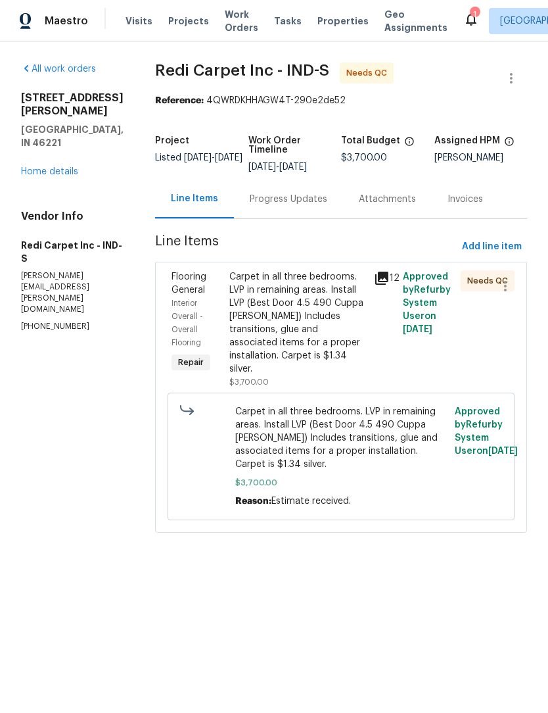
click at [254, 310] on div "Carpet in all three bedrooms. LVP in remaining areas. Install LVP (Best Door 4.…" at bounding box center [297, 322] width 137 height 105
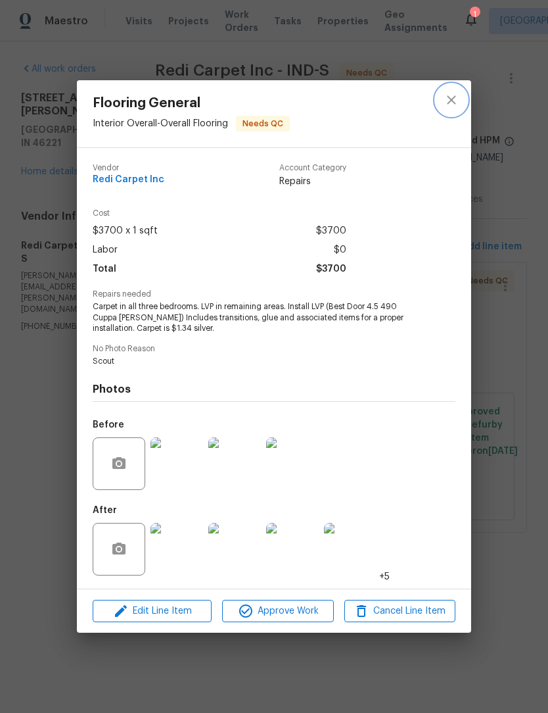
click at [452, 97] on icon "close" at bounding box center [451, 99] width 9 height 9
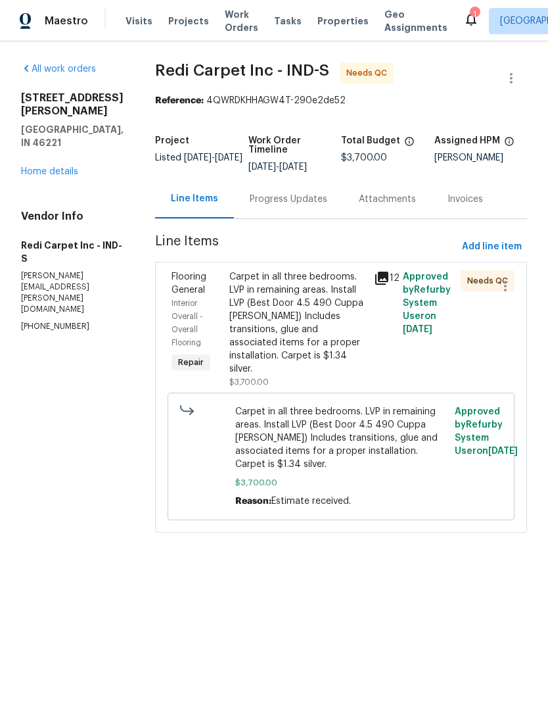
click at [463, 16] on icon at bounding box center [471, 19] width 16 height 16
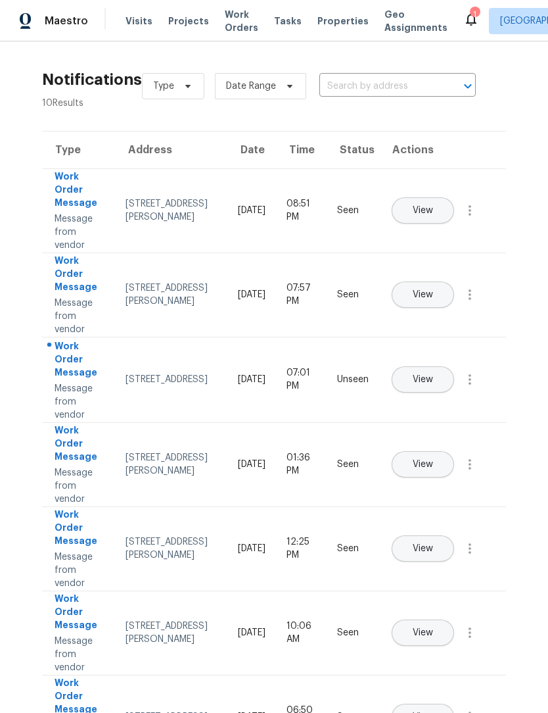
click at [433, 375] on span "View" at bounding box center [423, 380] width 20 height 10
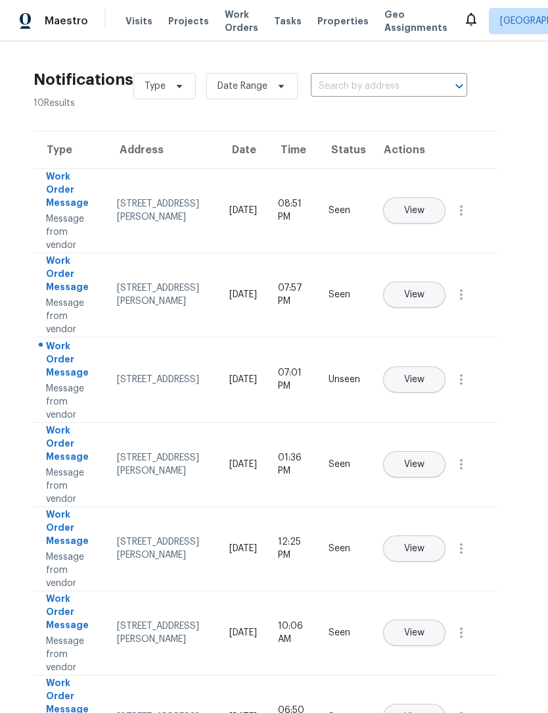
scroll to position [0, 9]
click at [458, 395] on button "button" at bounding box center [462, 380] width 32 height 32
click at [406, 398] on div "Mark Seen" at bounding box center [386, 395] width 103 height 13
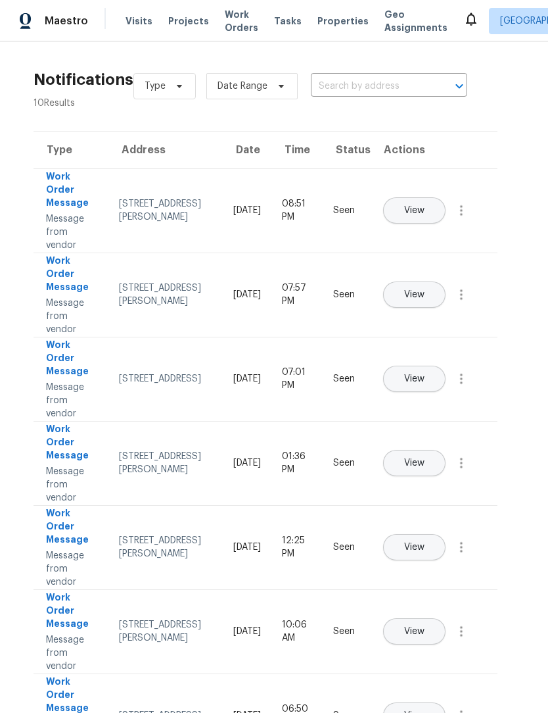
click at [446, 534] on button "View" at bounding box center [414, 547] width 62 height 26
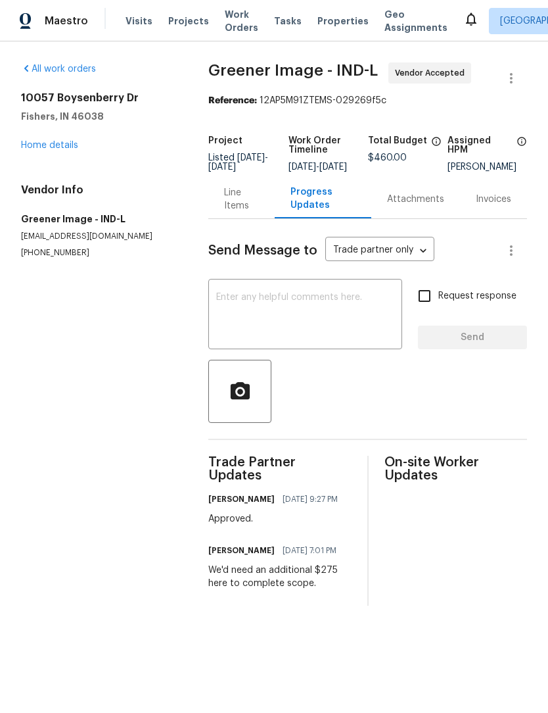
click at [234, 212] on div "Line Items" at bounding box center [241, 199] width 35 height 26
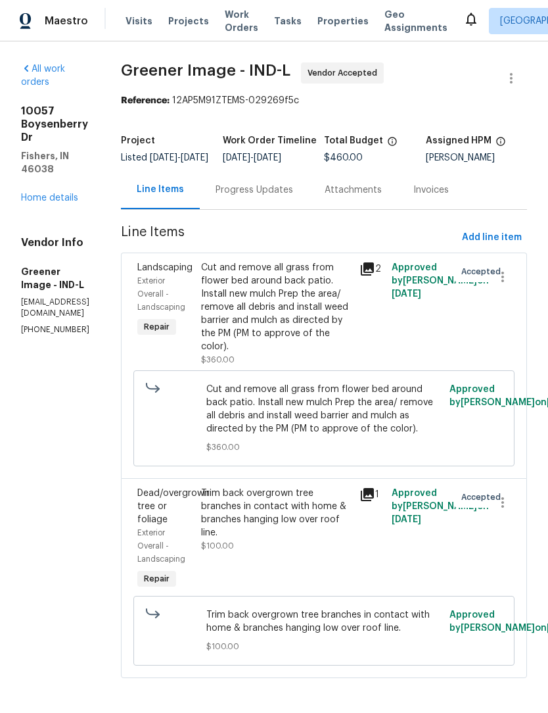
click at [283, 209] on div "Progress Updates" at bounding box center [254, 189] width 109 height 39
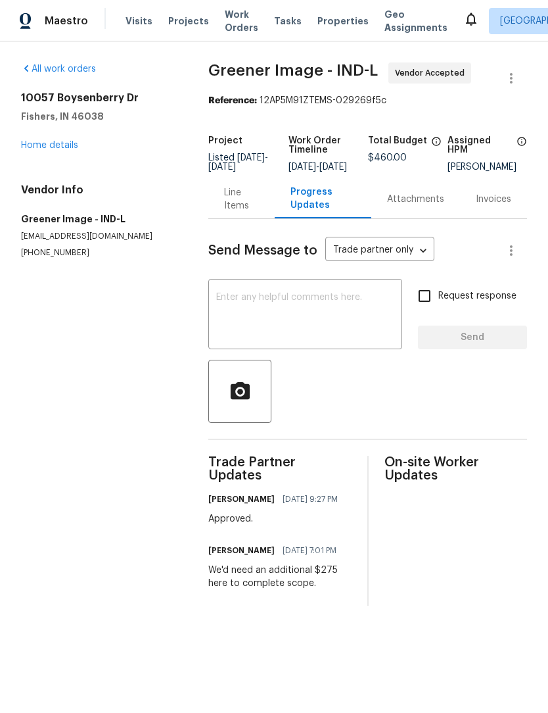
click at [237, 207] on div "Line Items" at bounding box center [241, 199] width 35 height 26
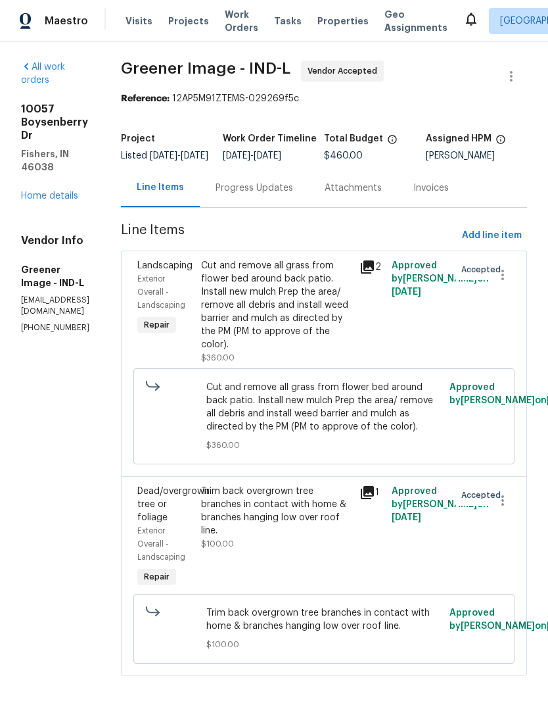
scroll to position [5, 0]
click at [307, 314] on div "Cut and remove all grass from flower bed around back patio. Install new mulch P…" at bounding box center [276, 305] width 151 height 92
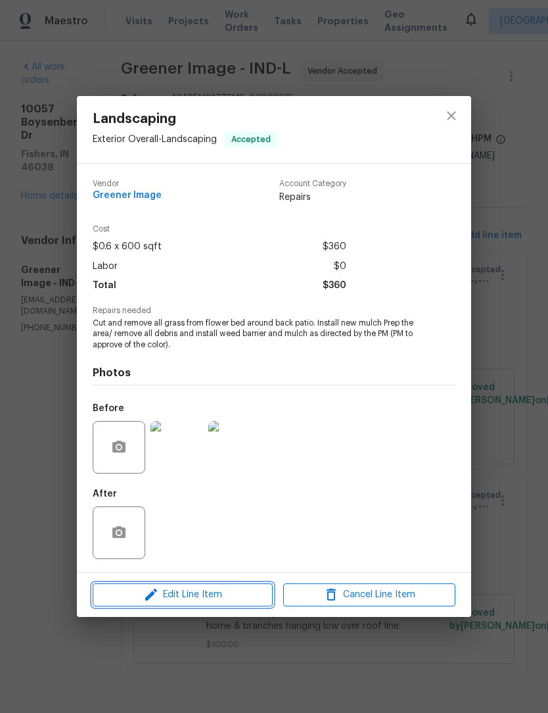
click at [140, 599] on span "Edit Line Item" at bounding box center [183, 594] width 172 height 16
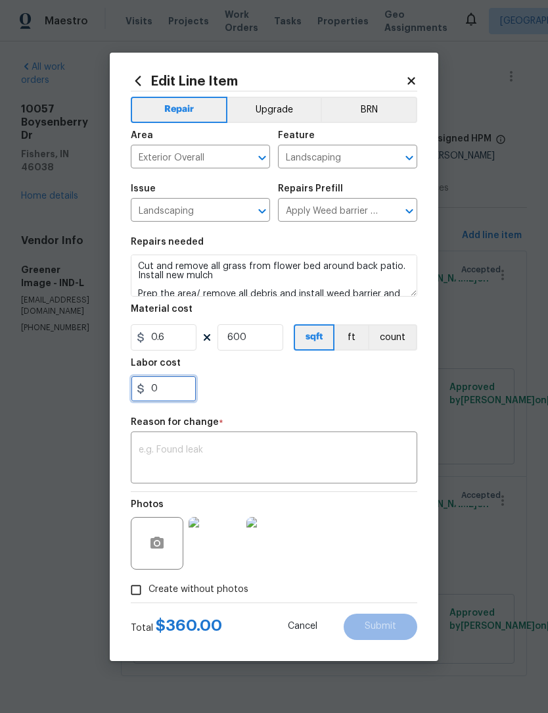
click at [162, 378] on input "0" at bounding box center [164, 388] width 66 height 26
click at [172, 369] on div "Labor cost" at bounding box center [274, 366] width 287 height 17
click at [176, 391] on input "2750" at bounding box center [164, 388] width 66 height 26
type input "275"
click at [360, 400] on div "275" at bounding box center [274, 388] width 287 height 26
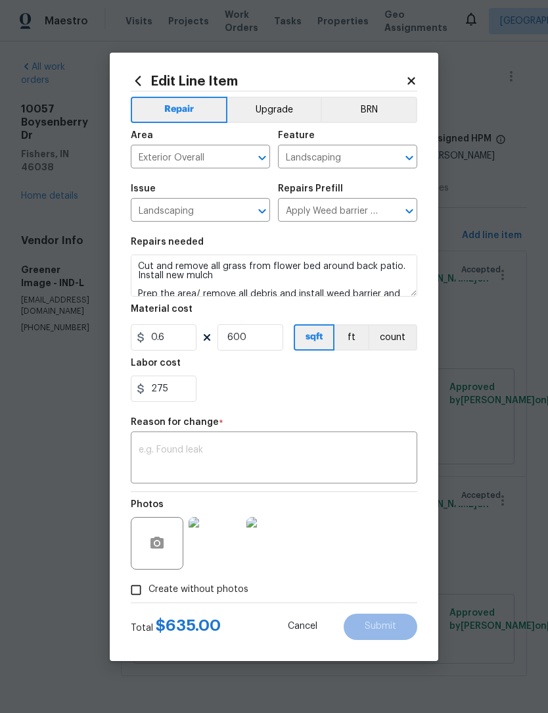
click at [152, 452] on textarea at bounding box center [274, 459] width 271 height 28
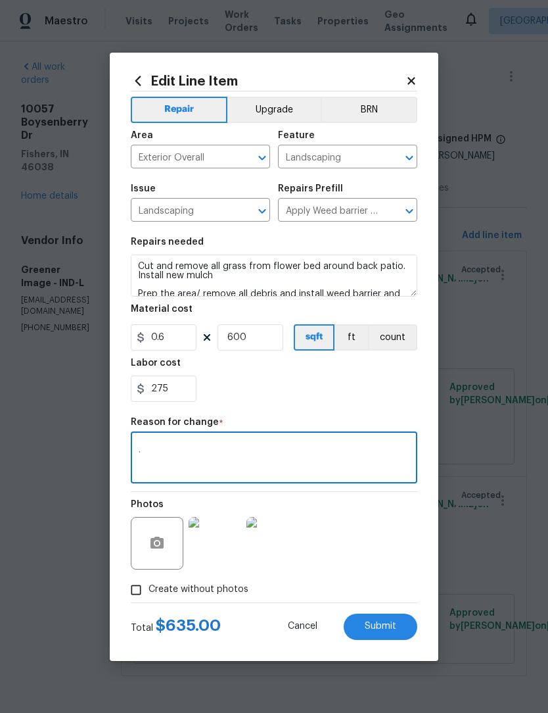
type textarea "."
click at [362, 385] on div "275" at bounding box center [274, 388] width 287 height 26
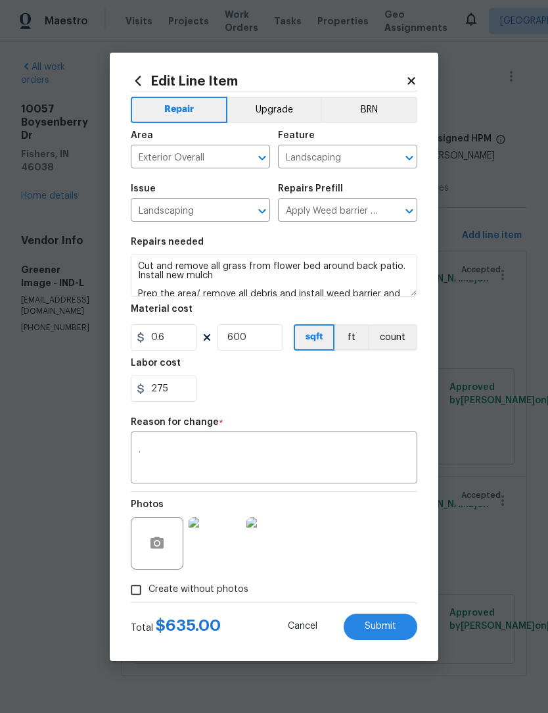
click at [396, 625] on button "Submit" at bounding box center [381, 626] width 74 height 26
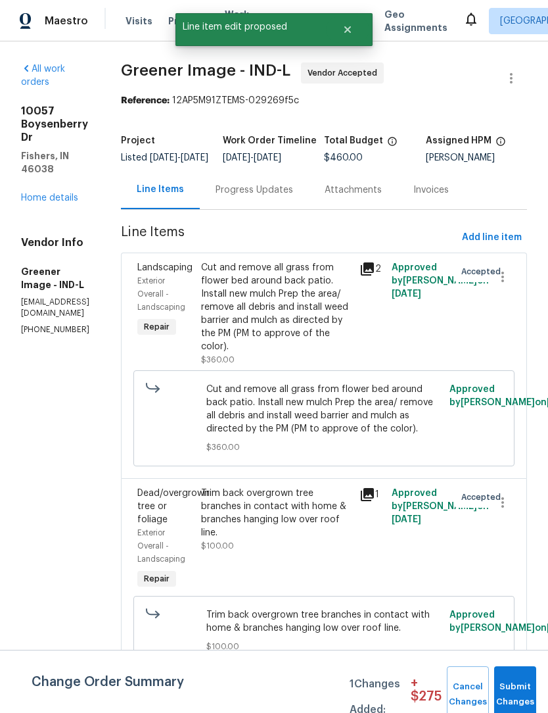
scroll to position [0, 0]
click at [524, 685] on button "Submit Changes" at bounding box center [515, 694] width 42 height 57
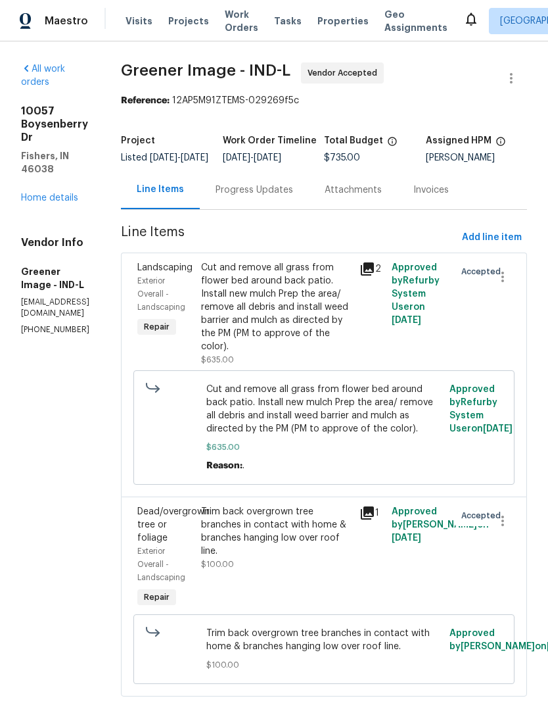
click at [37, 193] on link "Home details" at bounding box center [49, 197] width 57 height 9
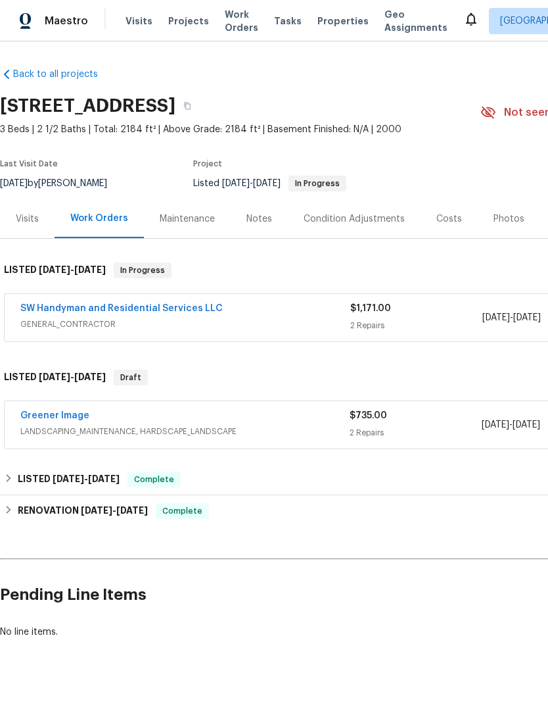
click at [39, 310] on link "SW Handyman and Residential Services LLC" at bounding box center [121, 308] width 202 height 9
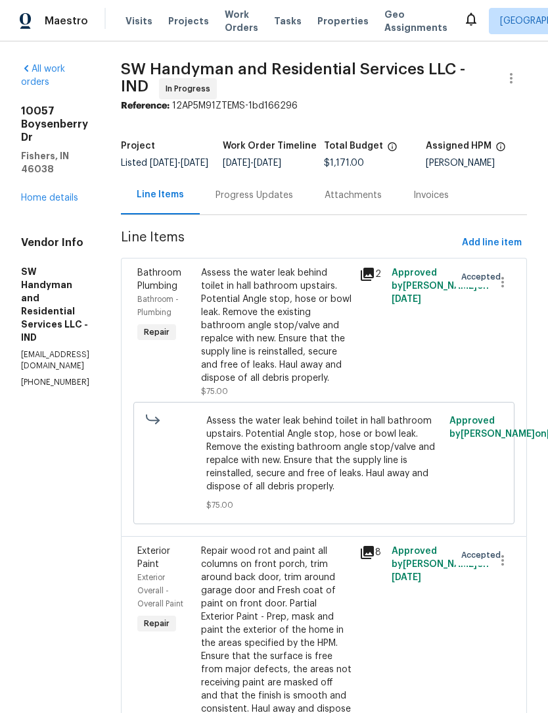
click at [260, 192] on div "Progress Updates" at bounding box center [254, 195] width 109 height 39
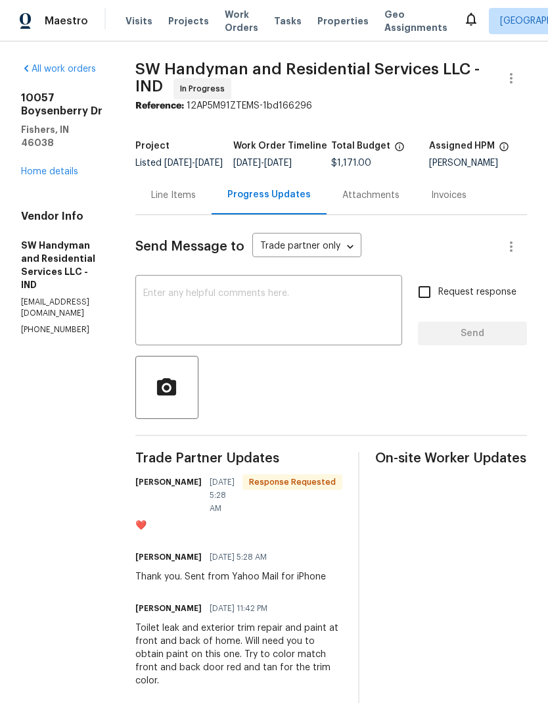
click at [181, 201] on div "Line Items" at bounding box center [173, 195] width 45 height 13
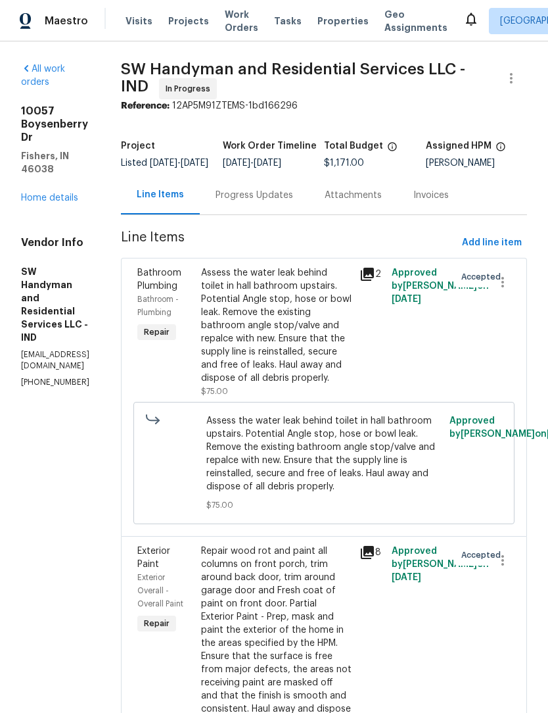
click at [86, 406] on section "All work orders 10057 Boysenberry Dr Fishers, IN 46038 Home details Vendor Info…" at bounding box center [55, 518] width 68 height 912
click at [313, 346] on div "Assess the water leak behind toilet in hall bathroom upstairs. Potential Angle …" at bounding box center [276, 325] width 151 height 118
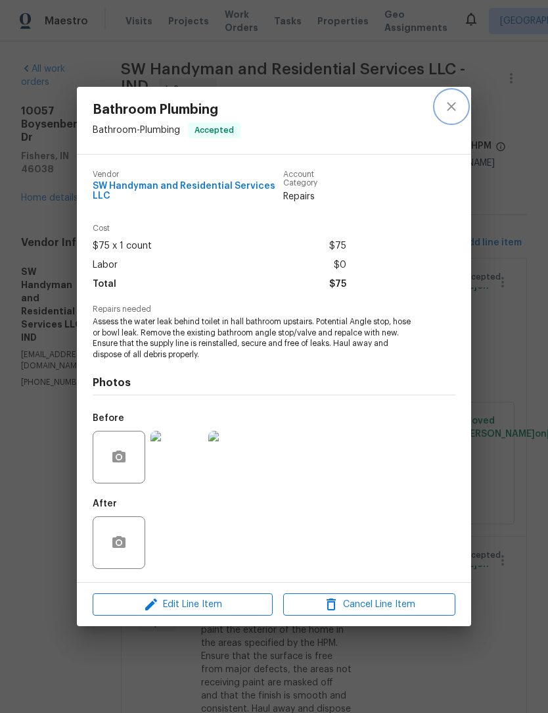
click at [458, 105] on icon "close" at bounding box center [452, 107] width 16 height 16
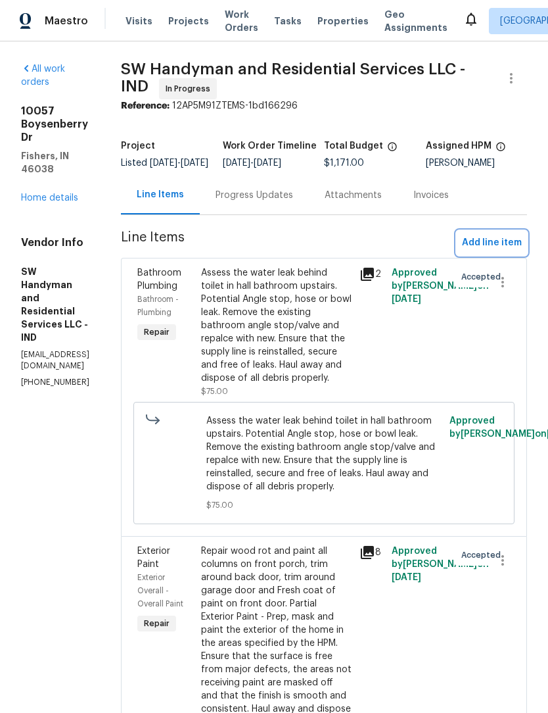
click at [505, 251] on span "Add line item" at bounding box center [492, 243] width 60 height 16
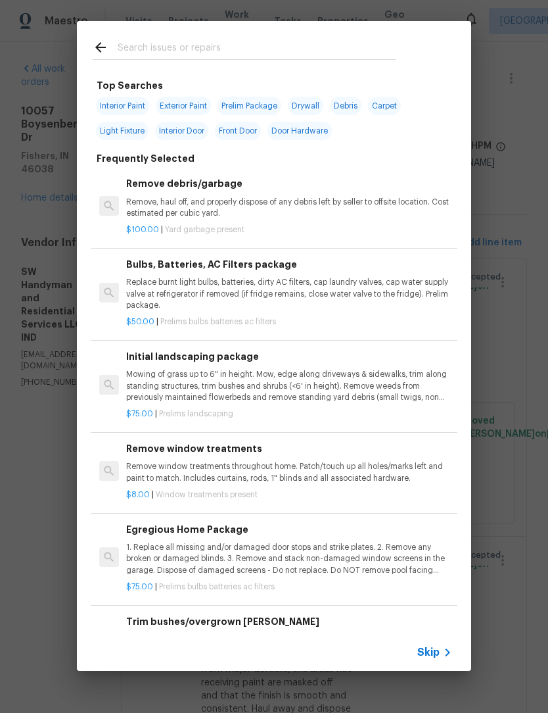
click at [239, 49] on input "text" at bounding box center [257, 49] width 279 height 20
type input "Toilet"
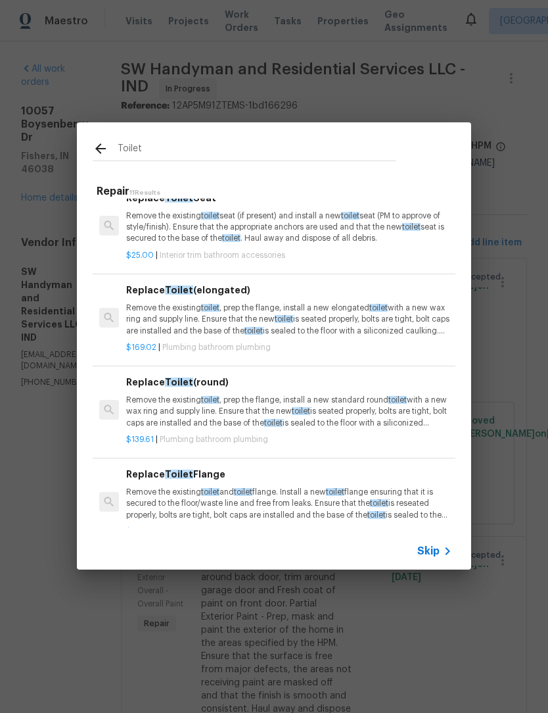
scroll to position [250, 0]
click at [157, 311] on p "Remove the existing toilet , prep the flange, install a new elongated toilet wi…" at bounding box center [289, 319] width 326 height 34
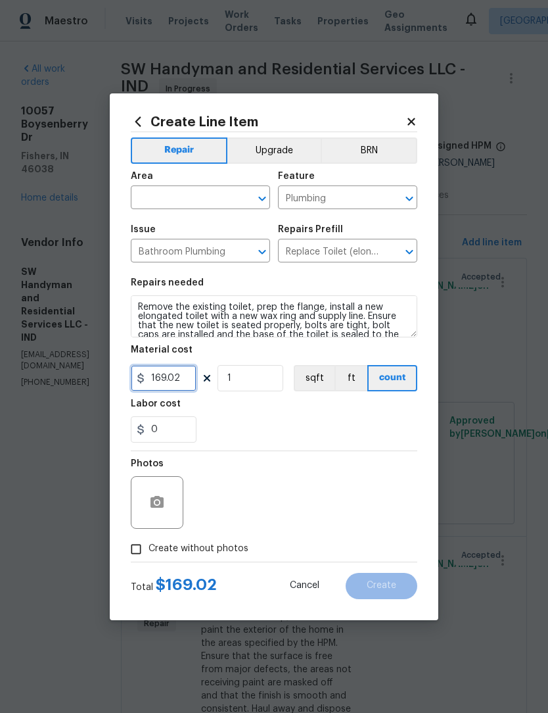
click at [176, 383] on input "169.02" at bounding box center [164, 378] width 66 height 26
click at [176, 381] on input "169.02" at bounding box center [164, 378] width 66 height 26
type input "250"
click at [145, 192] on input "text" at bounding box center [182, 199] width 103 height 20
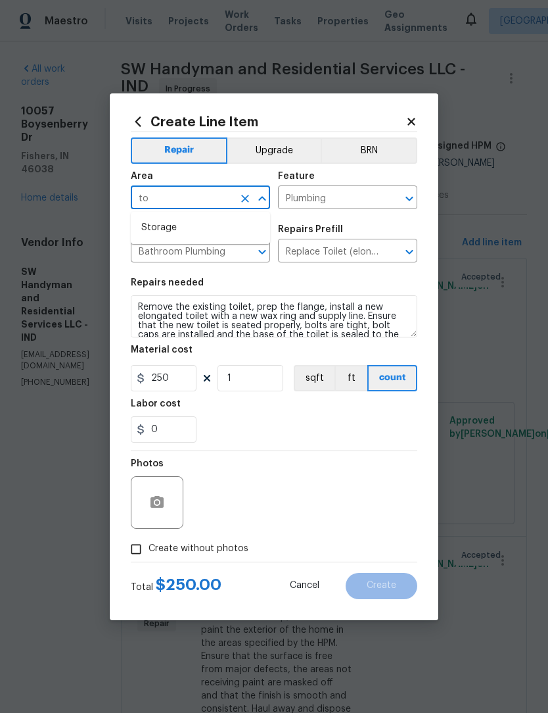
type input "t"
click at [149, 227] on li "Bathroom" at bounding box center [200, 228] width 139 height 22
type input "Bathroom"
click at [225, 425] on div "0" at bounding box center [274, 429] width 287 height 26
click at [133, 555] on input "Create without photos" at bounding box center [136, 548] width 25 height 25
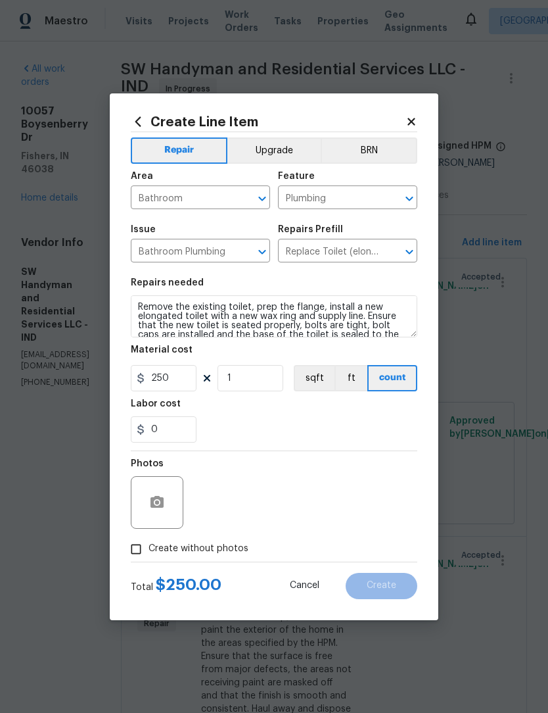
checkbox input "true"
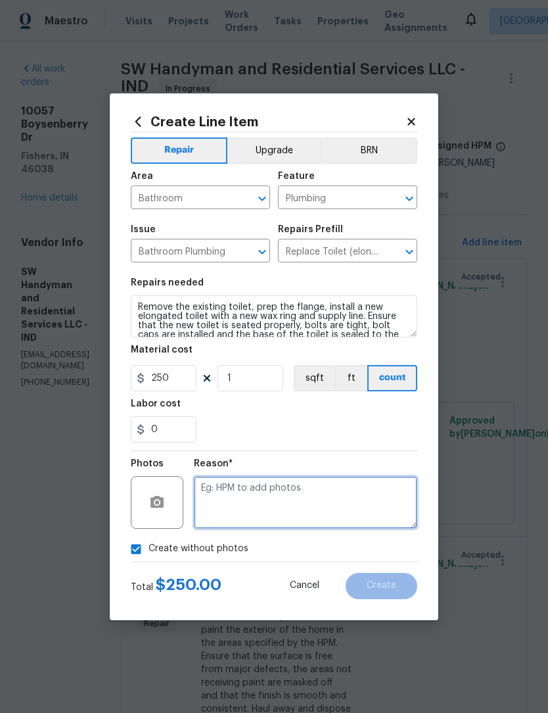
click at [318, 506] on textarea at bounding box center [306, 502] width 224 height 53
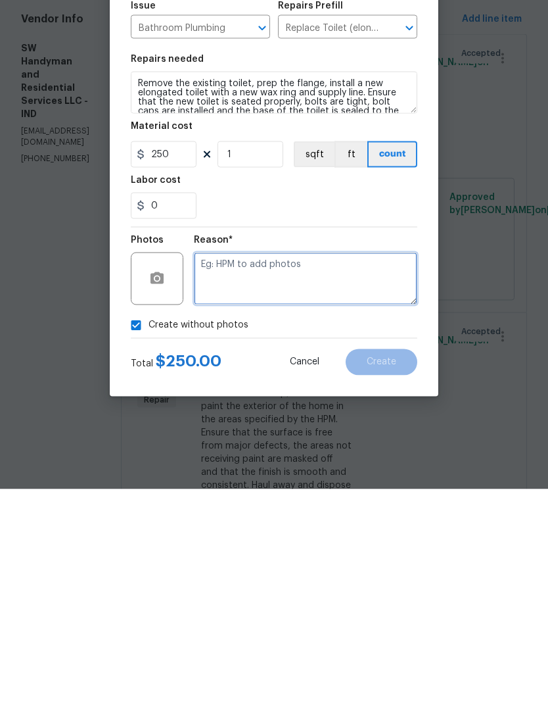
type textarea "."
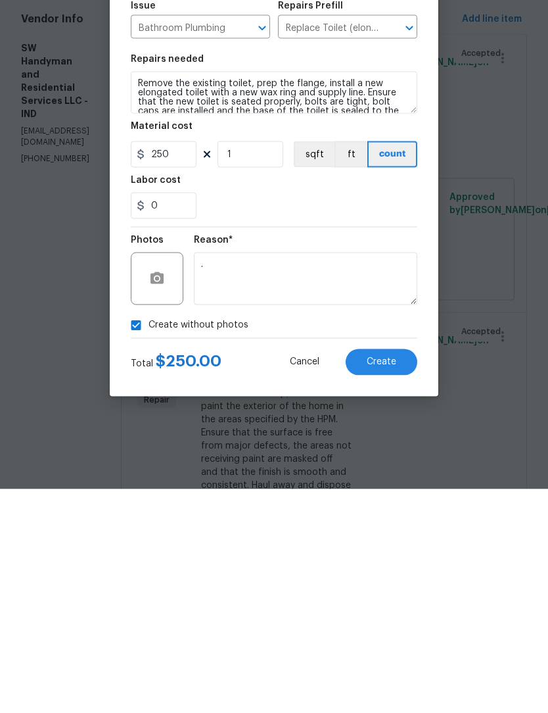
click at [135, 536] on input "Create without photos" at bounding box center [136, 548] width 25 height 25
checkbox input "false"
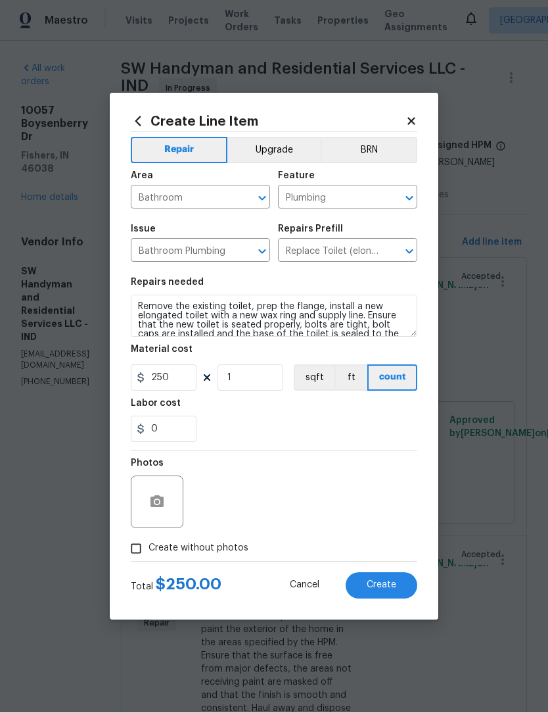
click at [394, 579] on button "Create" at bounding box center [382, 586] width 72 height 26
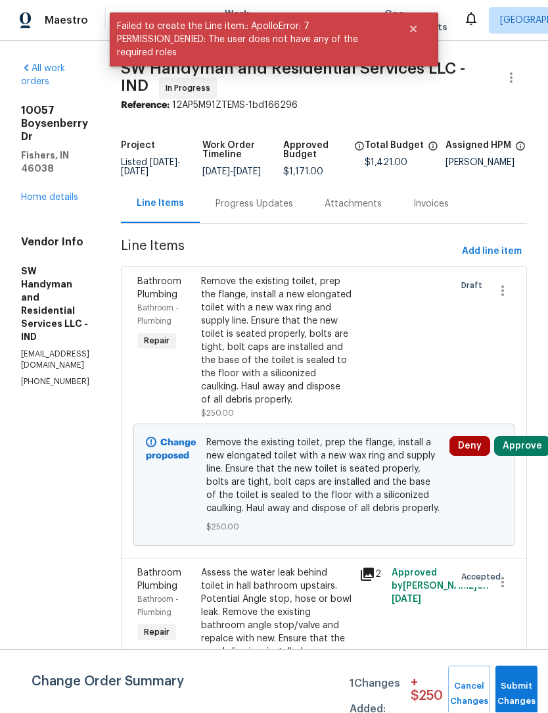
scroll to position [1, 0]
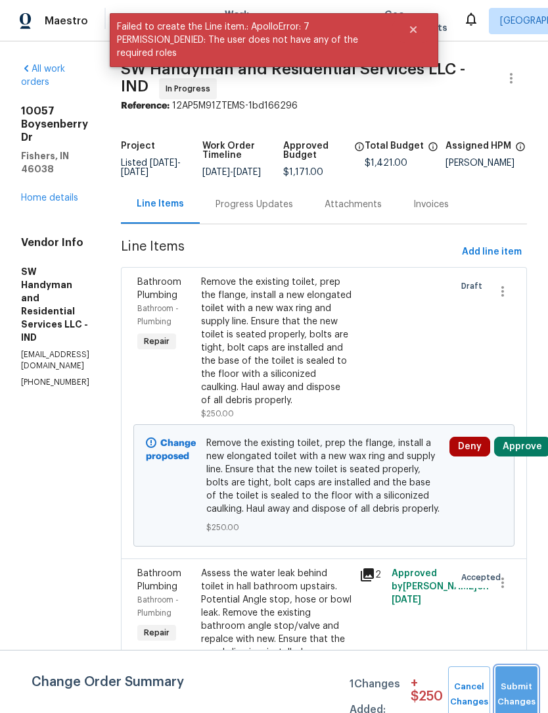
click at [518, 677] on button "Submit Changes" at bounding box center [517, 694] width 42 height 57
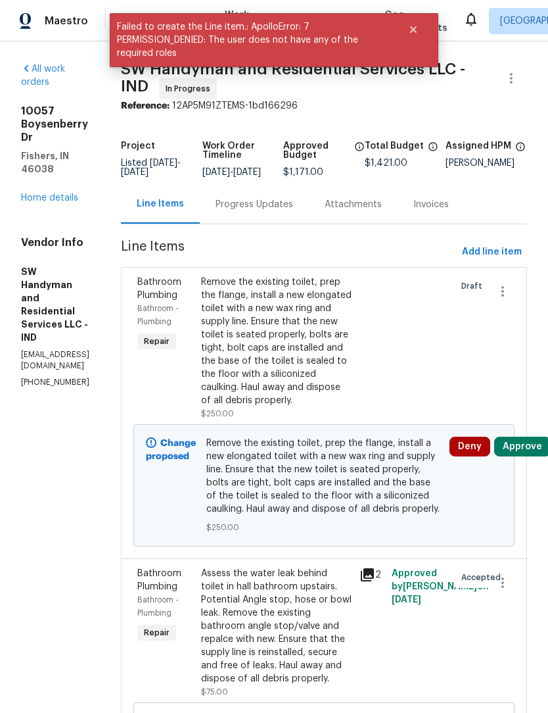
scroll to position [0, 0]
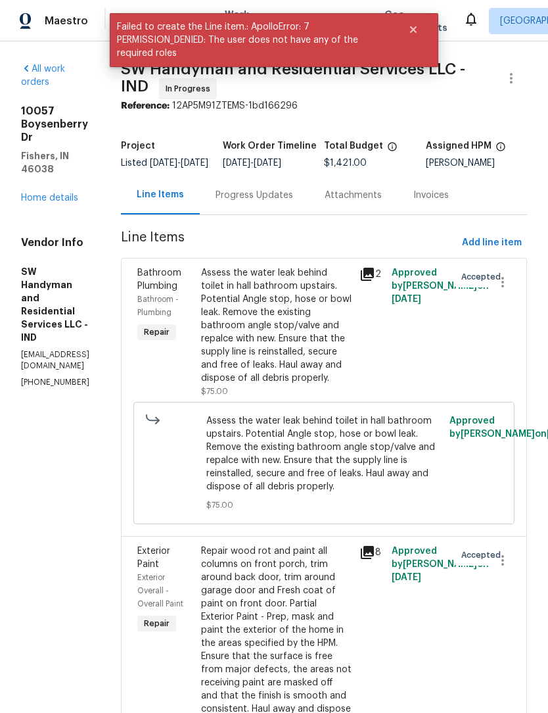
click at [39, 193] on link "Home details" at bounding box center [49, 197] width 57 height 9
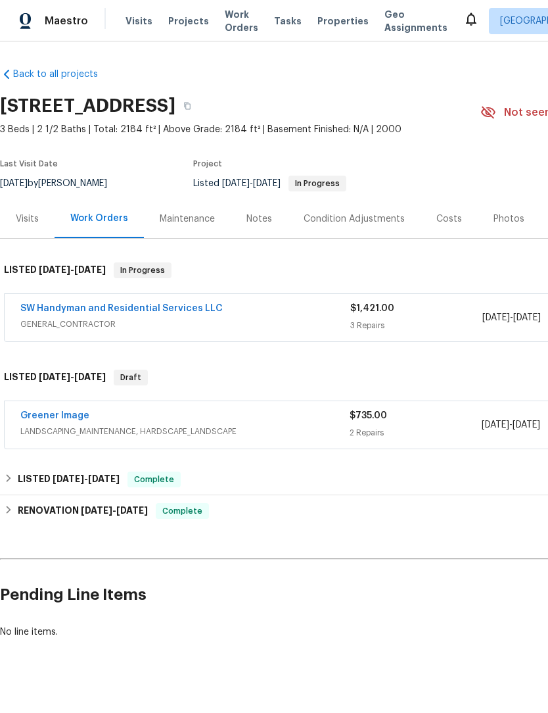
click at [444, 222] on div "Costs" at bounding box center [450, 218] width 26 height 13
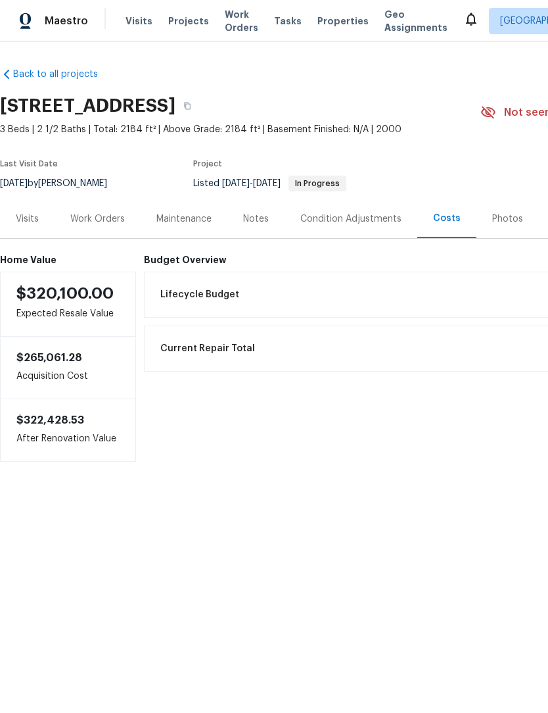
click at [88, 224] on div "Work Orders" at bounding box center [97, 218] width 55 height 13
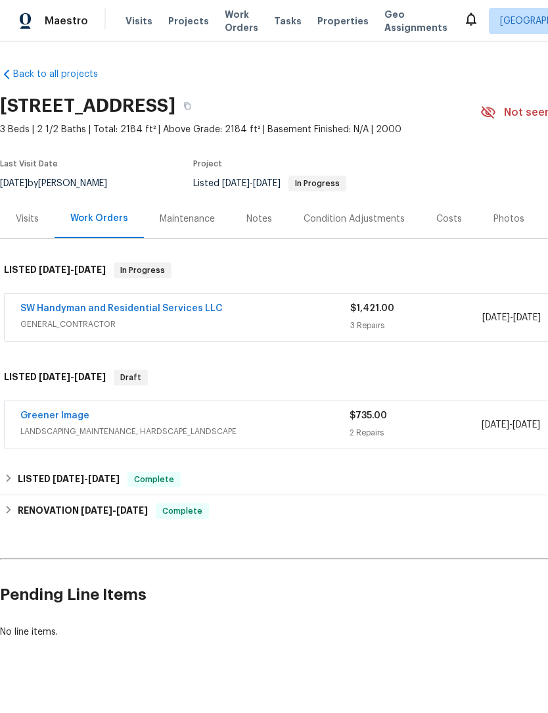
click at [171, 221] on div "Maintenance" at bounding box center [187, 218] width 55 height 13
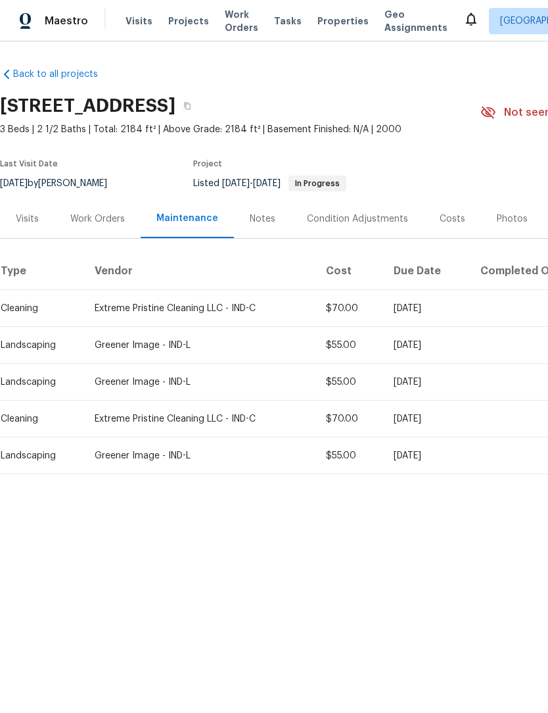
click at [99, 218] on div "Work Orders" at bounding box center [97, 218] width 55 height 13
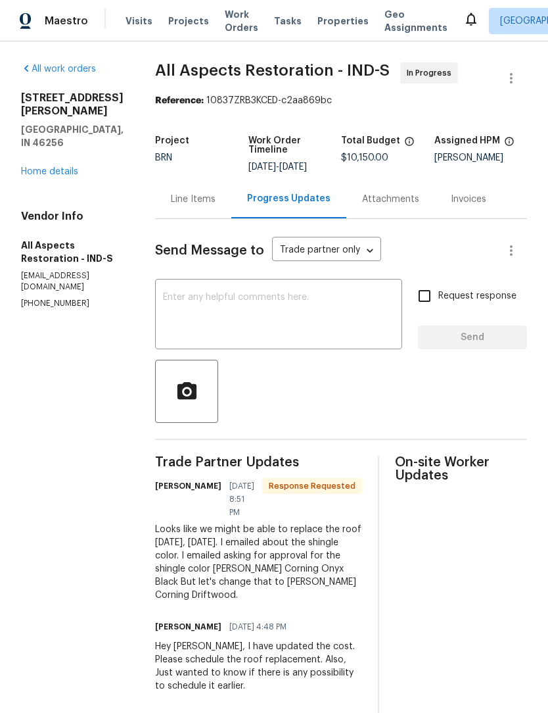
click at [28, 167] on link "Home details" at bounding box center [49, 171] width 57 height 9
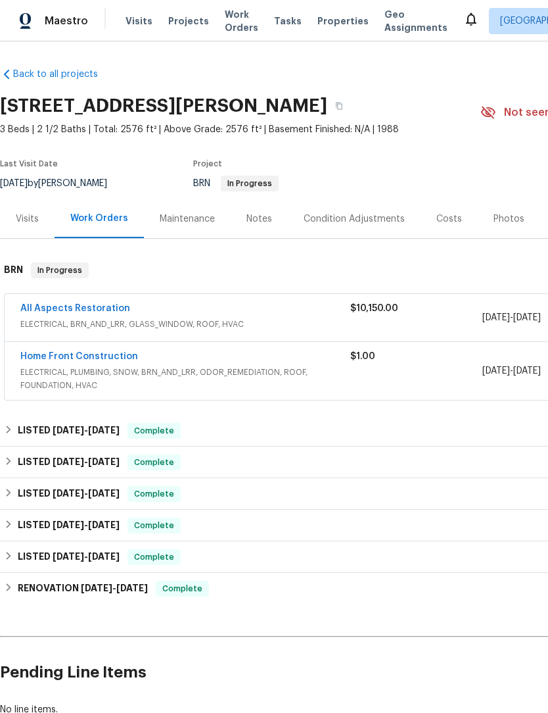
click at [39, 357] on link "Home Front Construction" at bounding box center [79, 356] width 118 height 9
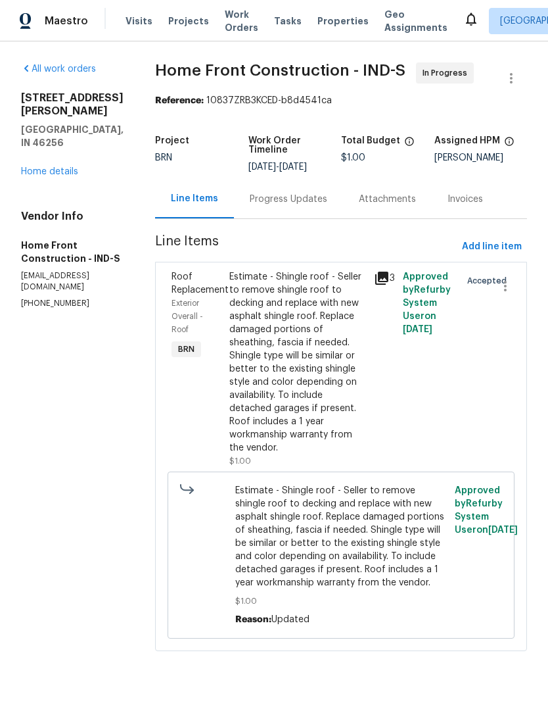
click at [317, 206] on div "Progress Updates" at bounding box center [289, 199] width 78 height 13
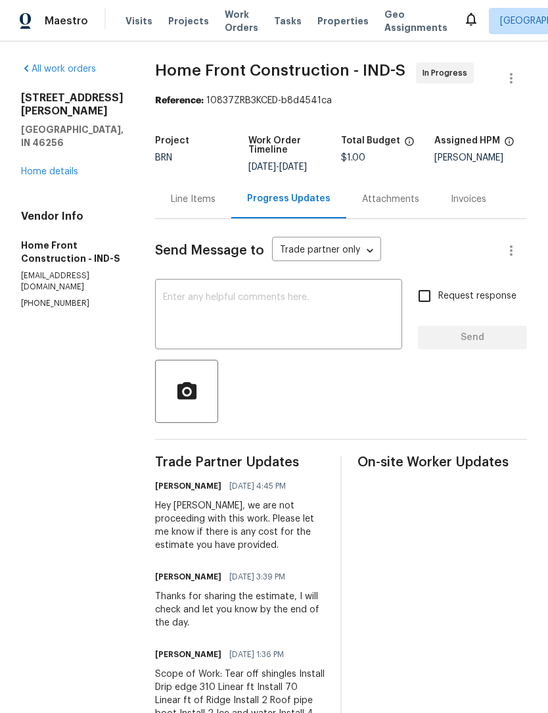
click at [45, 167] on link "Home details" at bounding box center [49, 171] width 57 height 9
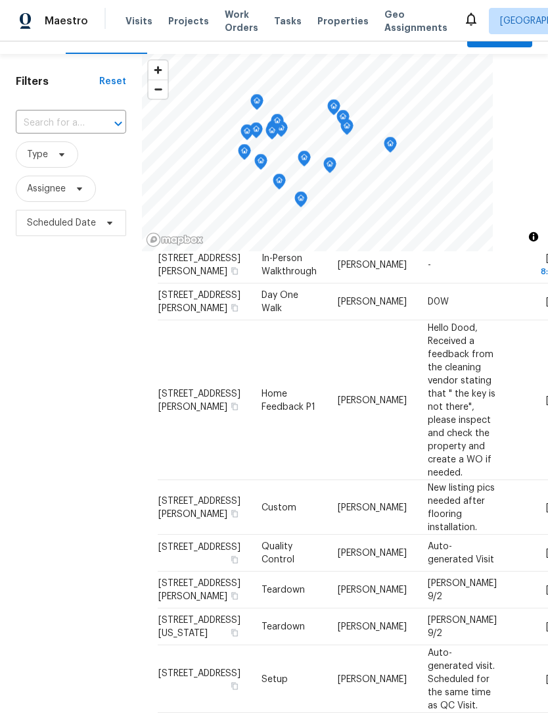
scroll to position [28, 0]
click at [0, 0] on icon at bounding box center [0, 0] width 0 height 0
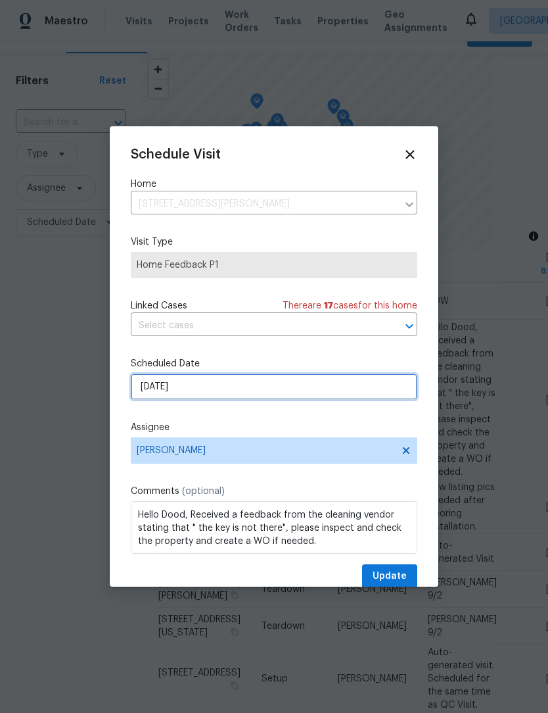
click at [157, 387] on input "[DATE]" at bounding box center [274, 386] width 287 height 26
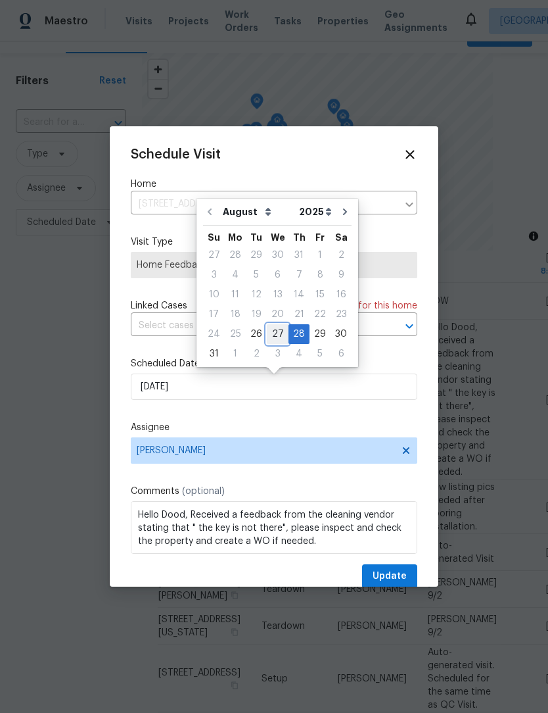
click at [275, 329] on div "27" at bounding box center [278, 334] width 22 height 18
type input "[DATE]"
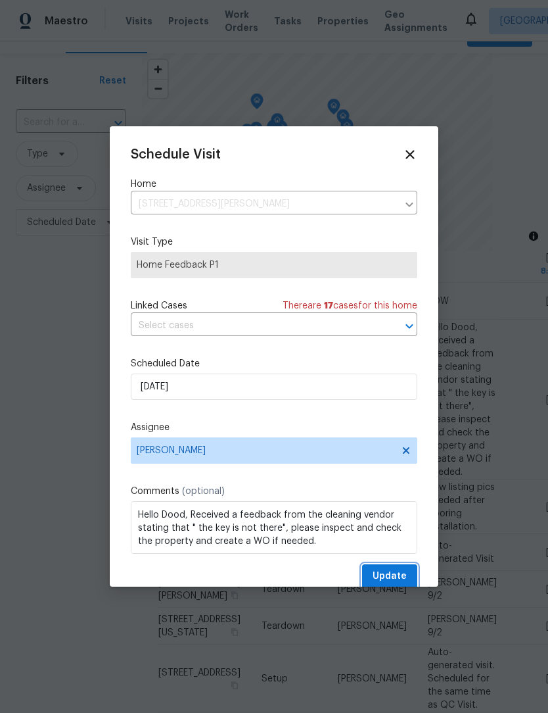
click at [400, 574] on span "Update" at bounding box center [390, 576] width 34 height 16
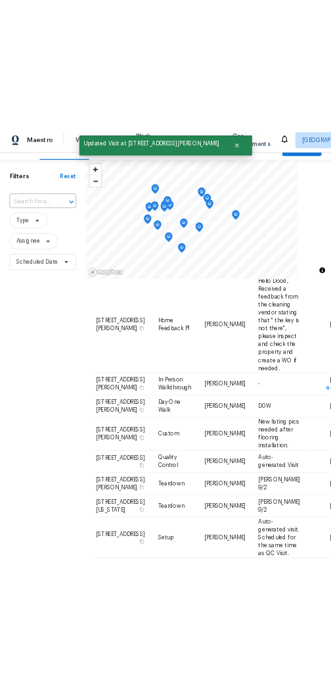
scroll to position [722, 0]
